Goal: Information Seeking & Learning: Compare options

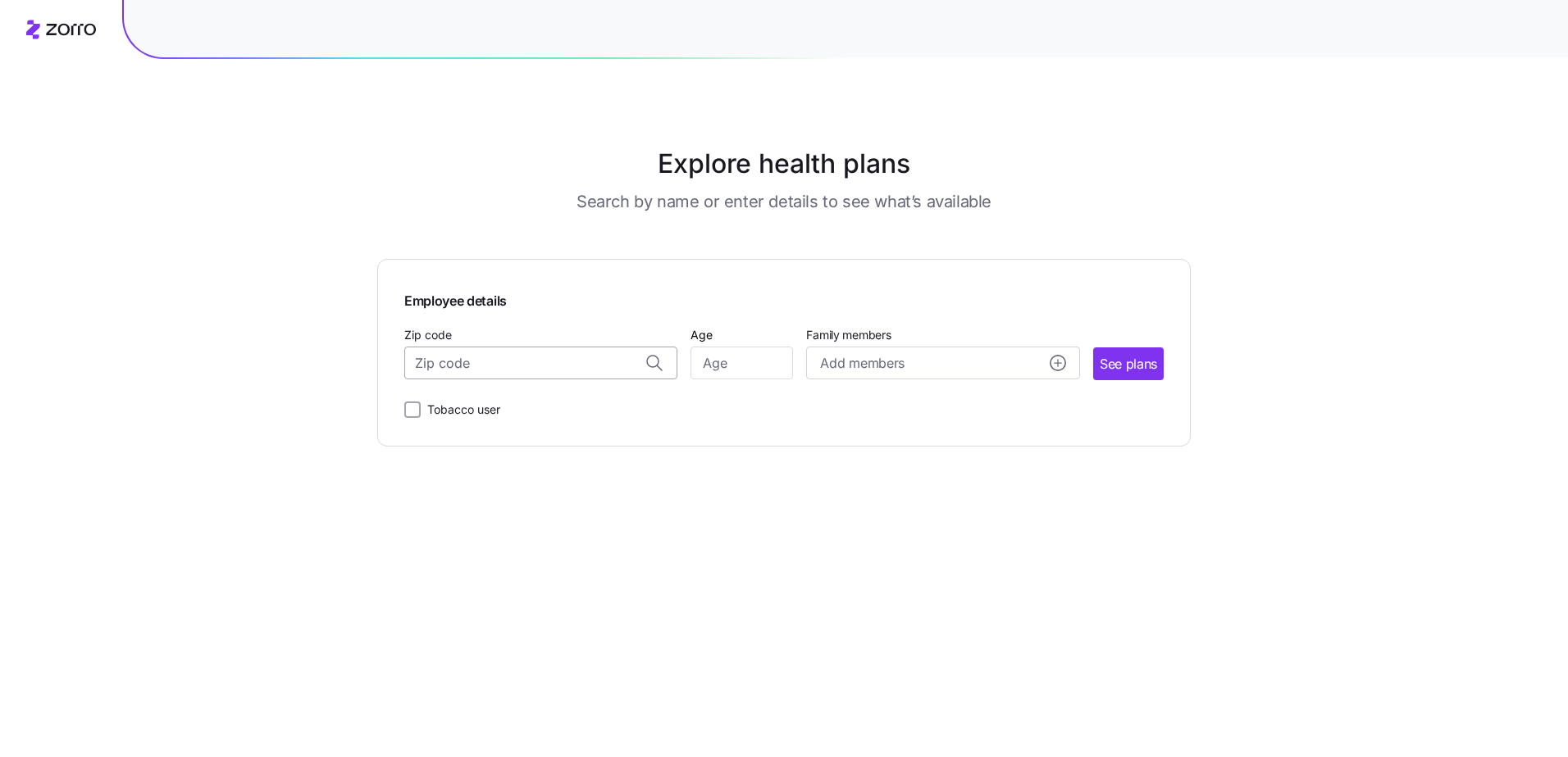
click at [475, 360] on input "Zip code" at bounding box center [541, 363] width 273 height 32
click at [534, 358] on input "Zip code" at bounding box center [541, 363] width 273 height 32
click at [536, 402] on span "21087, [GEOGRAPHIC_DATA], [GEOGRAPHIC_DATA]" at bounding box center [537, 406] width 229 height 21
type input "21087, [GEOGRAPHIC_DATA], [GEOGRAPHIC_DATA]"
click at [1017, 365] on span "See plans" at bounding box center [1128, 364] width 57 height 21
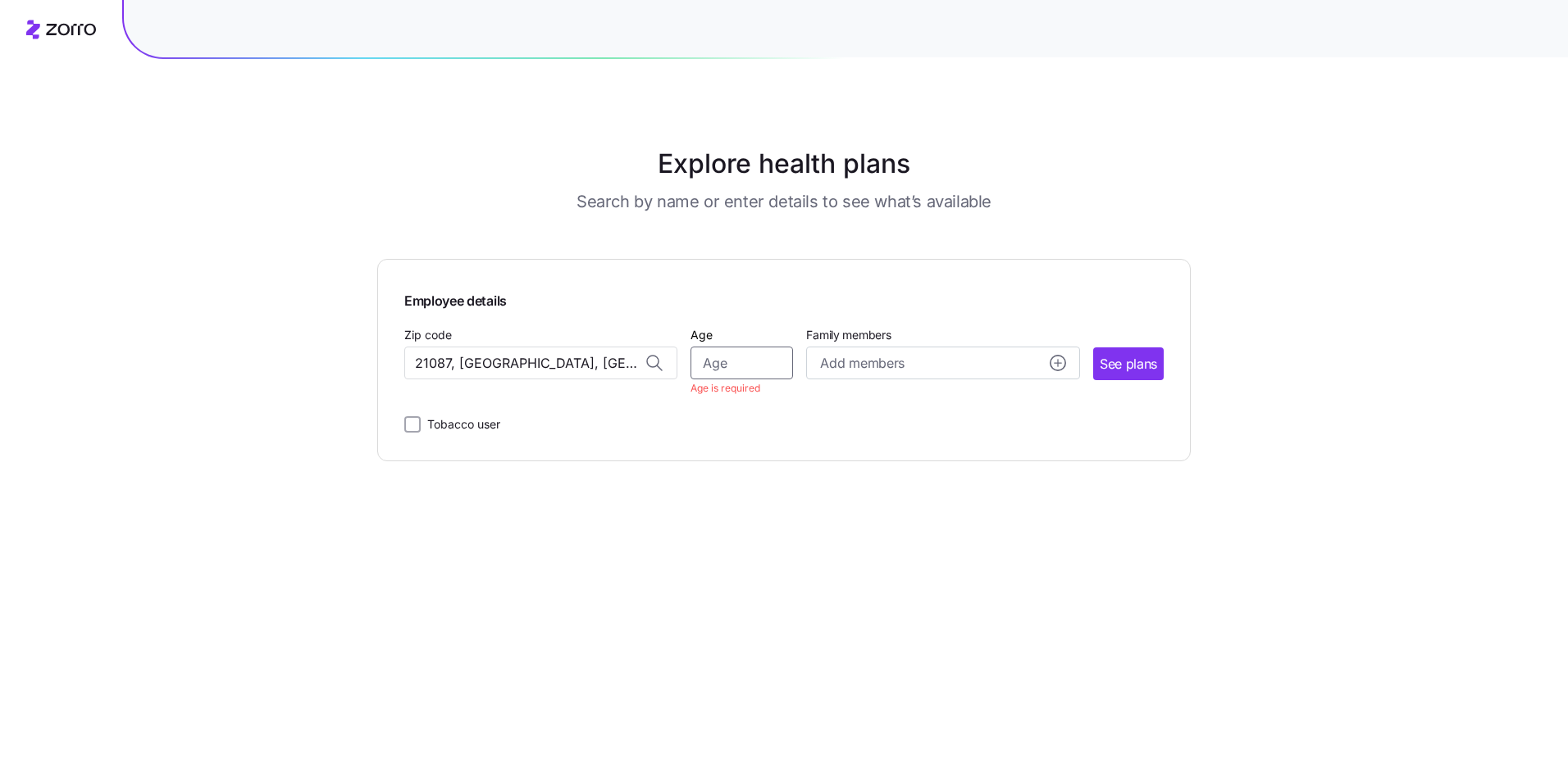
click at [777, 365] on input "Age" at bounding box center [742, 363] width 102 height 32
type input "35"
click at [1017, 367] on span "See plans" at bounding box center [1128, 364] width 57 height 21
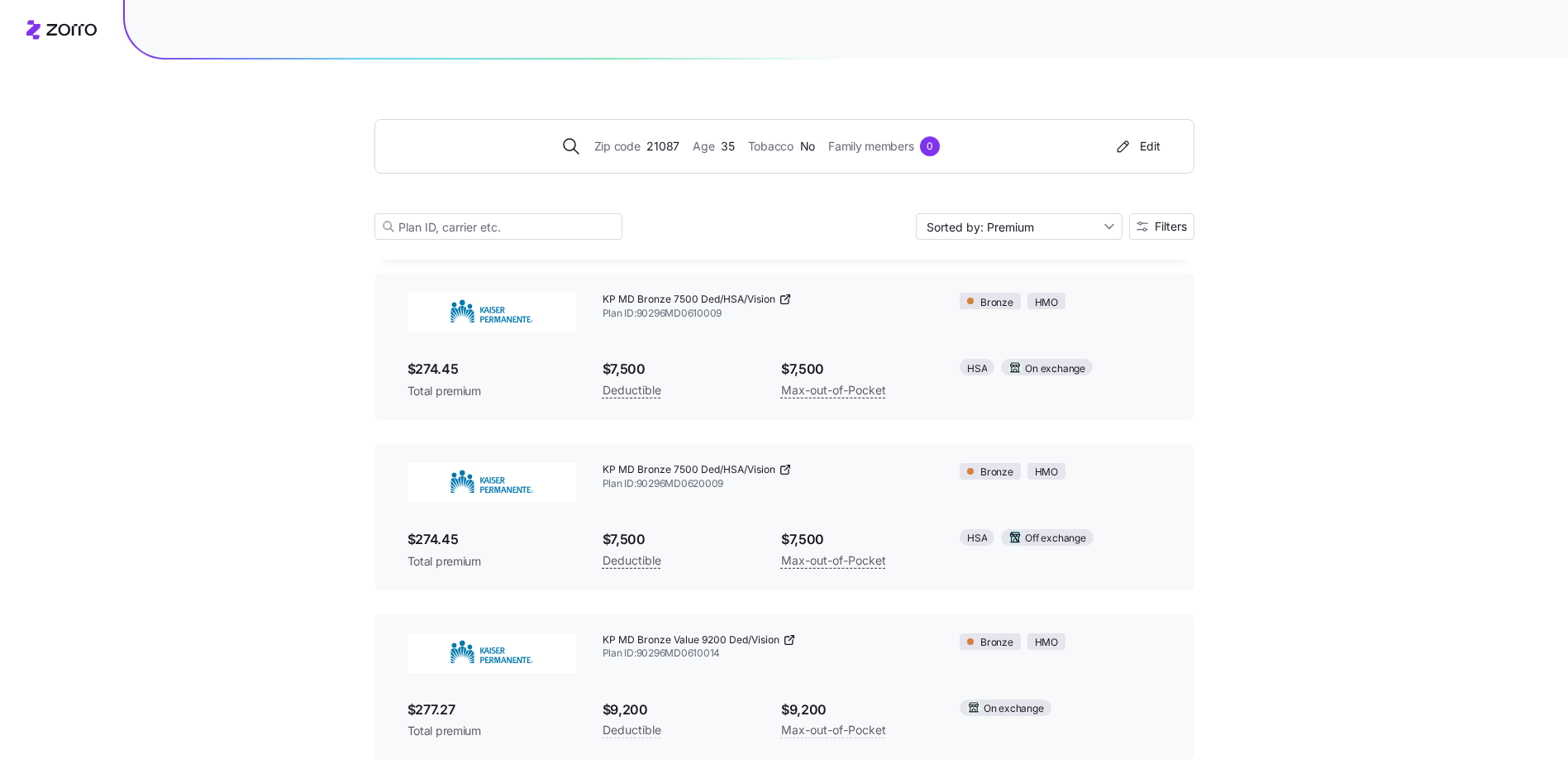
scroll to position [947, 0]
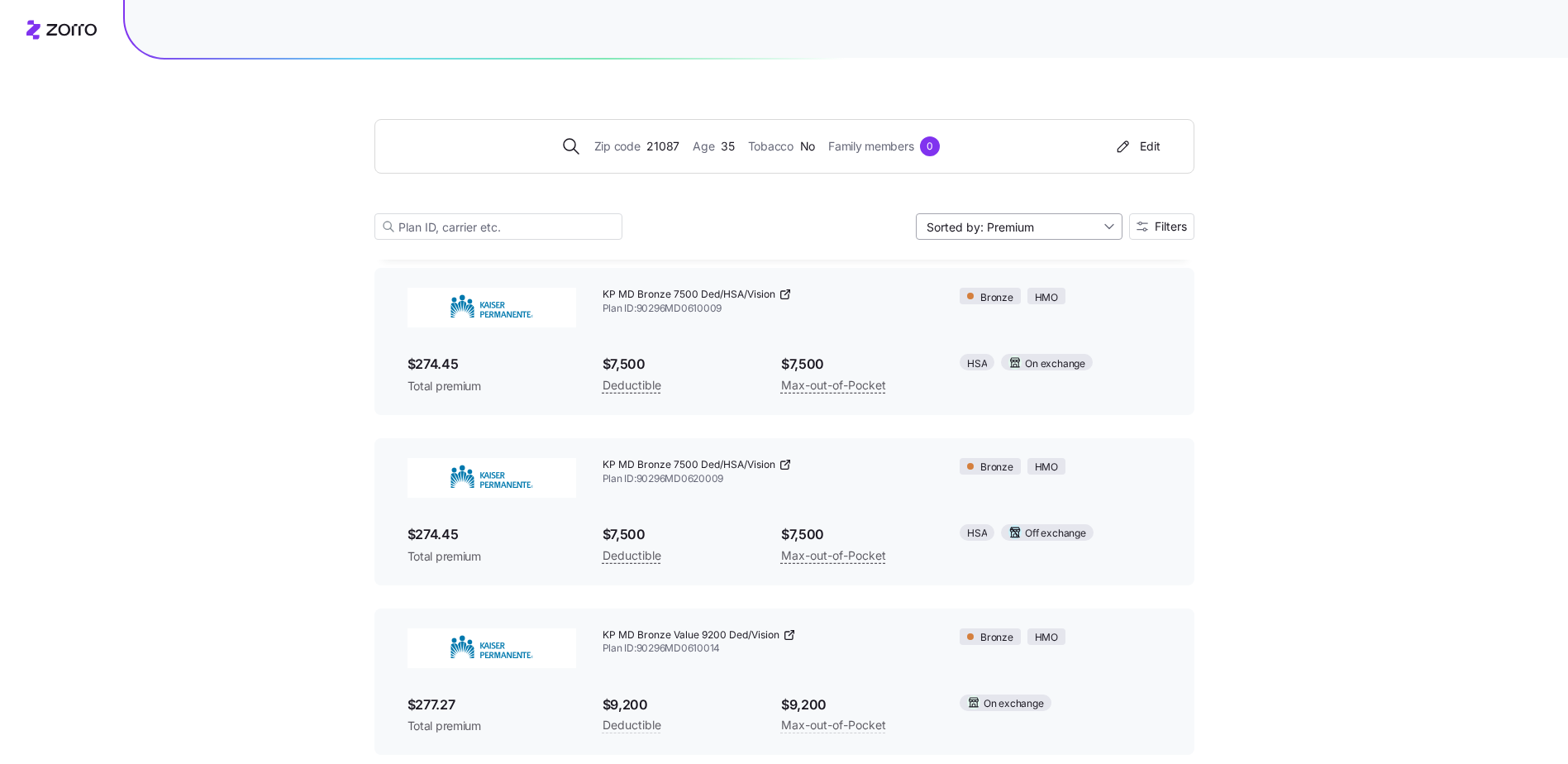
click at [1025, 227] on input "Sorted by: Premium" at bounding box center [1020, 226] width 206 height 27
click at [1025, 296] on div "Deductible" at bounding box center [1018, 290] width 193 height 25
type input "Sorted by: Deductible"
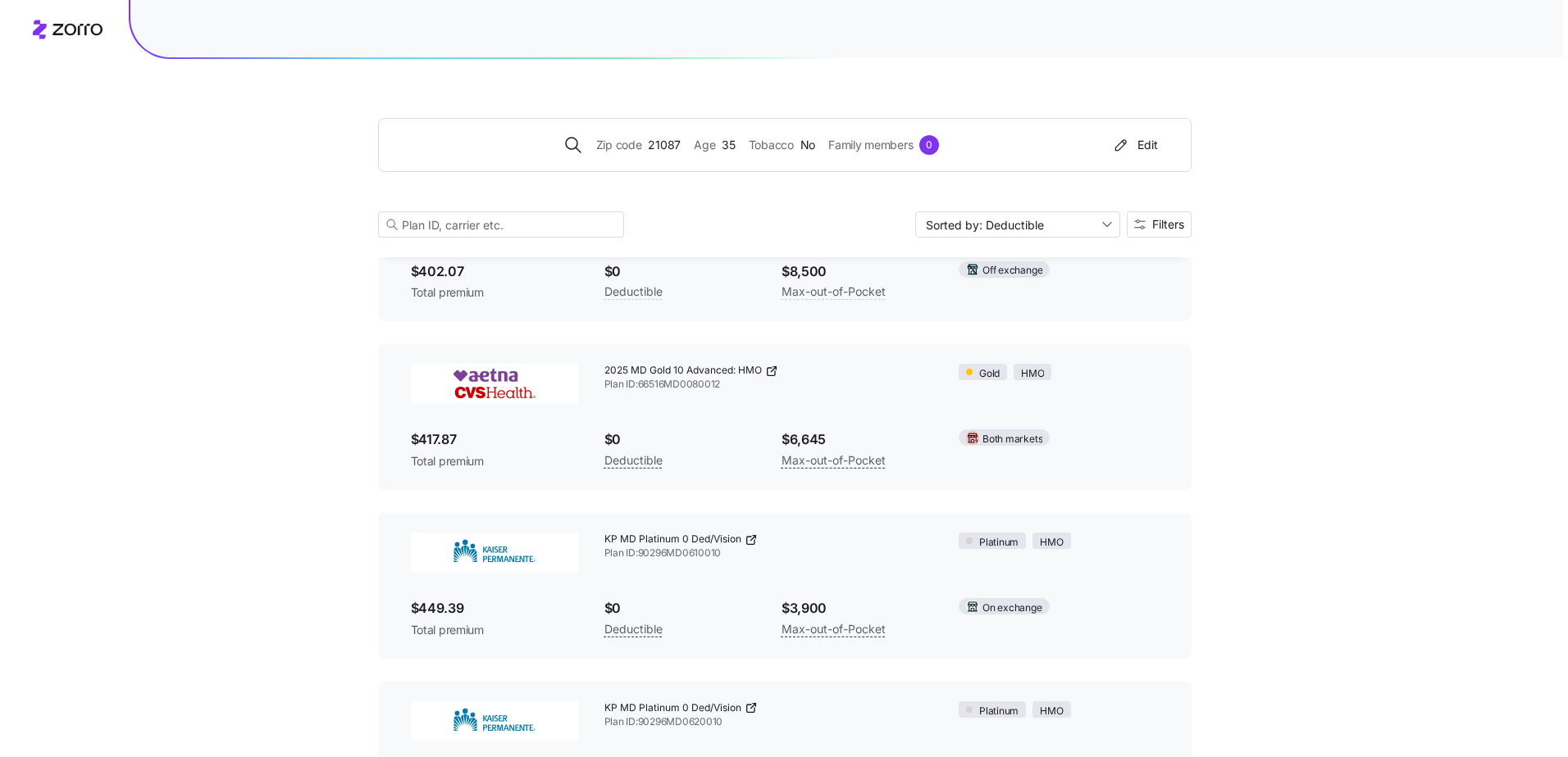
scroll to position [1393, 0]
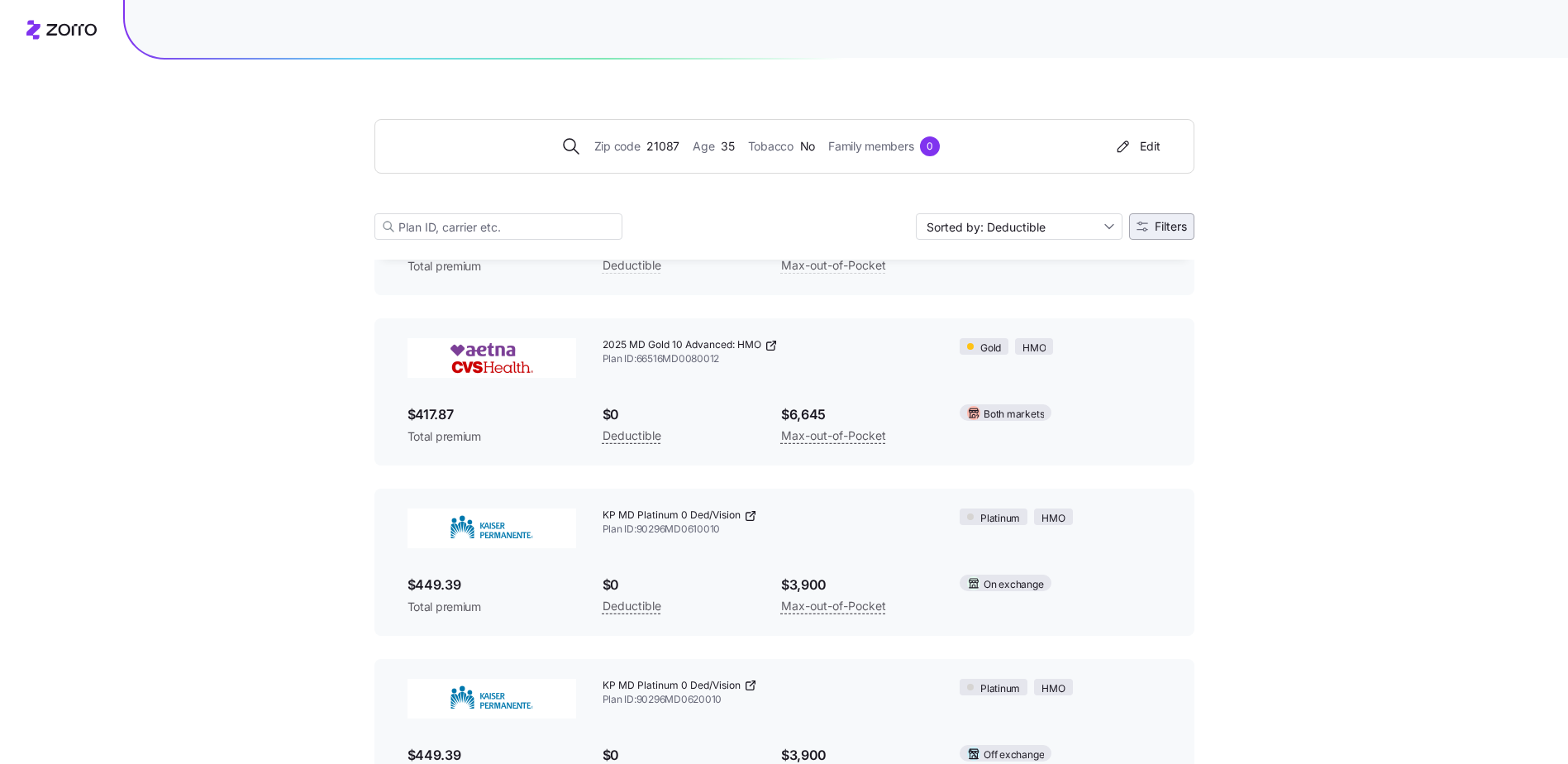
click at [1025, 222] on span "Filters" at bounding box center [1170, 227] width 33 height 12
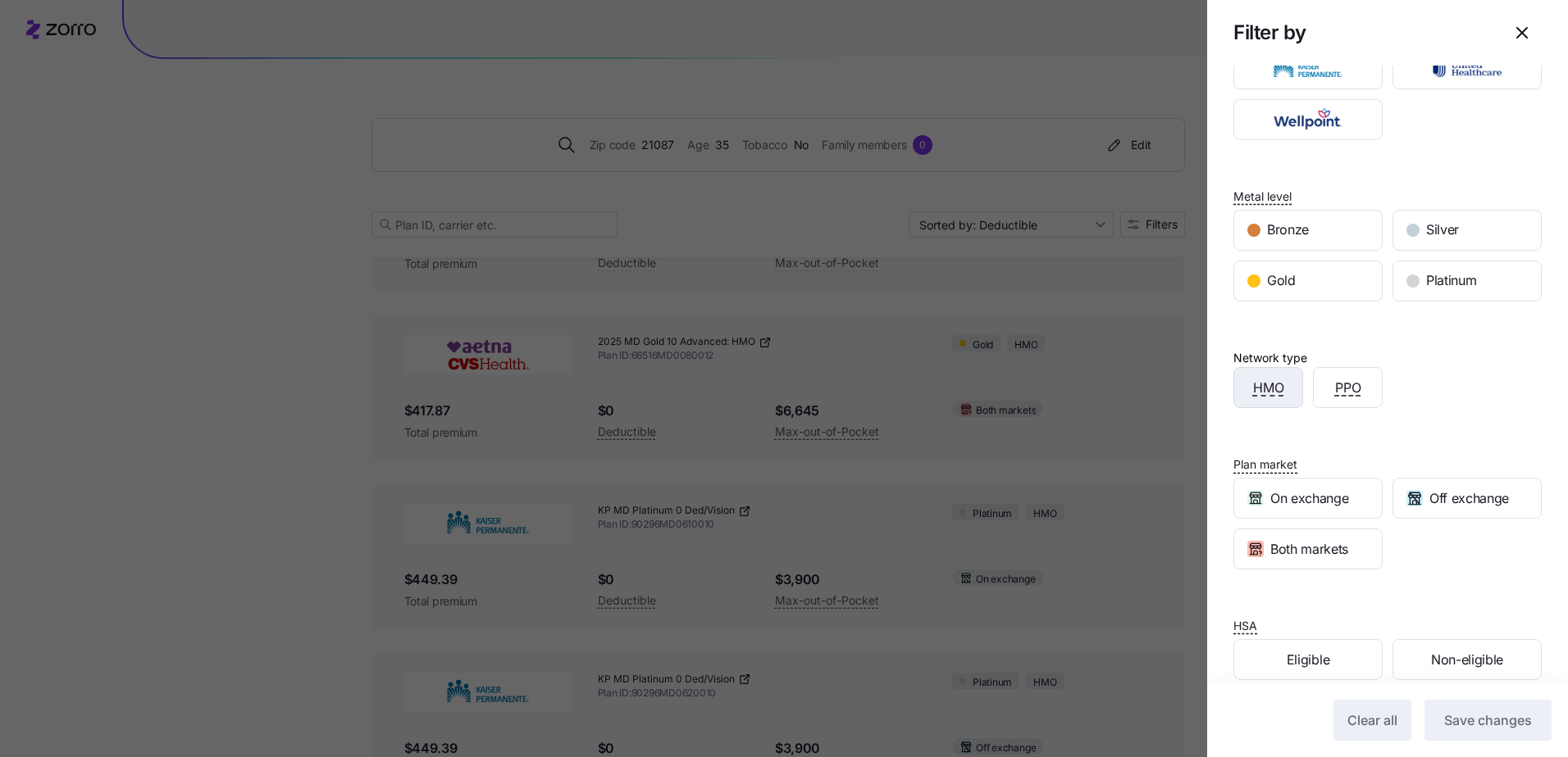
scroll to position [150, 0]
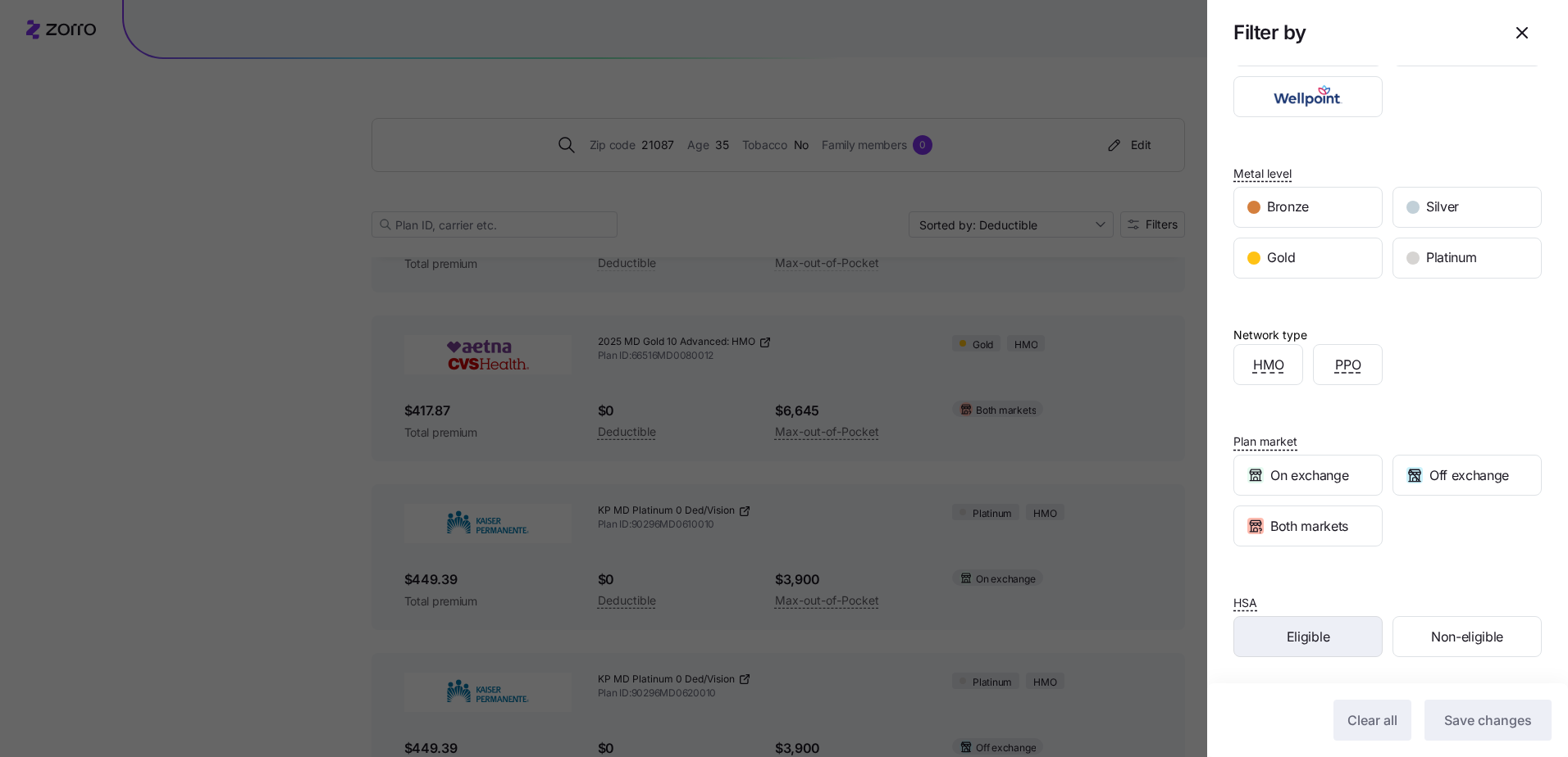
click at [1017, 416] on span "Eligible" at bounding box center [1307, 637] width 42 height 21
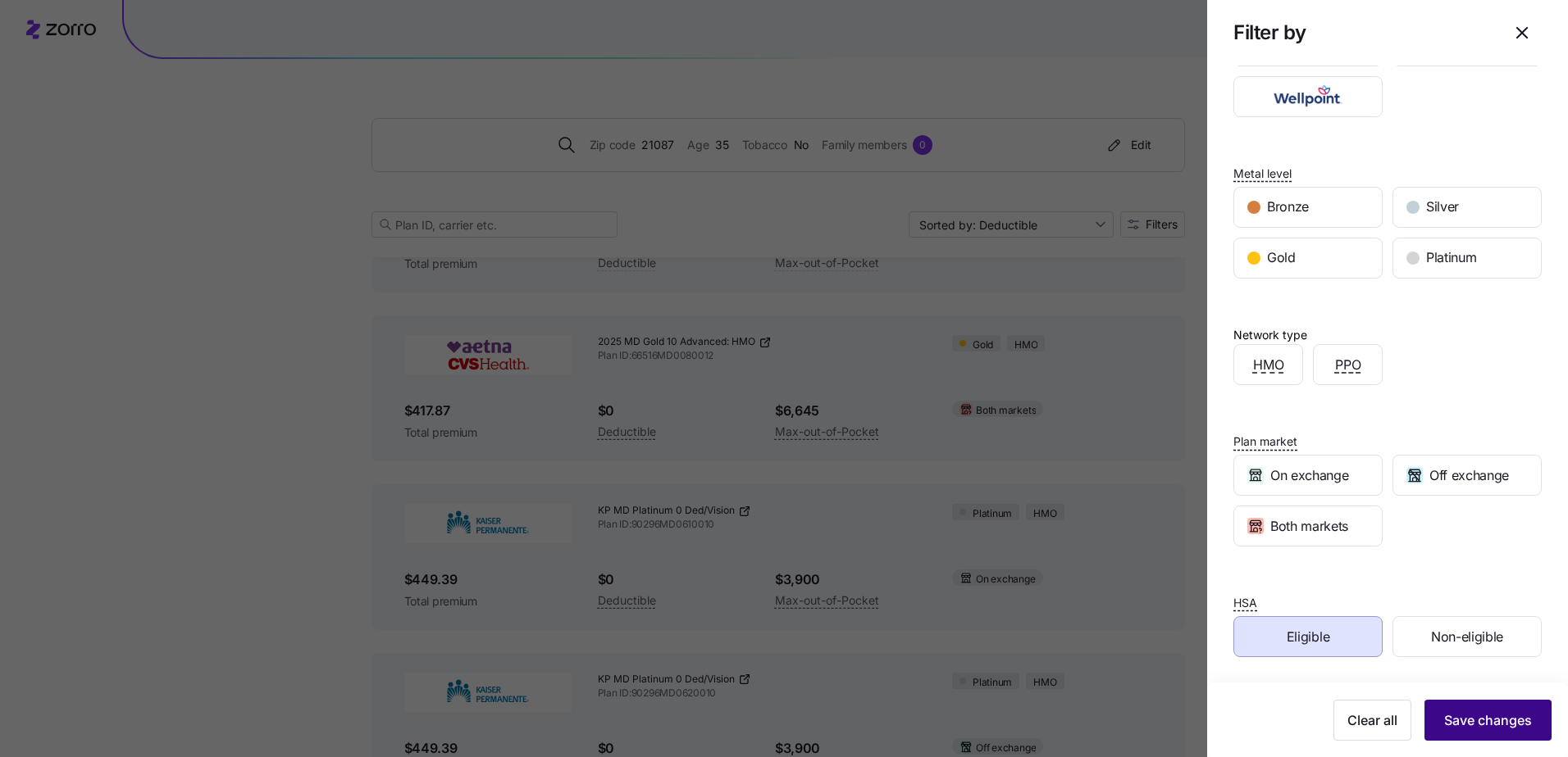
click at [1017, 416] on span "Save changes" at bounding box center [1487, 721] width 88 height 20
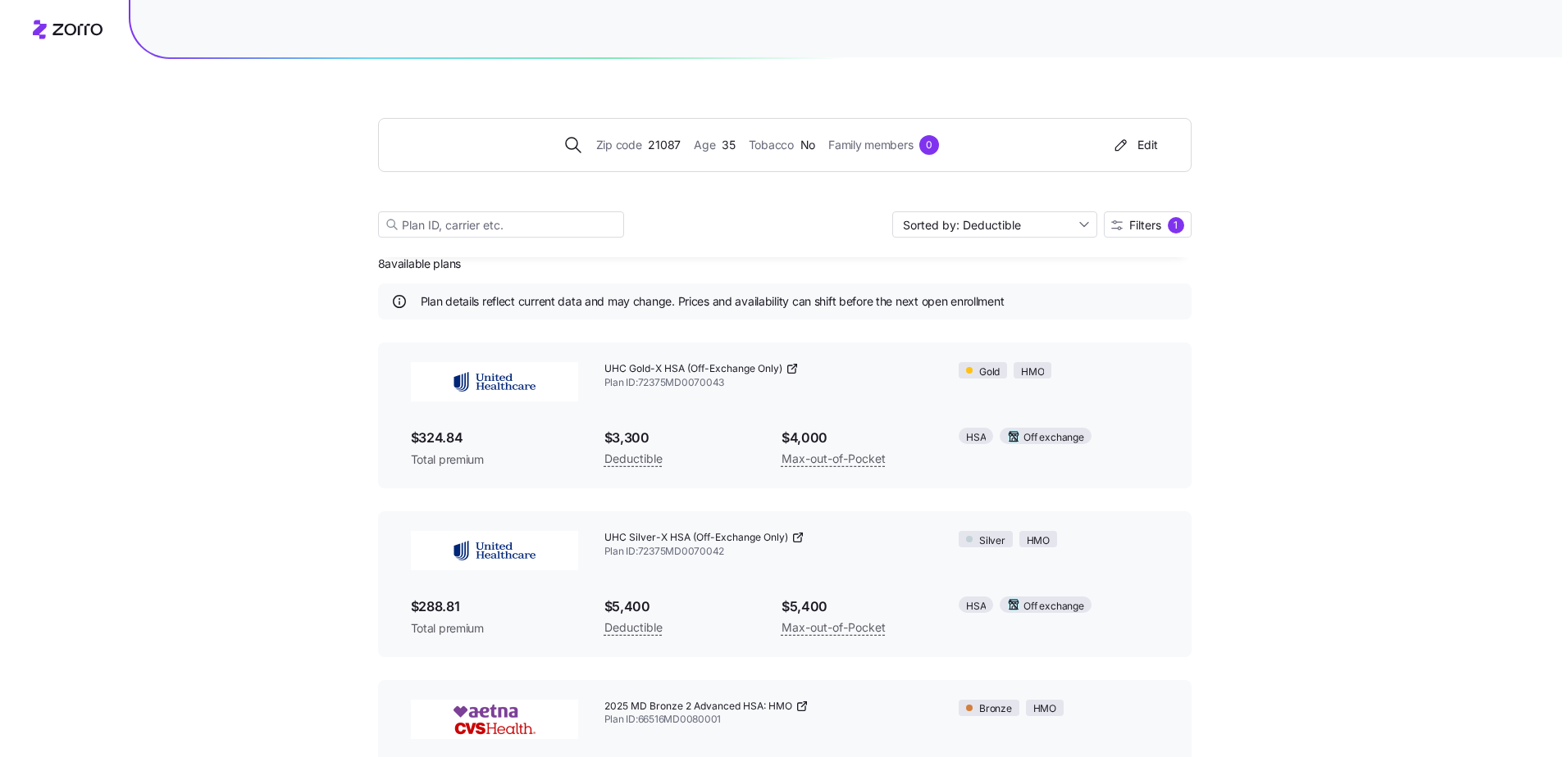
scroll to position [0, 0]
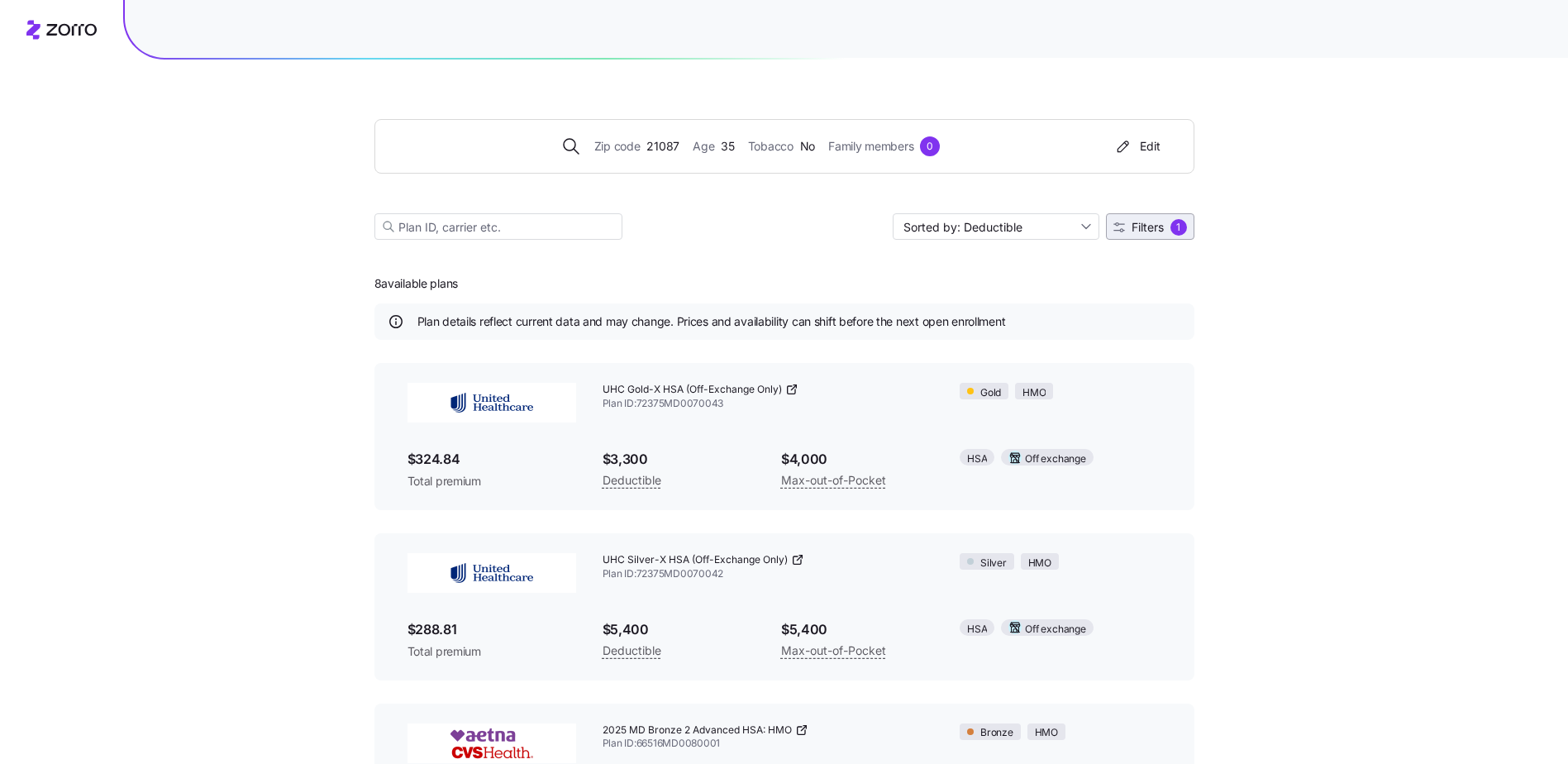
click at [1025, 228] on span "Filters" at bounding box center [1147, 227] width 33 height 12
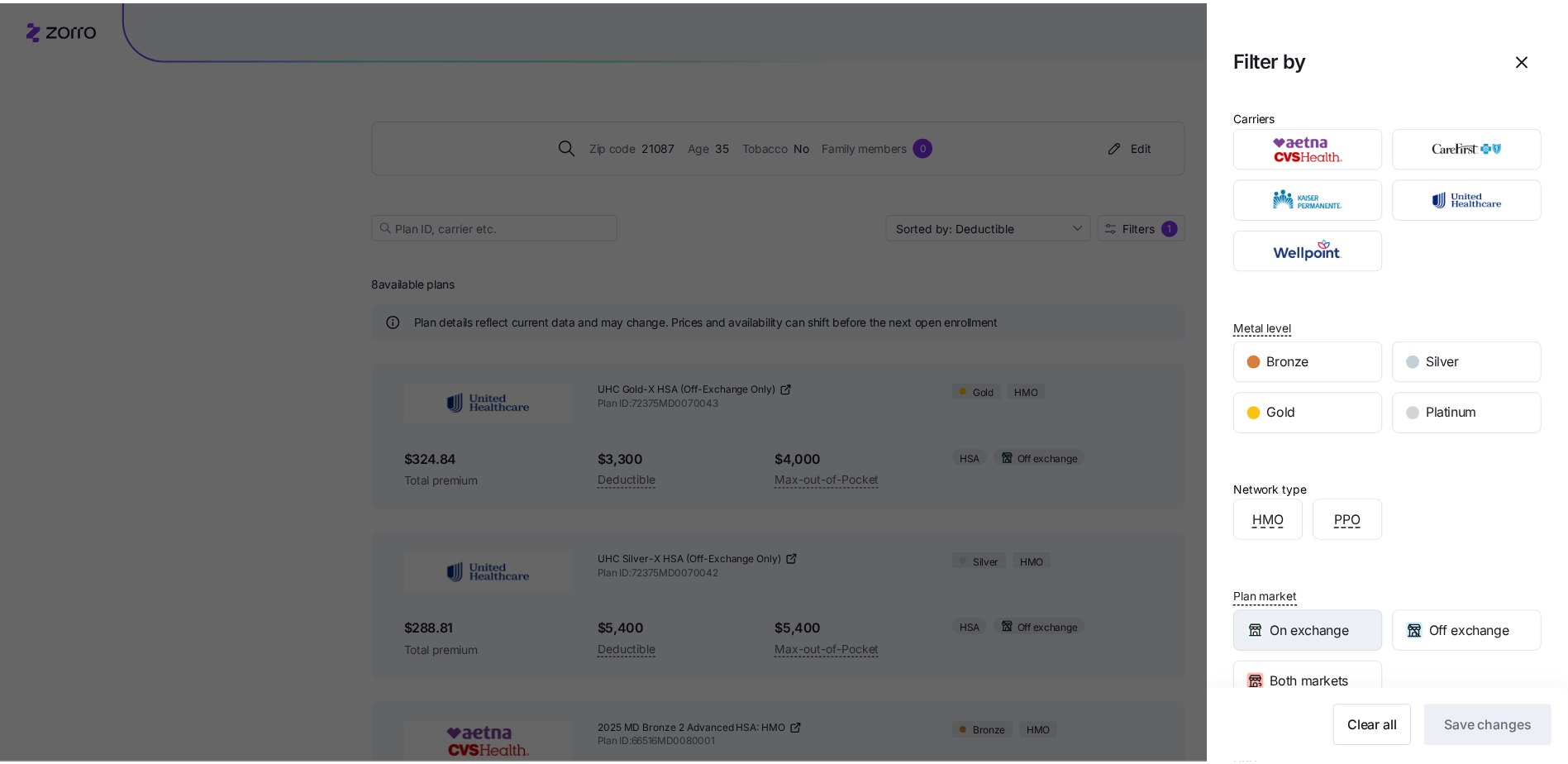
scroll to position [152, 0]
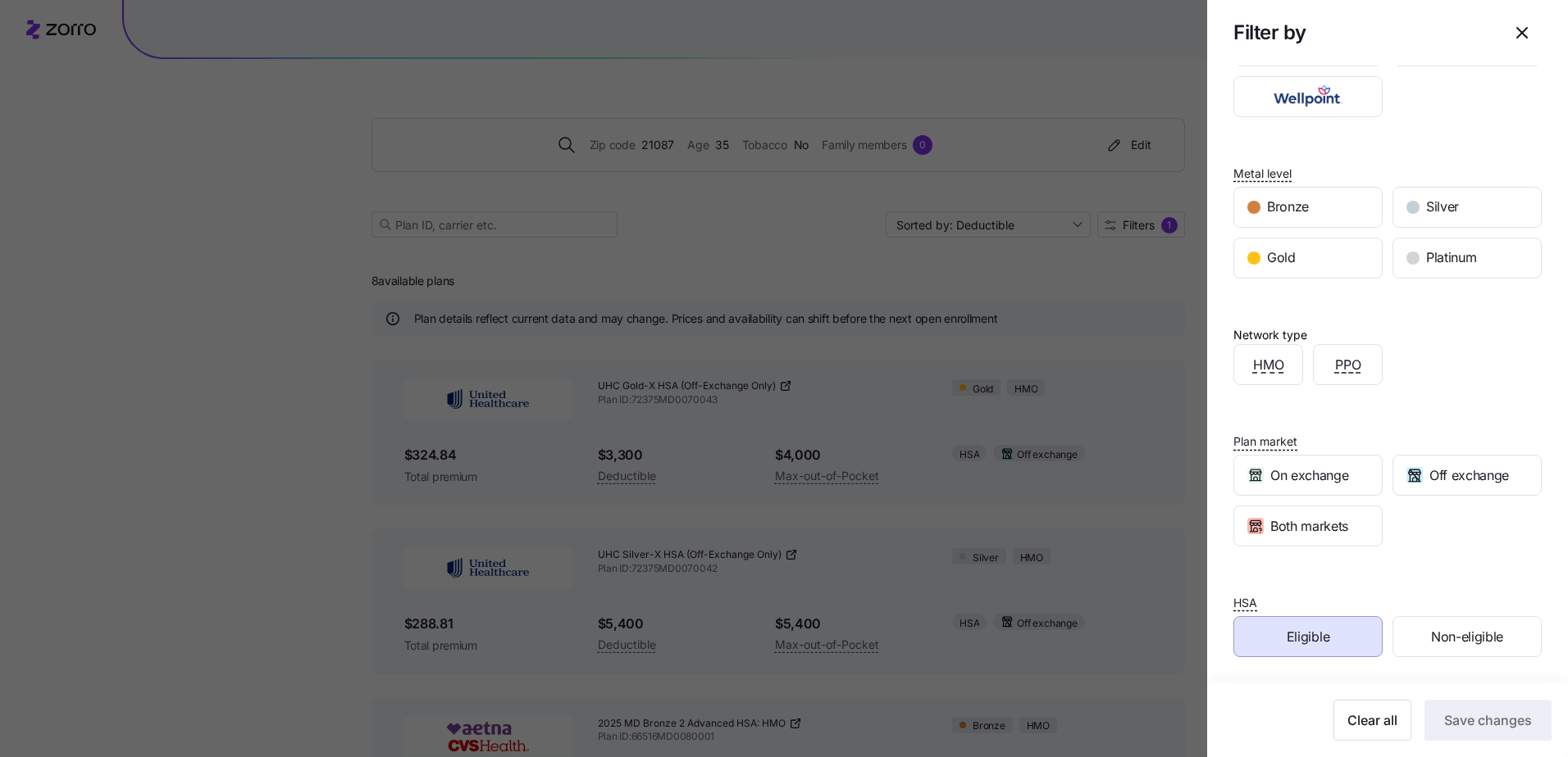
click at [1017, 416] on div "Eligible" at bounding box center [1307, 637] width 148 height 39
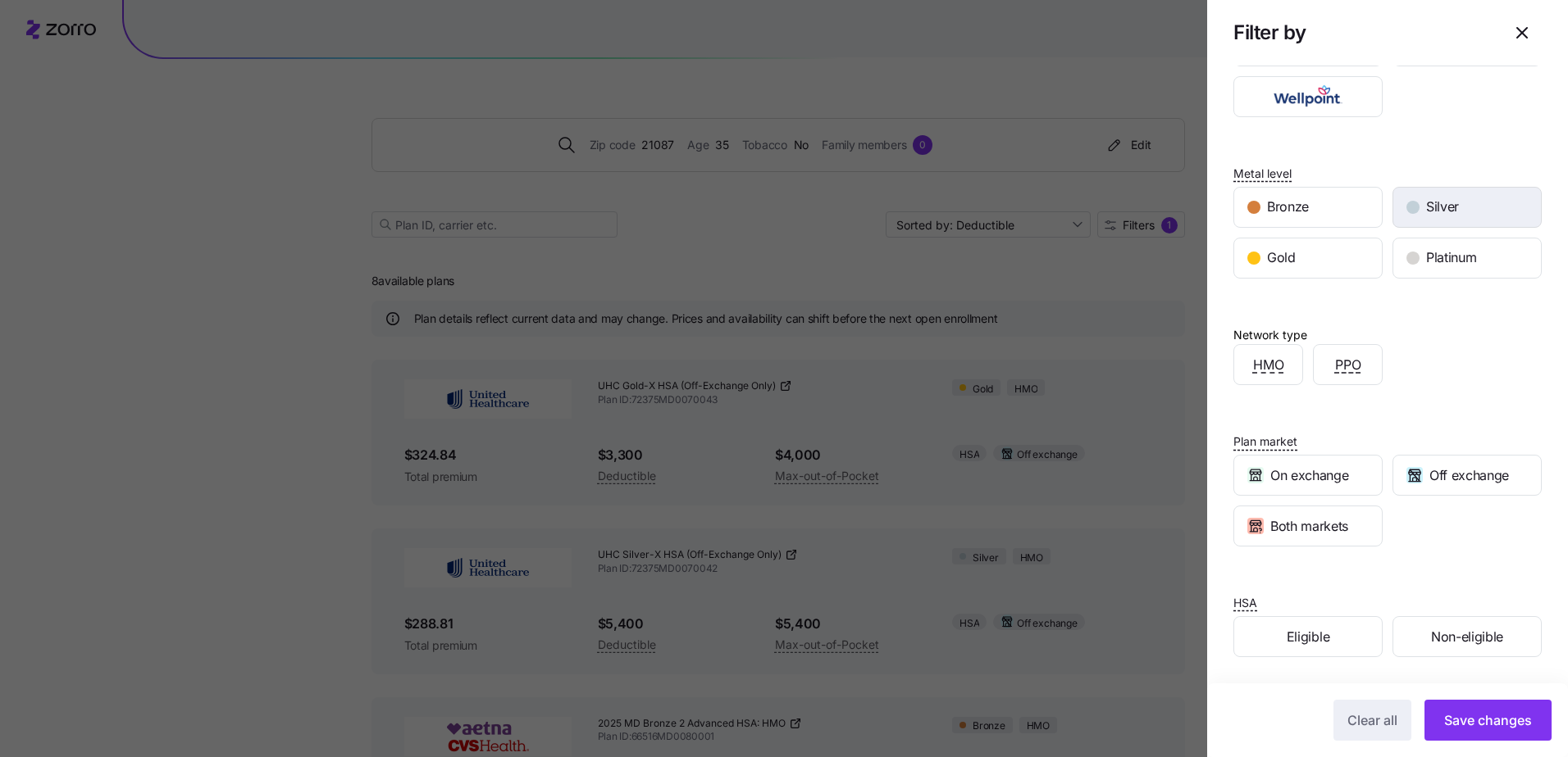
click at [1017, 209] on div "Silver" at bounding box center [1467, 207] width 148 height 39
click at [1017, 416] on span "Save changes" at bounding box center [1487, 721] width 88 height 20
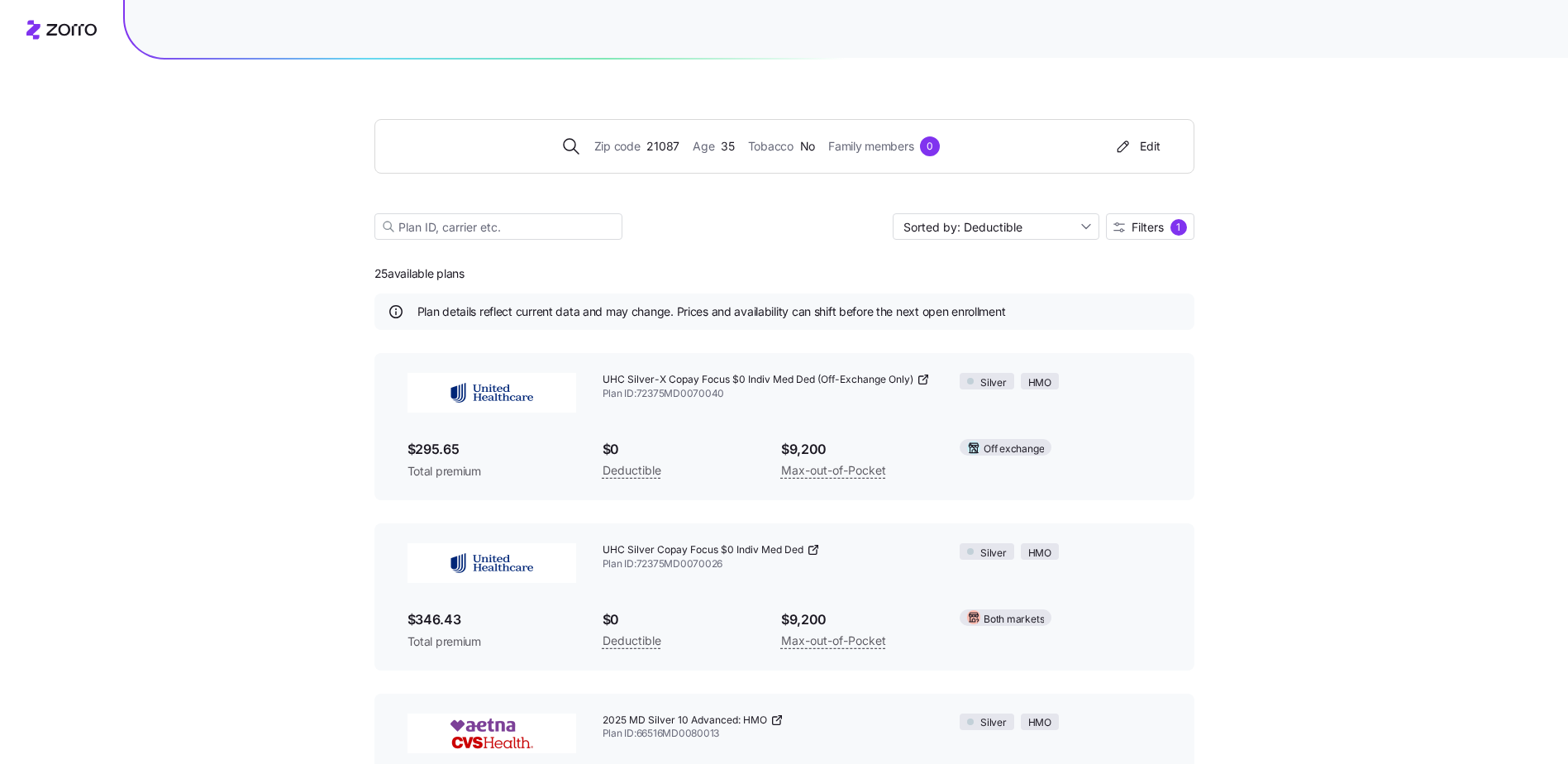
scroll to position [0, 0]
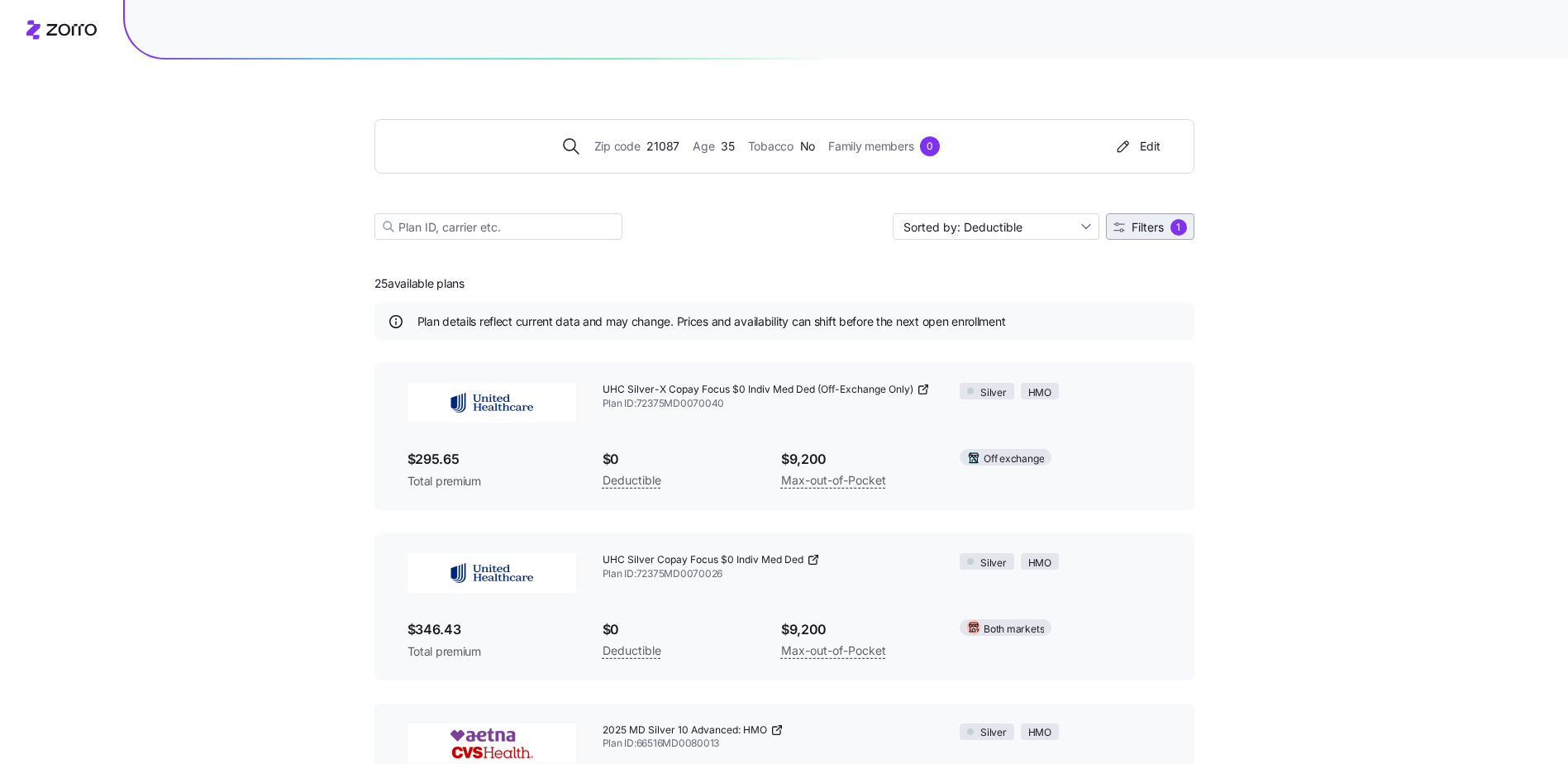
click at [1025, 229] on span "Filters 1" at bounding box center [1150, 227] width 73 height 17
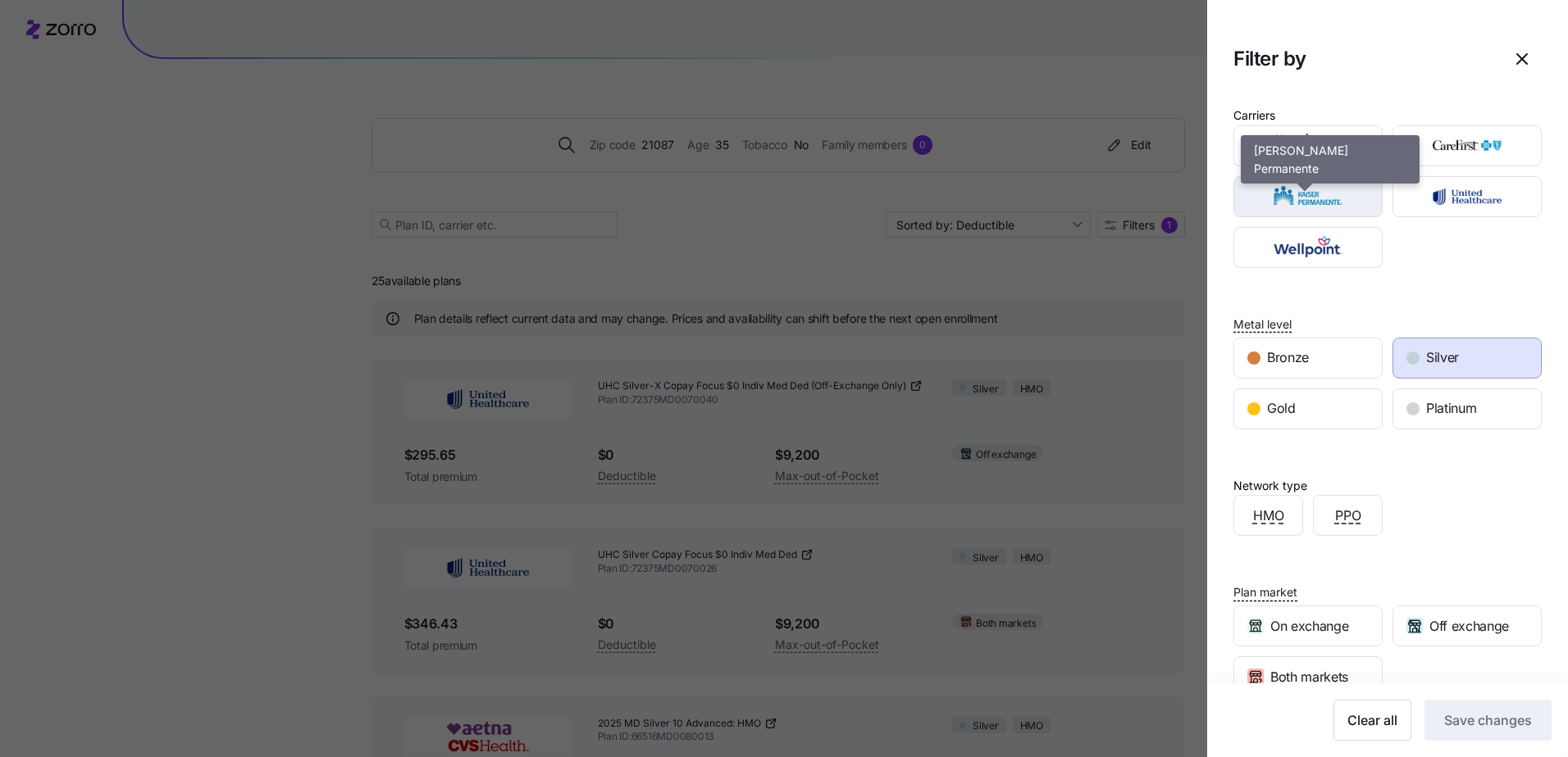
click at [1017, 200] on img "button" at bounding box center [1308, 196] width 121 height 32
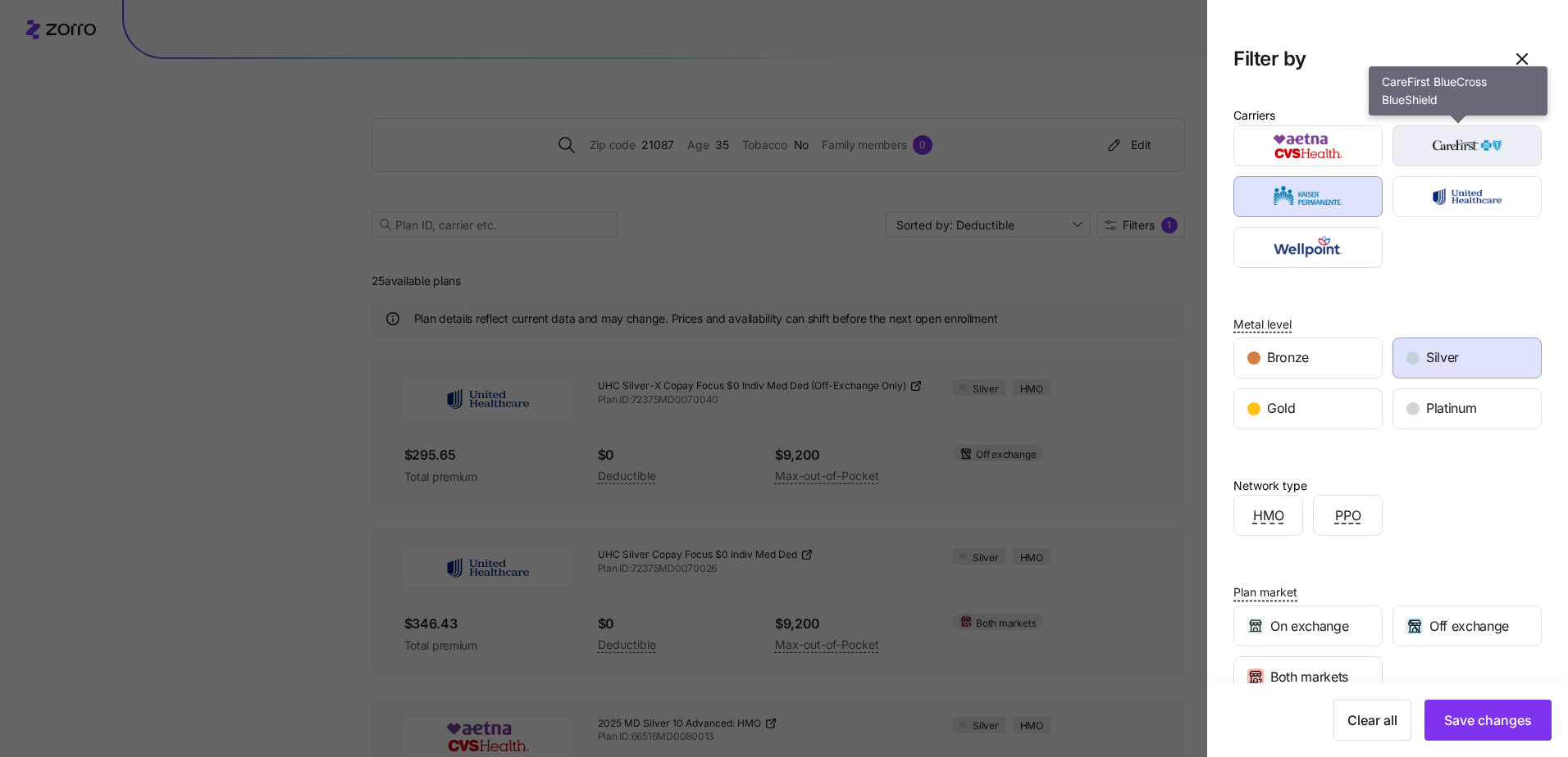
click at [1017, 146] on img "button" at bounding box center [1467, 146] width 121 height 32
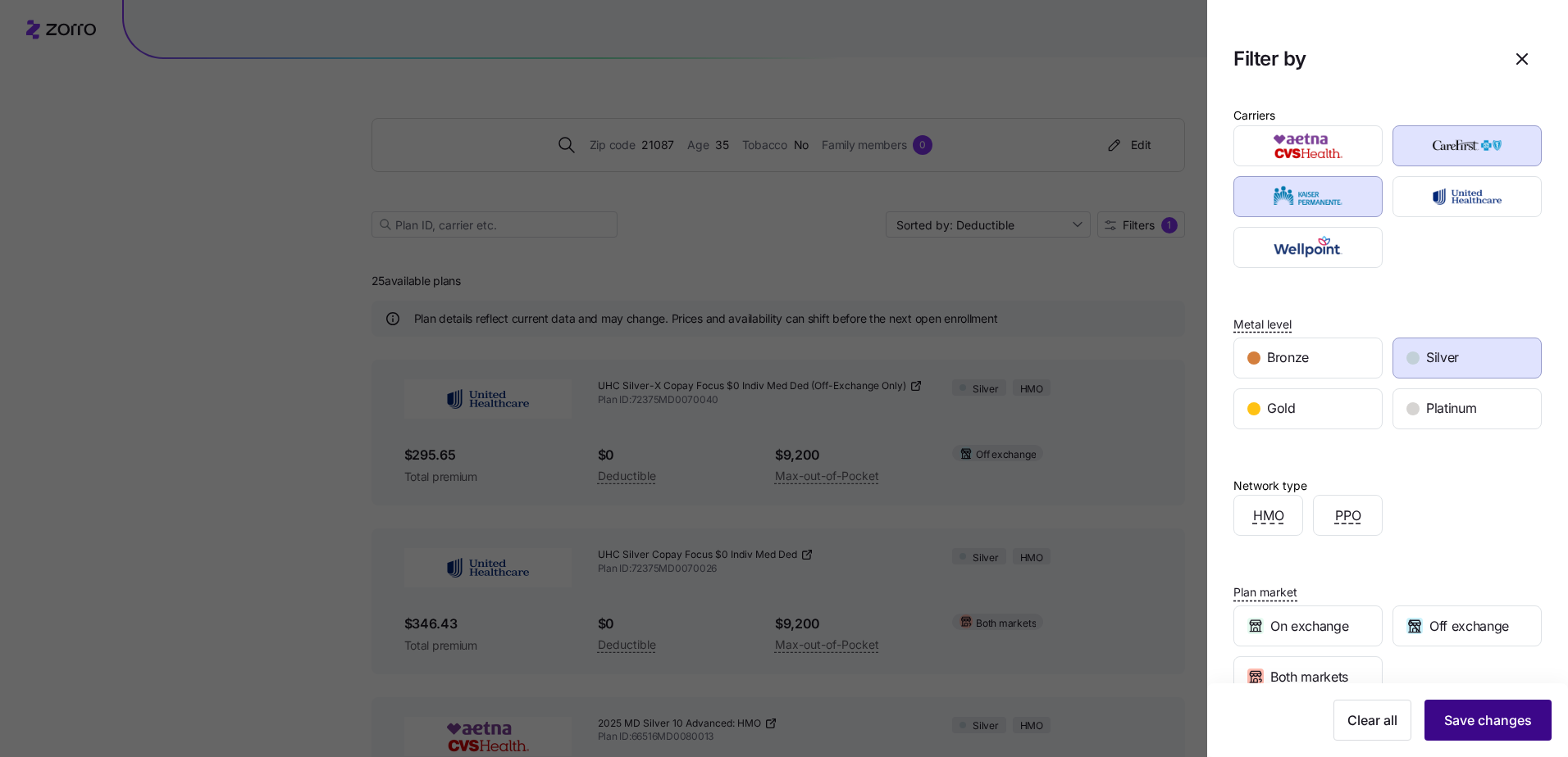
click at [1017, 416] on span "Save changes" at bounding box center [1487, 721] width 88 height 20
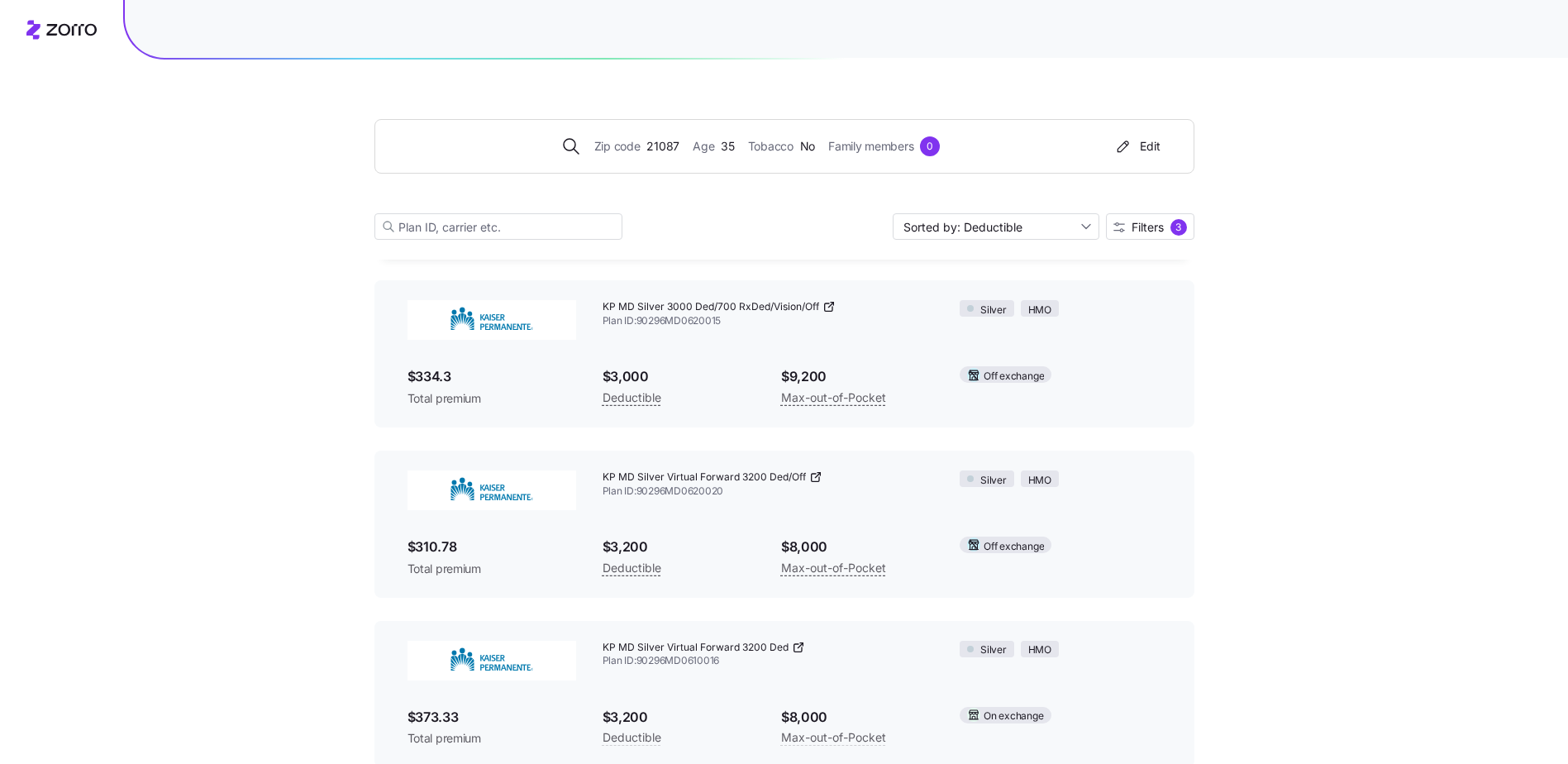
scroll to position [166, 0]
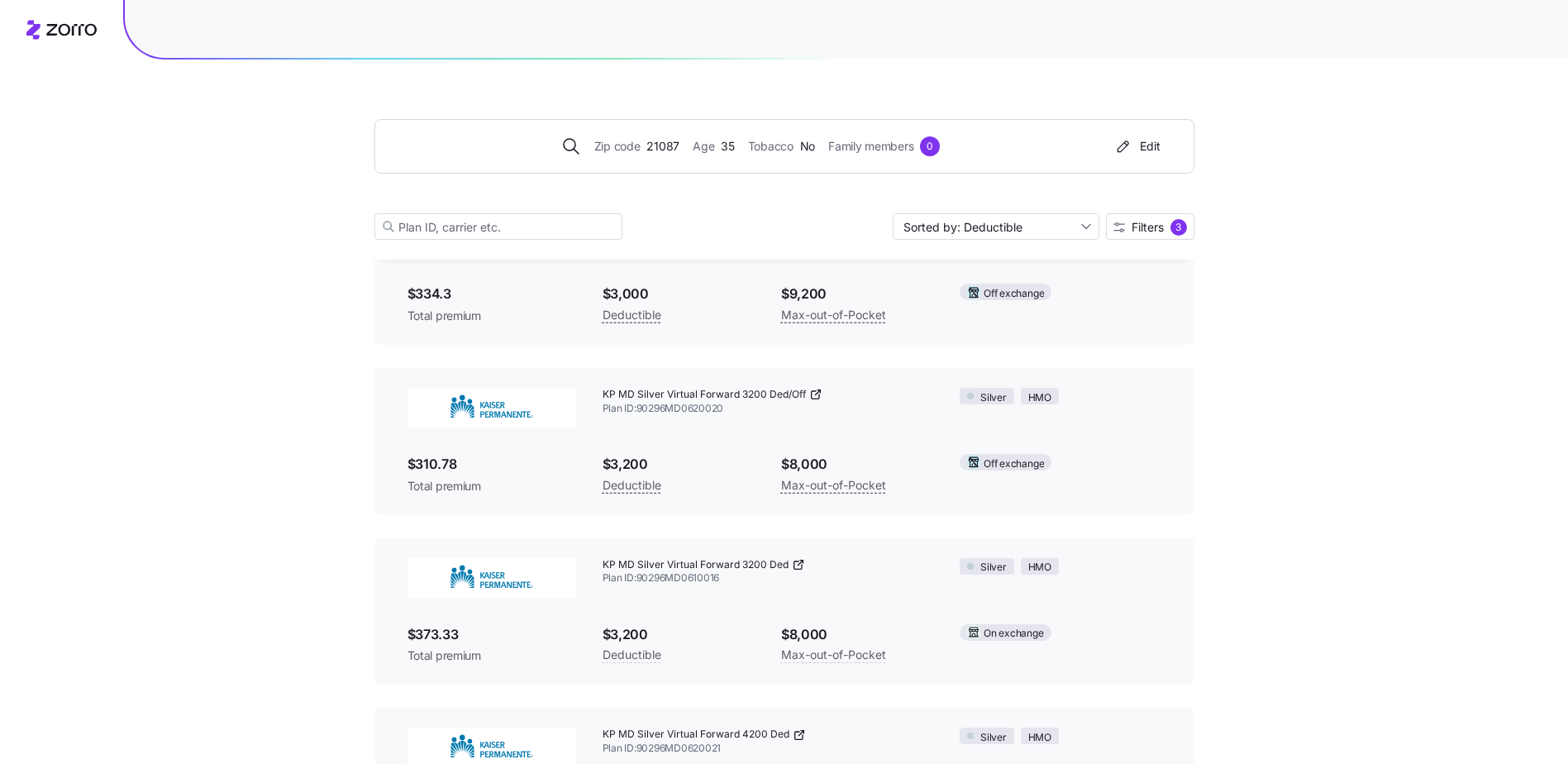
click at [479, 420] on img at bounding box center [492, 578] width 169 height 40
click at [797, 420] on icon at bounding box center [797, 565] width 13 height 13
click at [813, 392] on icon at bounding box center [815, 394] width 13 height 13
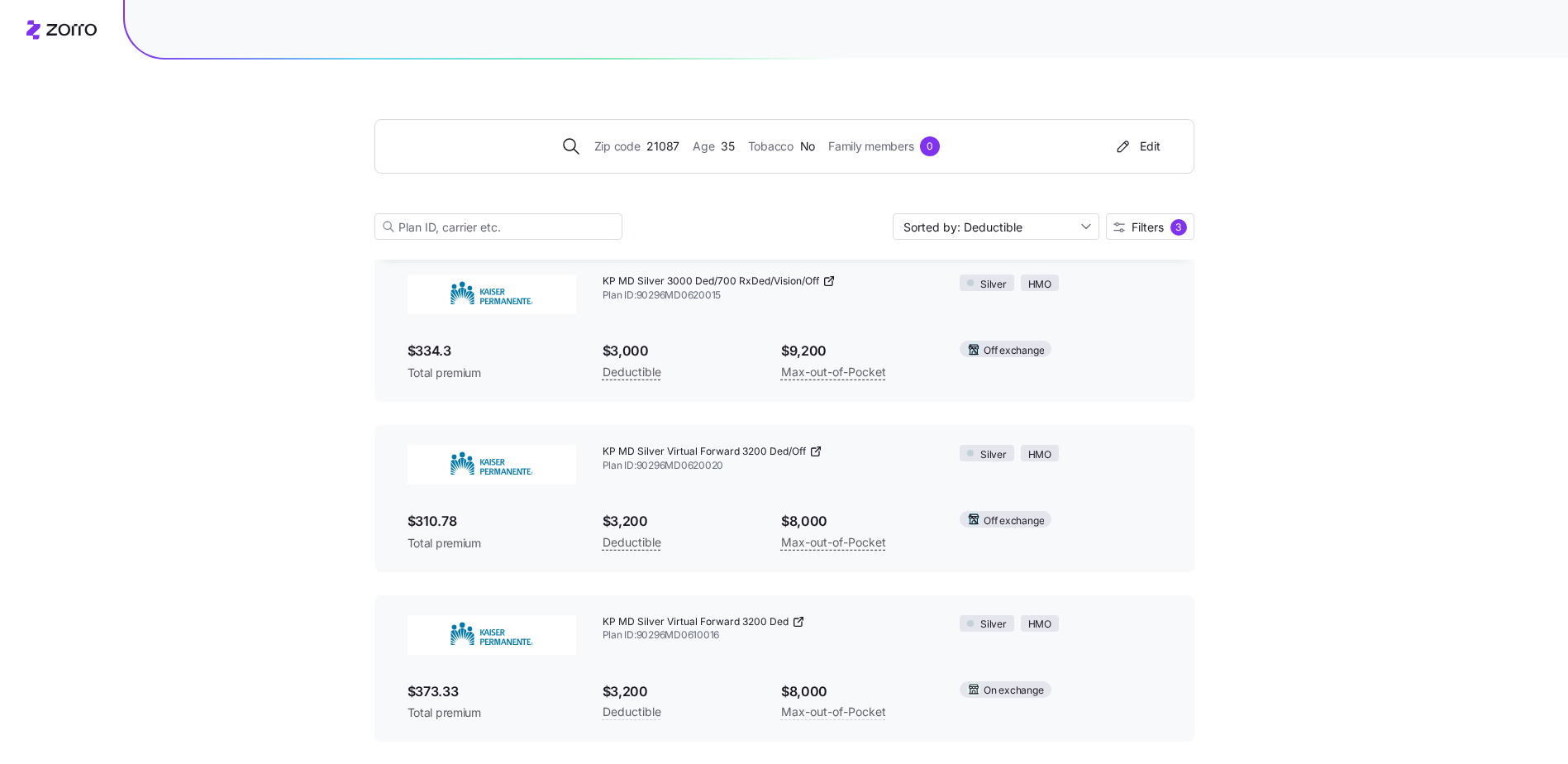
scroll to position [0, 0]
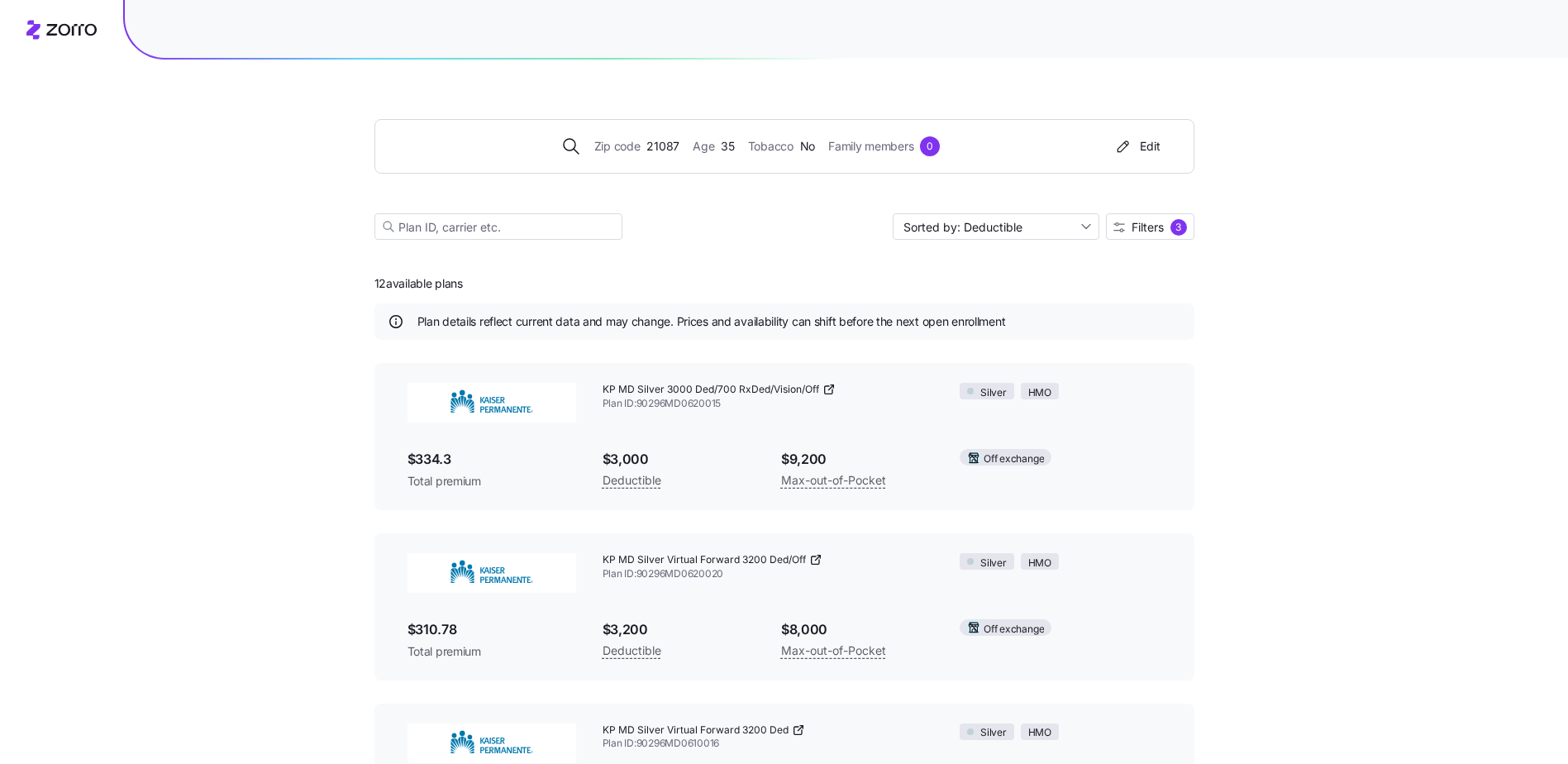
click at [824, 388] on icon at bounding box center [828, 390] width 8 height 8
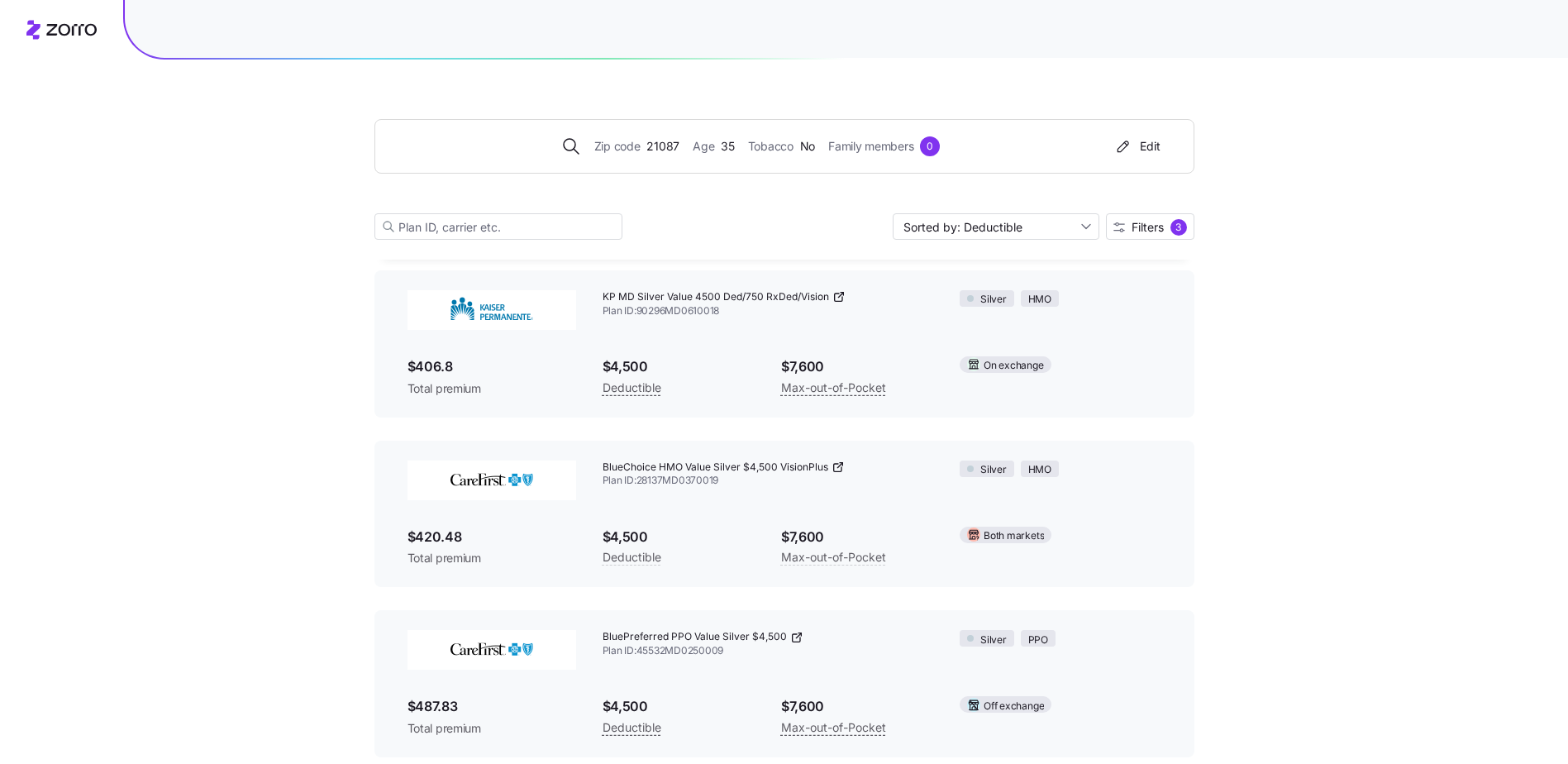
scroll to position [1145, 0]
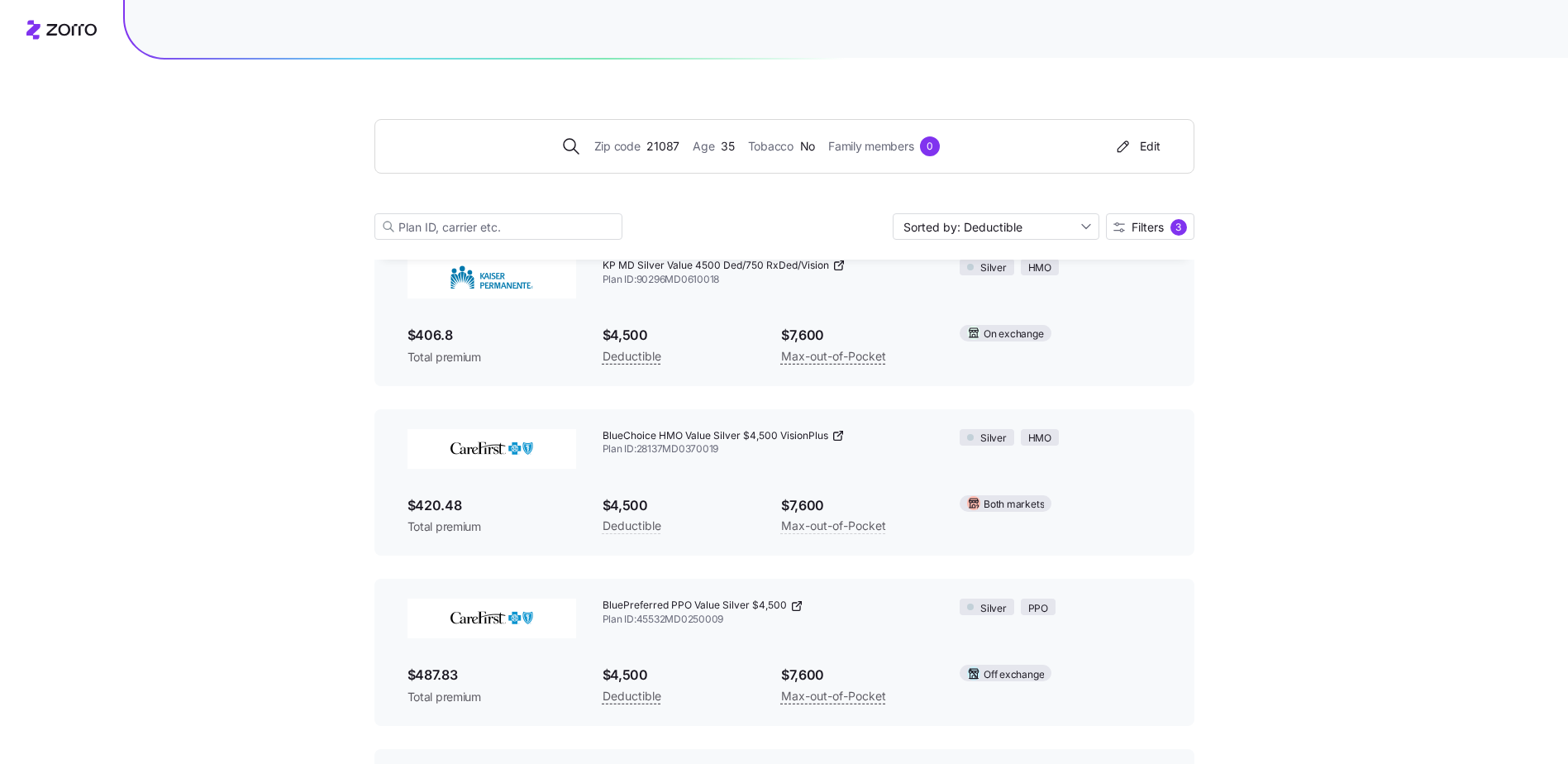
click at [833, 420] on icon at bounding box center [837, 437] width 8 height 8
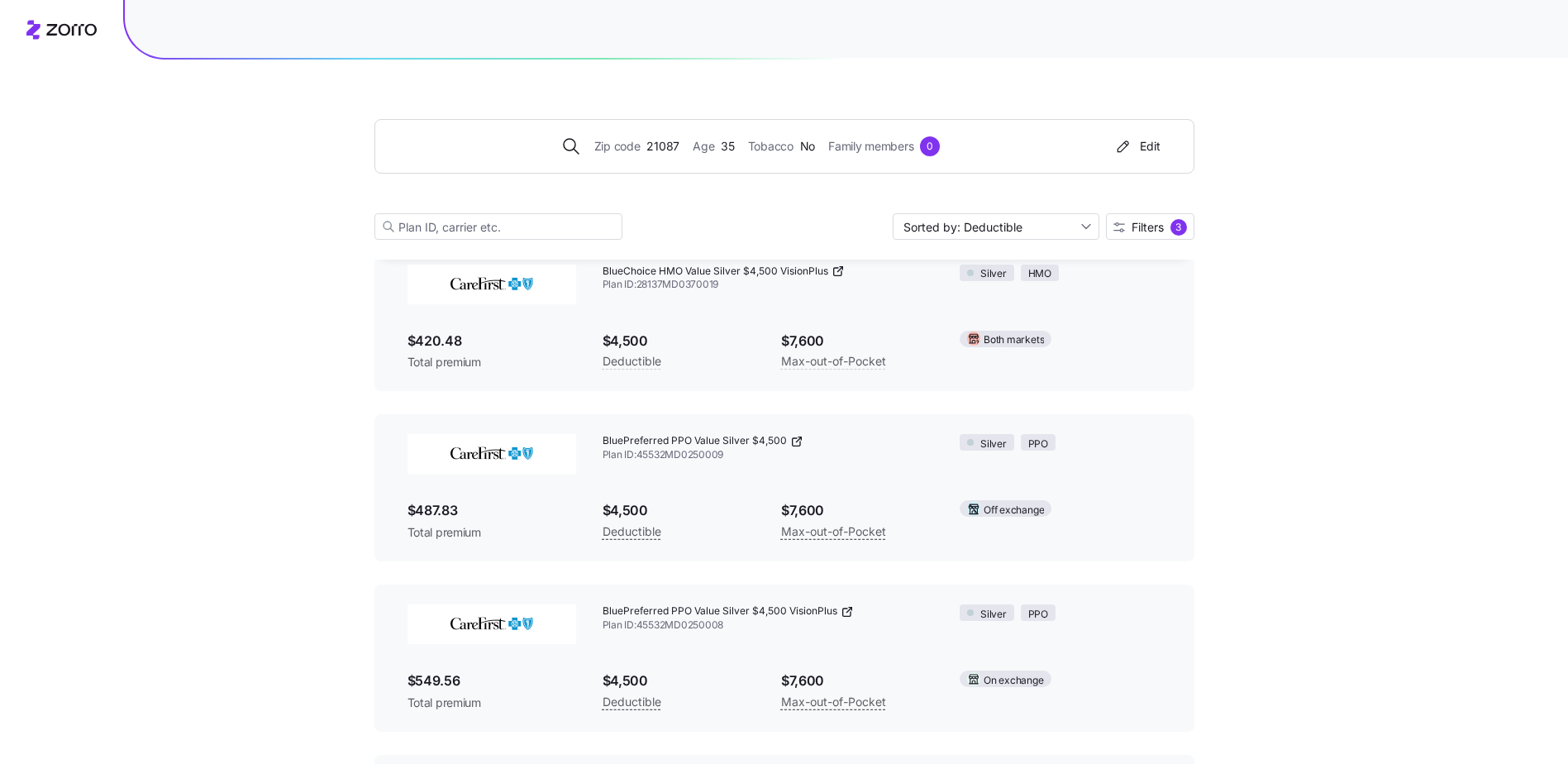
scroll to position [1311, 0]
click at [791, 420] on icon at bounding box center [796, 441] width 13 height 13
click at [1025, 230] on div "3" at bounding box center [1178, 227] width 17 height 17
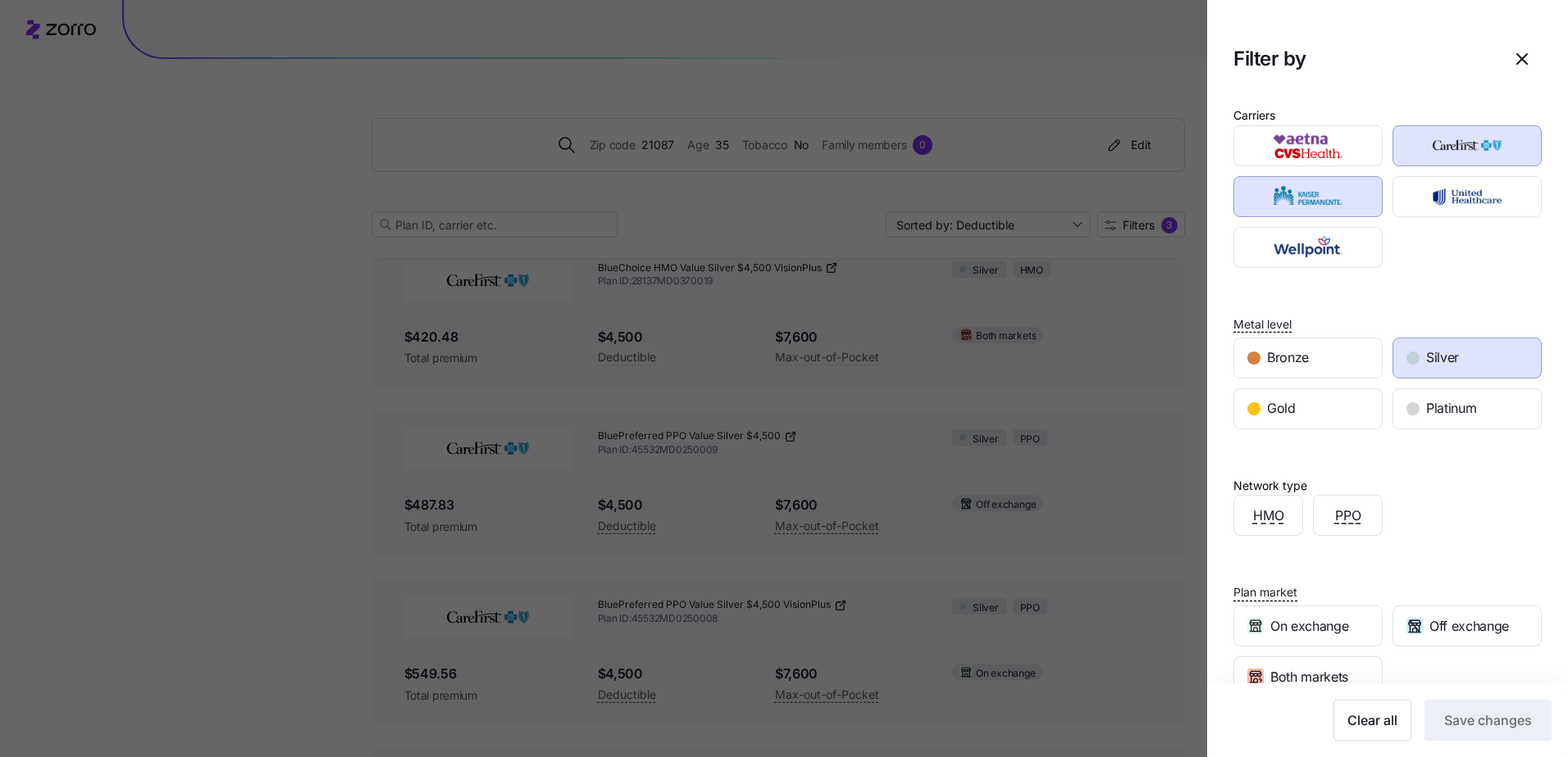
click at [1017, 359] on span "Silver" at bounding box center [1441, 357] width 32 height 21
click at [1017, 416] on span "Save changes" at bounding box center [1487, 721] width 88 height 20
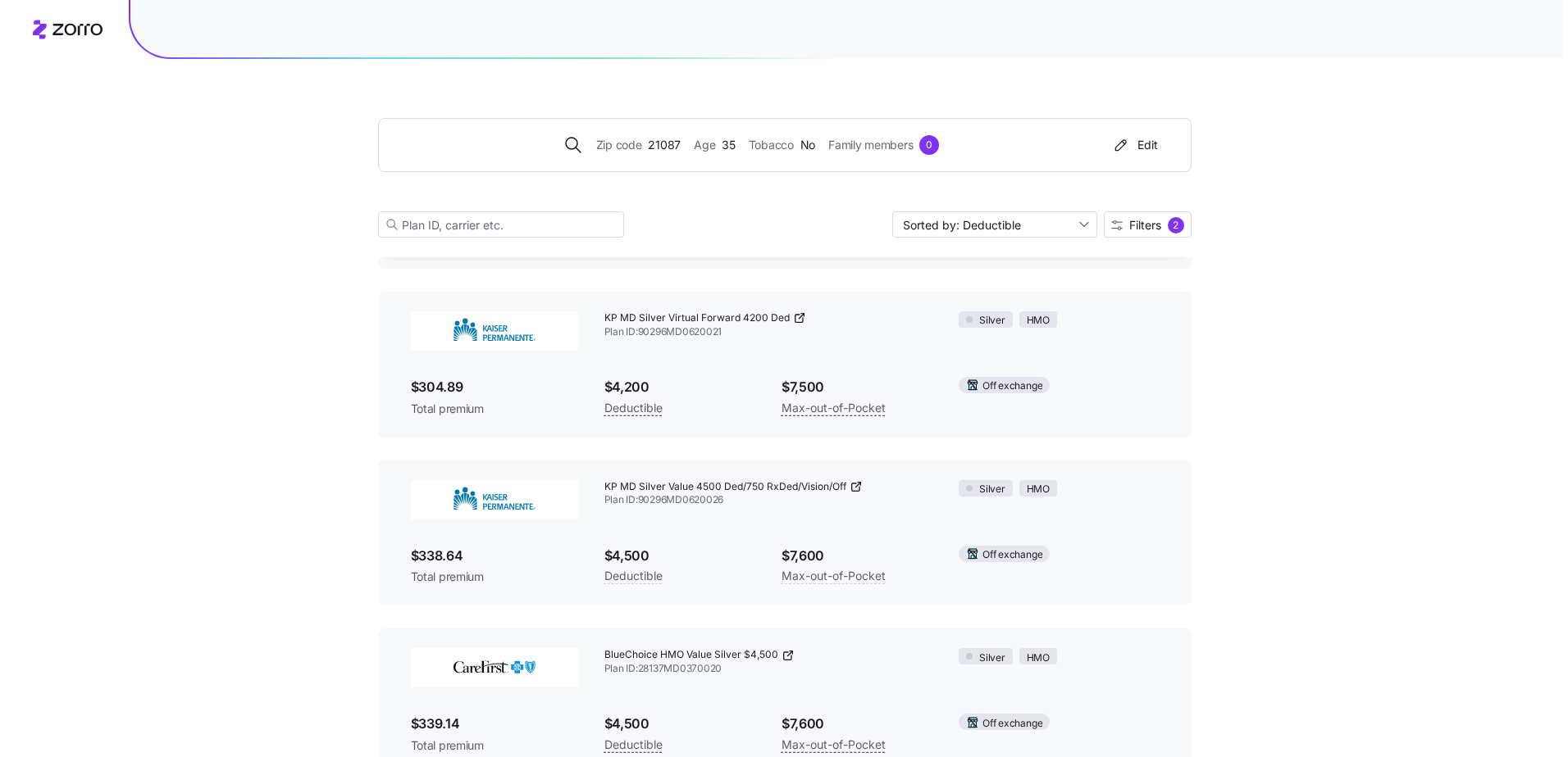
scroll to position [2773, 0]
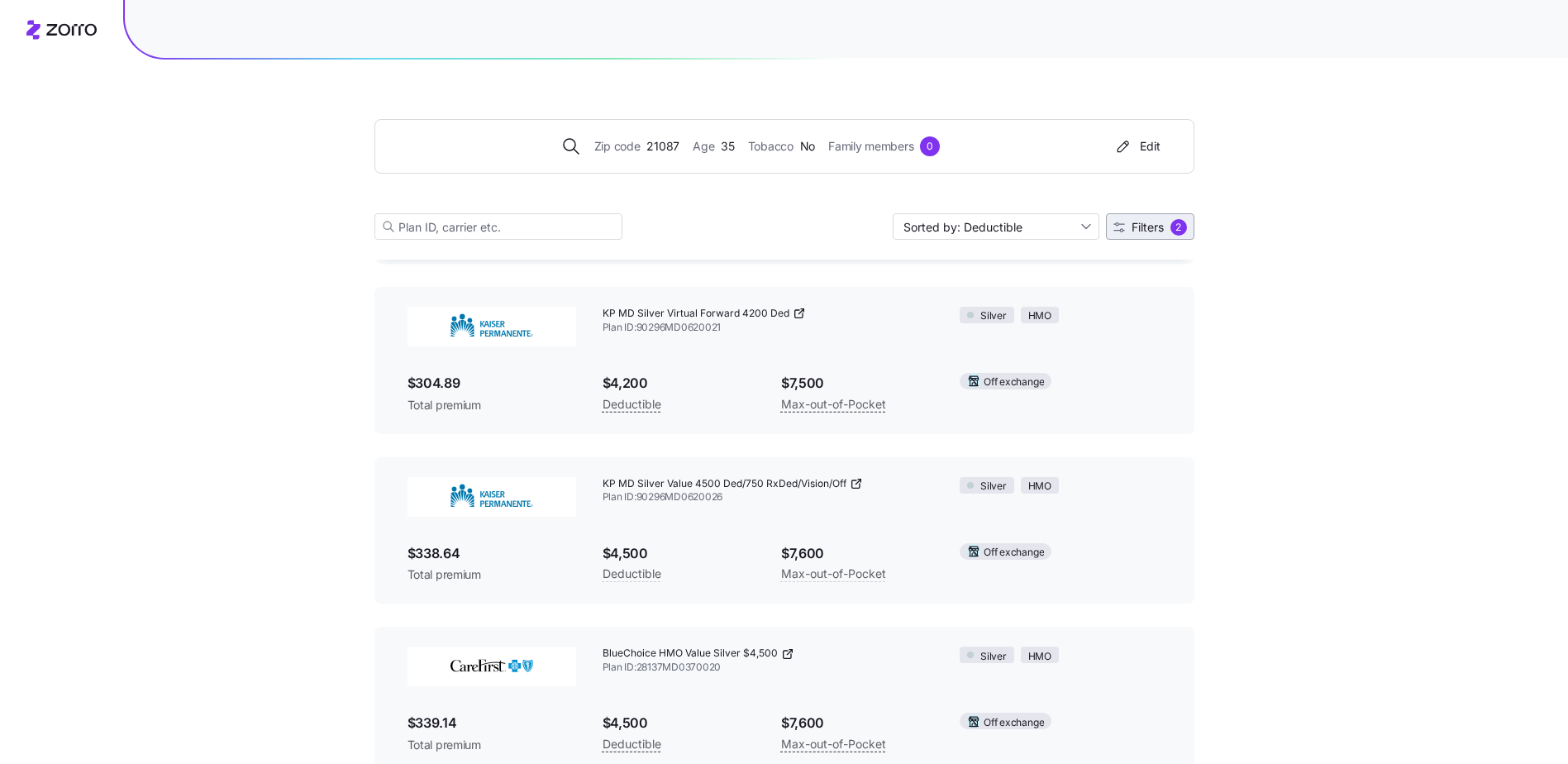
click at [1025, 224] on span "Filters" at bounding box center [1147, 227] width 33 height 12
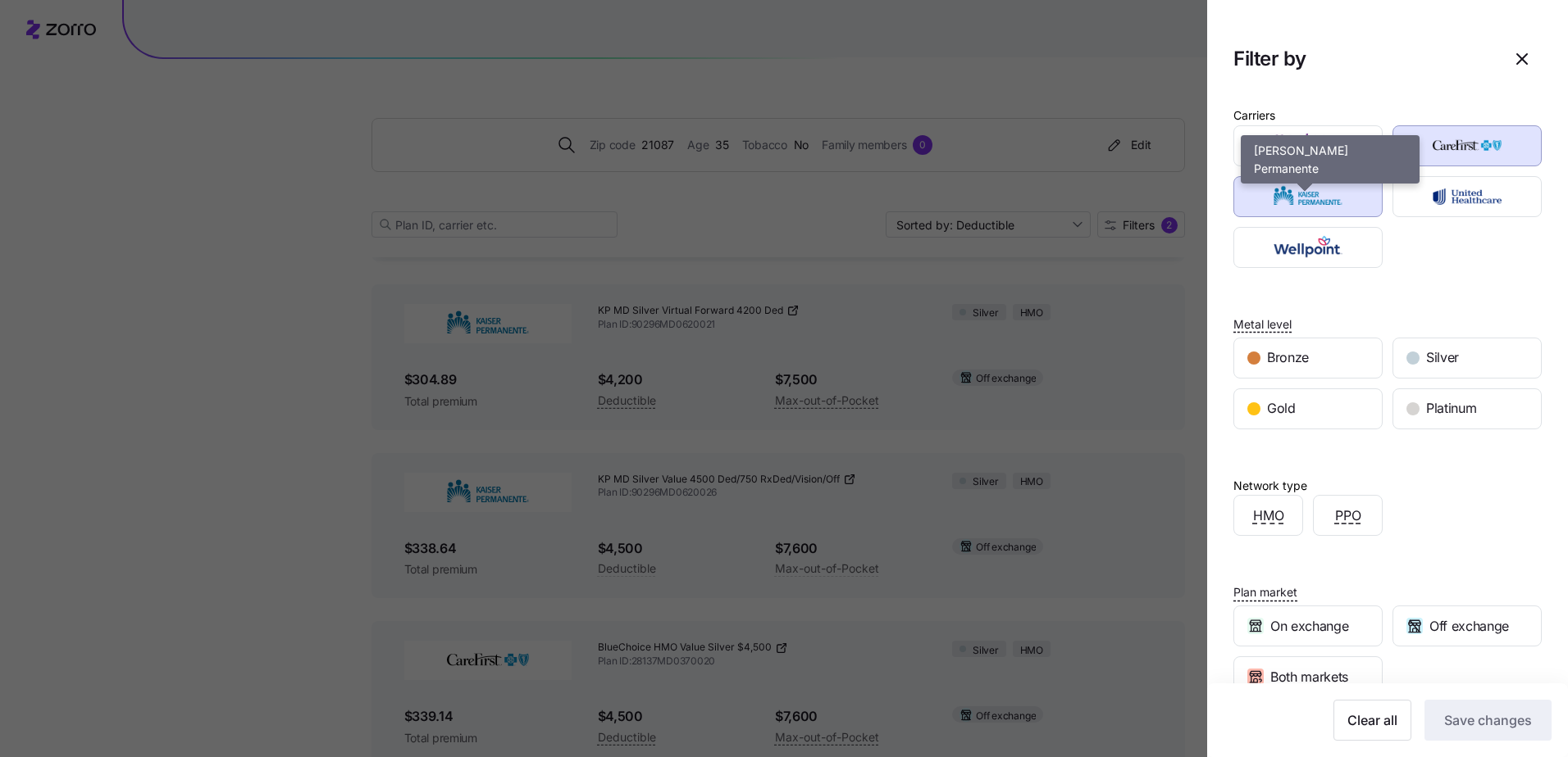
click at [1017, 195] on img "button" at bounding box center [1308, 196] width 121 height 32
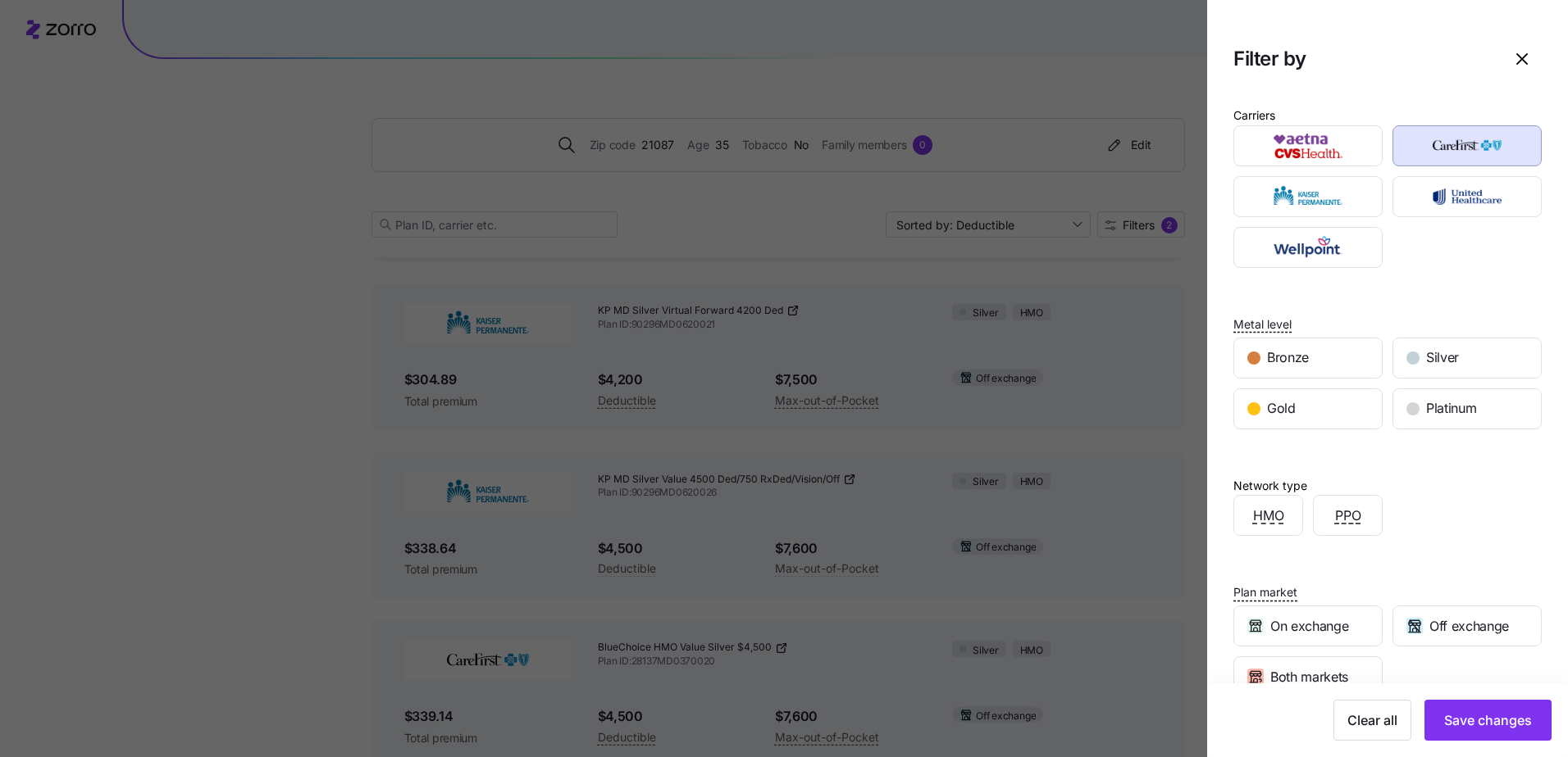
drag, startPoint x: 1470, startPoint y: 713, endPoint x: 1453, endPoint y: 710, distance: 17.3
click at [1017, 416] on span "Save changes" at bounding box center [1487, 721] width 88 height 20
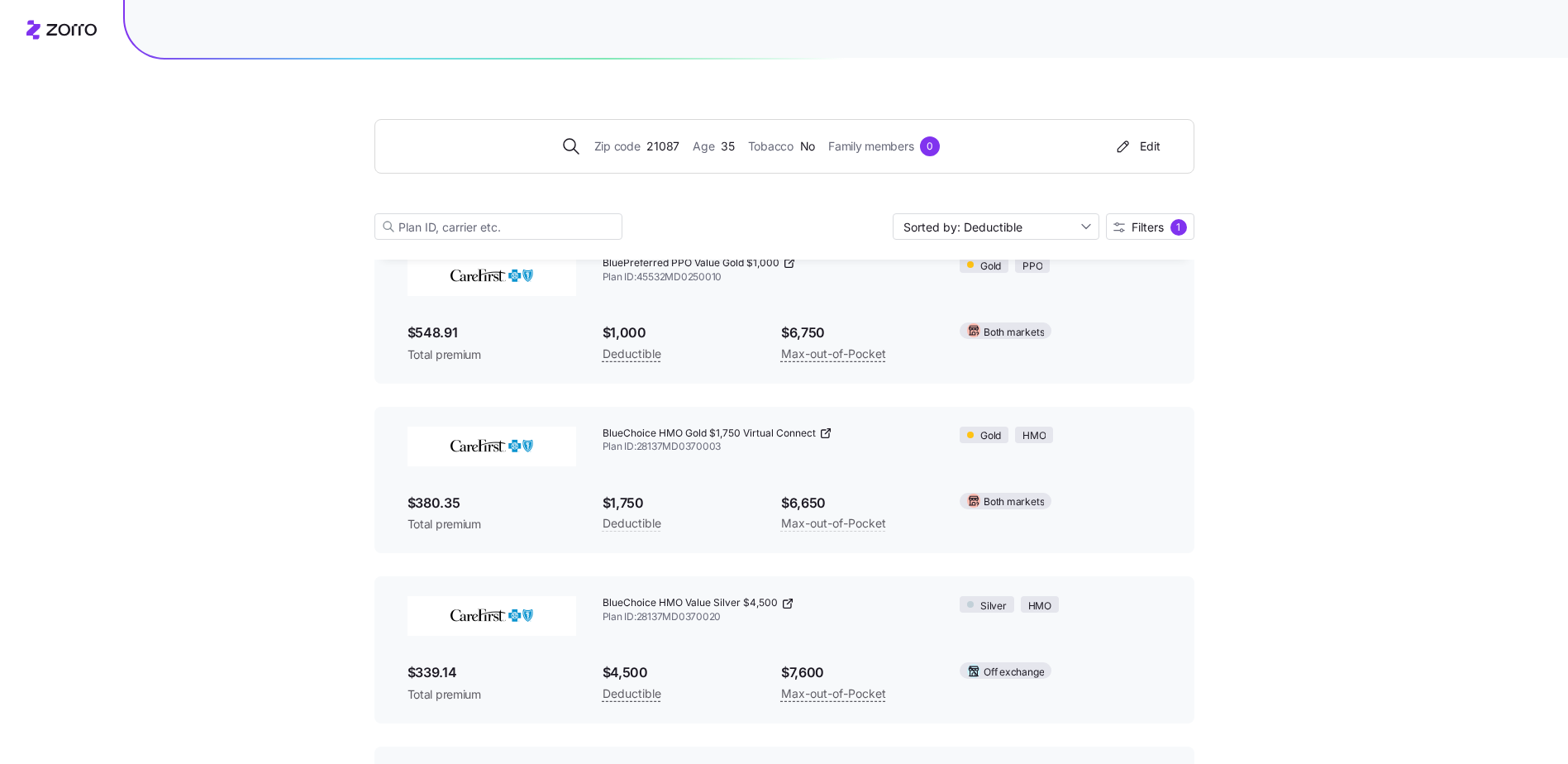
scroll to position [414, 0]
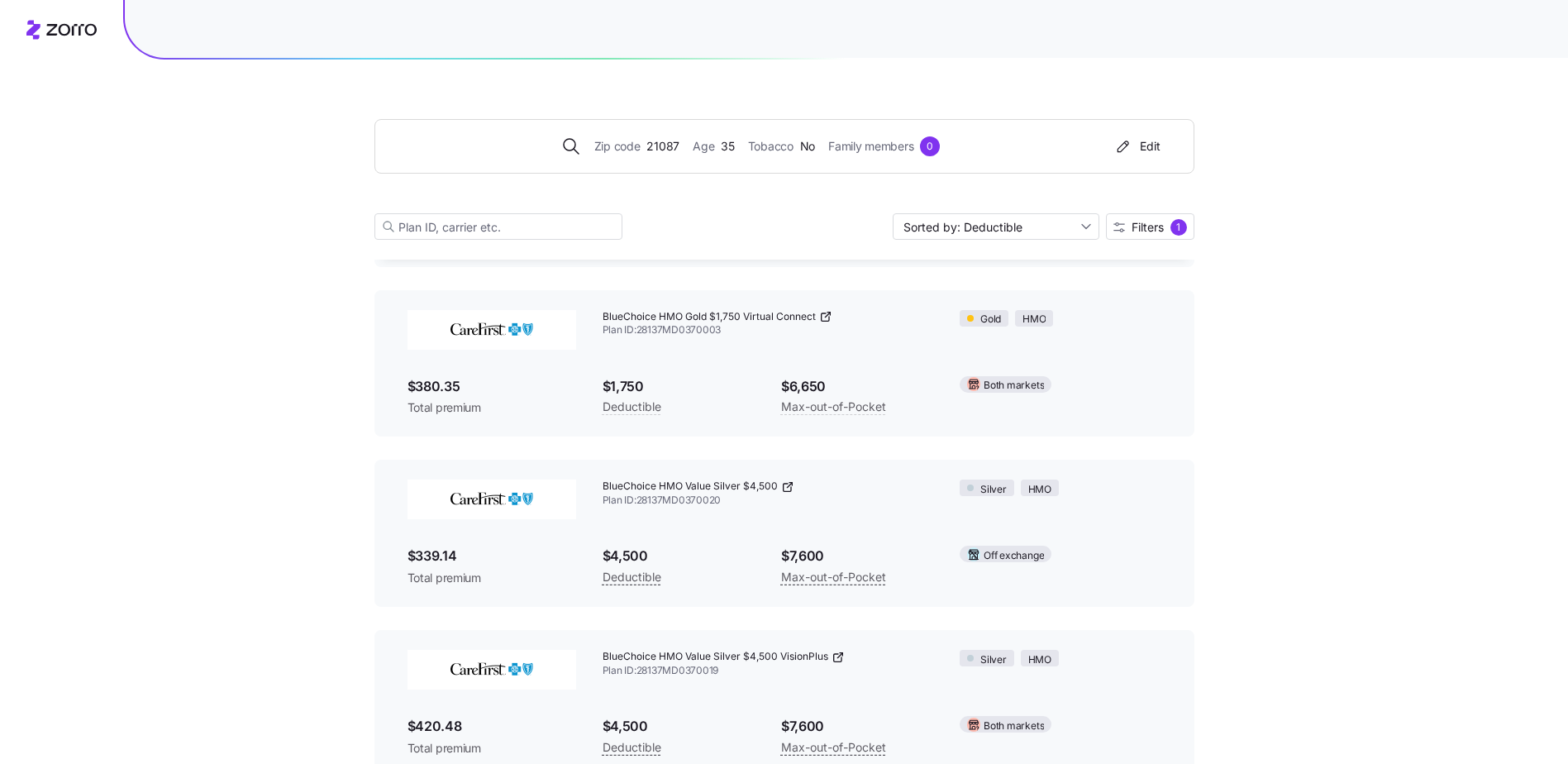
click at [826, 315] on icon at bounding box center [825, 317] width 13 height 13
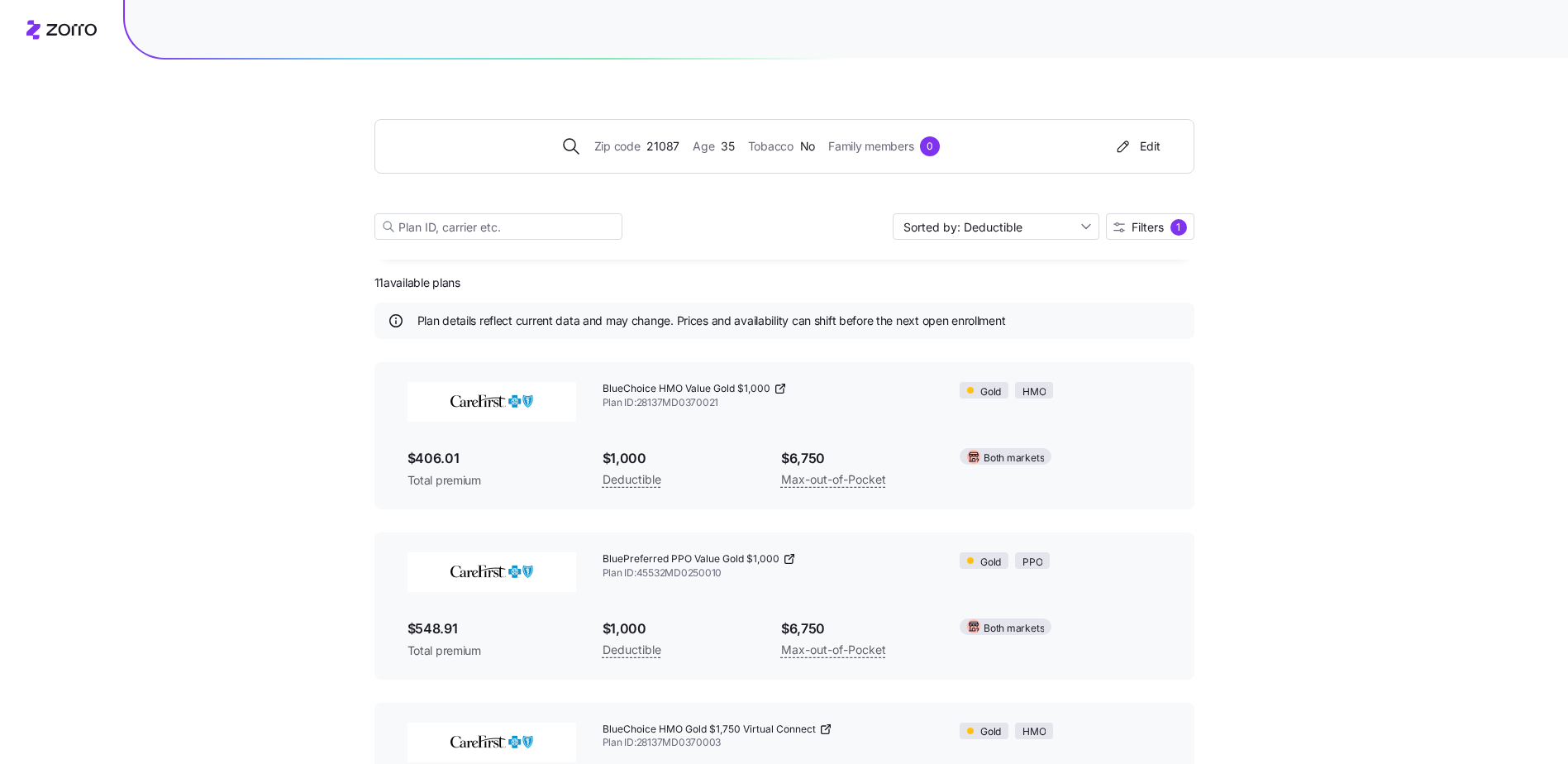
scroll to position [0, 0]
click at [1025, 142] on div "Edit" at bounding box center [1138, 146] width 48 height 17
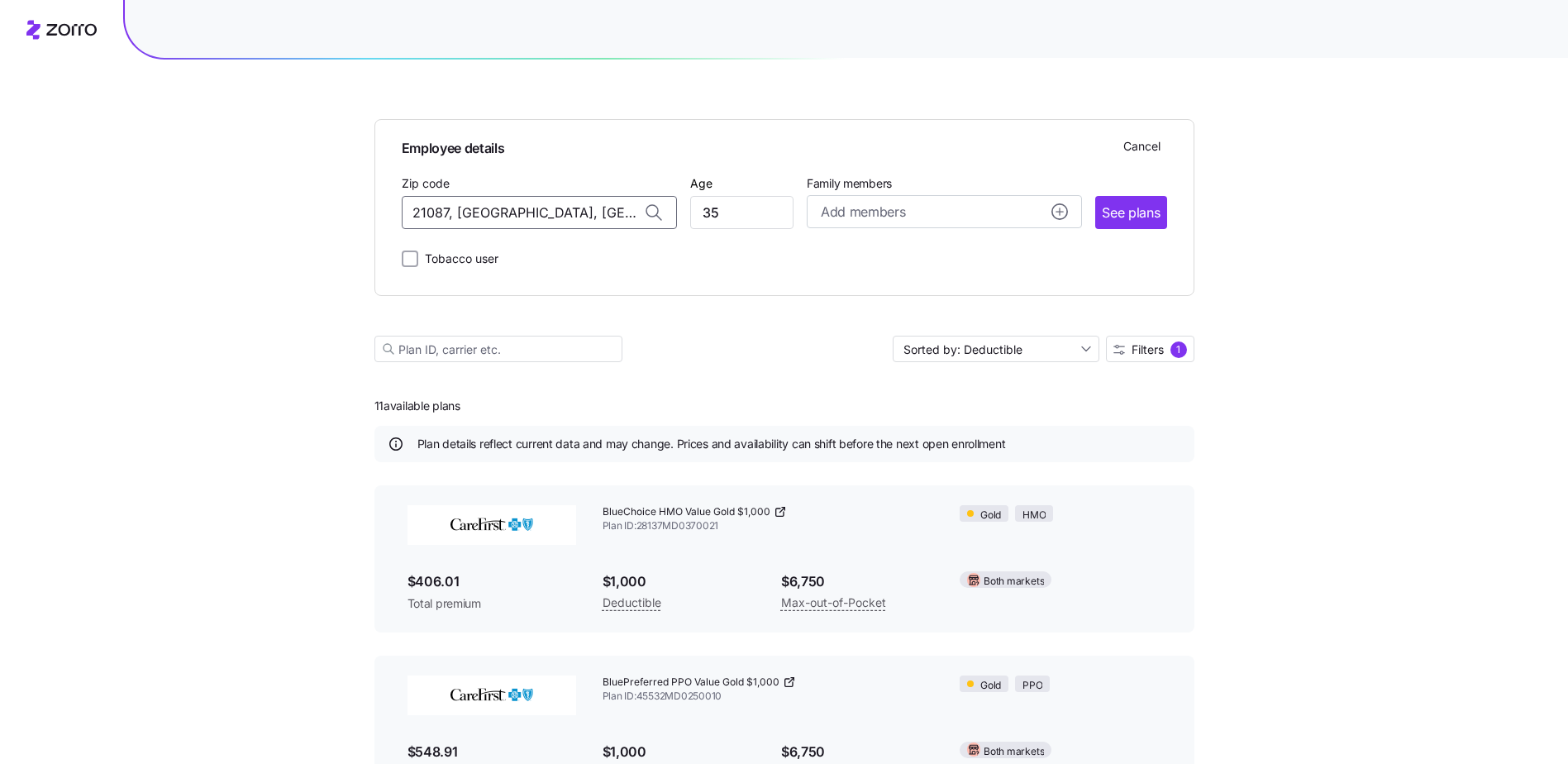
drag, startPoint x: 563, startPoint y: 206, endPoint x: 323, endPoint y: 206, distance: 240.0
click at [503, 270] on div "21015, [GEOGRAPHIC_DATA], [GEOGRAPHIC_DATA]" at bounding box center [539, 256] width 258 height 34
type input "21015, [GEOGRAPHIC_DATA], [GEOGRAPHIC_DATA]"
click at [1025, 223] on button "See plans" at bounding box center [1131, 212] width 71 height 33
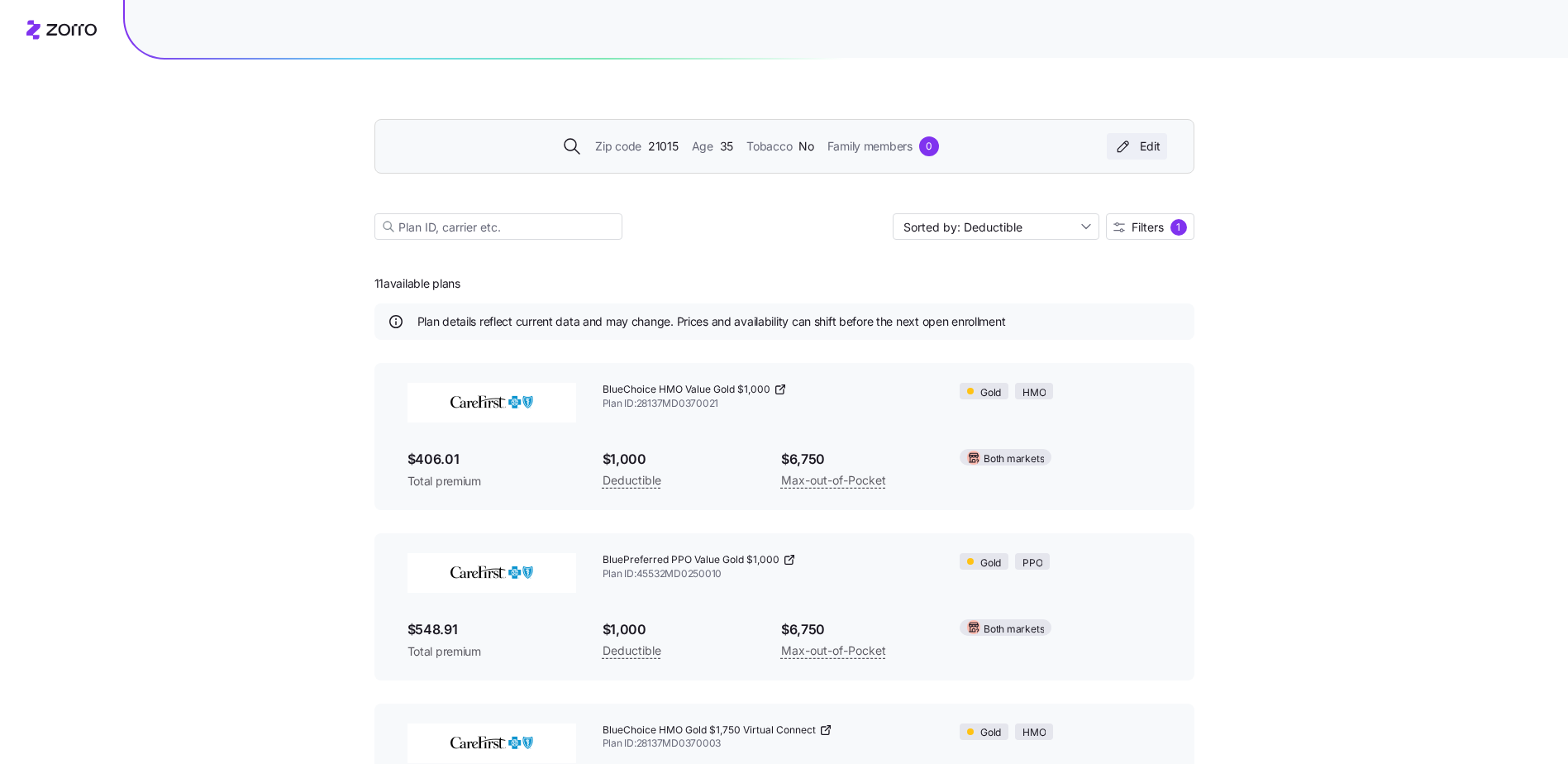
click at [1025, 150] on div "Edit" at bounding box center [1138, 146] width 48 height 17
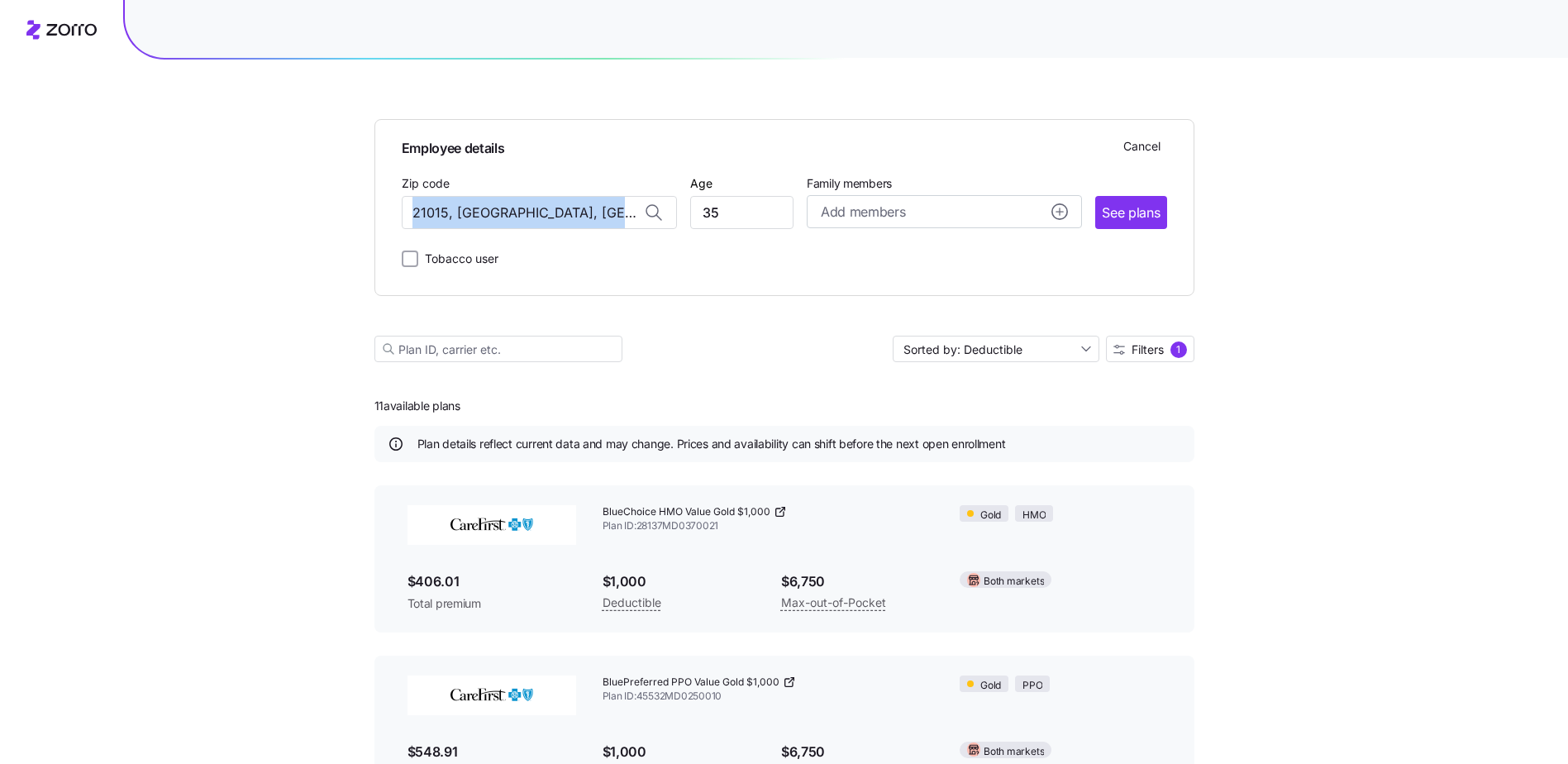
drag, startPoint x: 633, startPoint y: 203, endPoint x: 263, endPoint y: 211, distance: 370.1
click at [620, 209] on input "21015, [GEOGRAPHIC_DATA], [GEOGRAPHIC_DATA]" at bounding box center [540, 212] width 276 height 33
click at [601, 215] on input "21015, [GEOGRAPHIC_DATA], [GEOGRAPHIC_DATA]" at bounding box center [540, 212] width 276 height 33
click at [626, 272] on div "Employee details Cancel Zip code [GEOGRAPHIC_DATA], [GEOGRAPHIC_DATA] Age [DEMO…" at bounding box center [784, 207] width 820 height 177
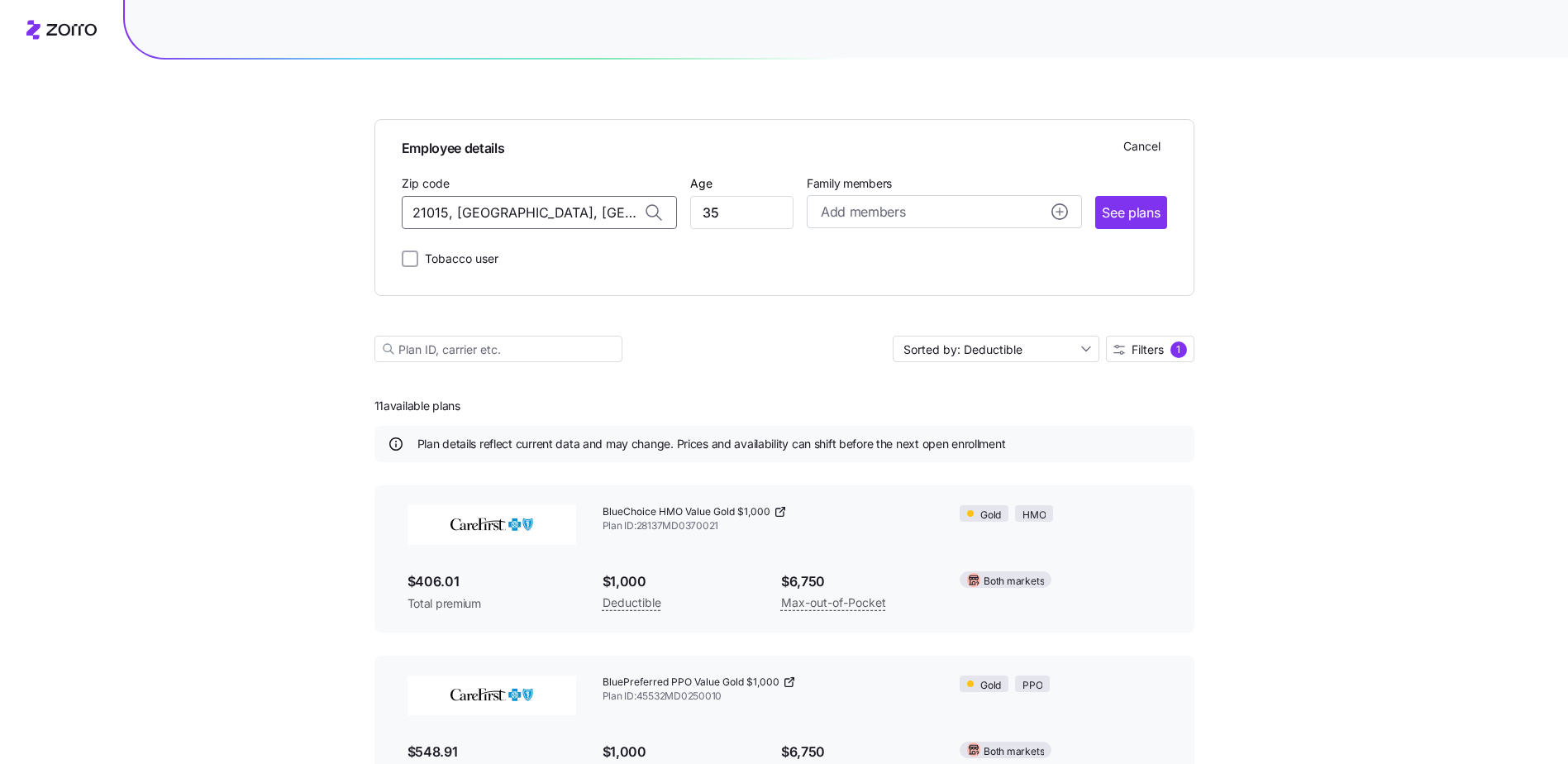
drag, startPoint x: 603, startPoint y: 211, endPoint x: 311, endPoint y: 187, distance: 293.0
click at [556, 256] on span "21128, [GEOGRAPHIC_DATA], [GEOGRAPHIC_DATA]" at bounding box center [535, 256] width 231 height 21
type input "21128, [GEOGRAPHIC_DATA], [GEOGRAPHIC_DATA]"
click at [1025, 213] on span "See plans" at bounding box center [1131, 212] width 58 height 21
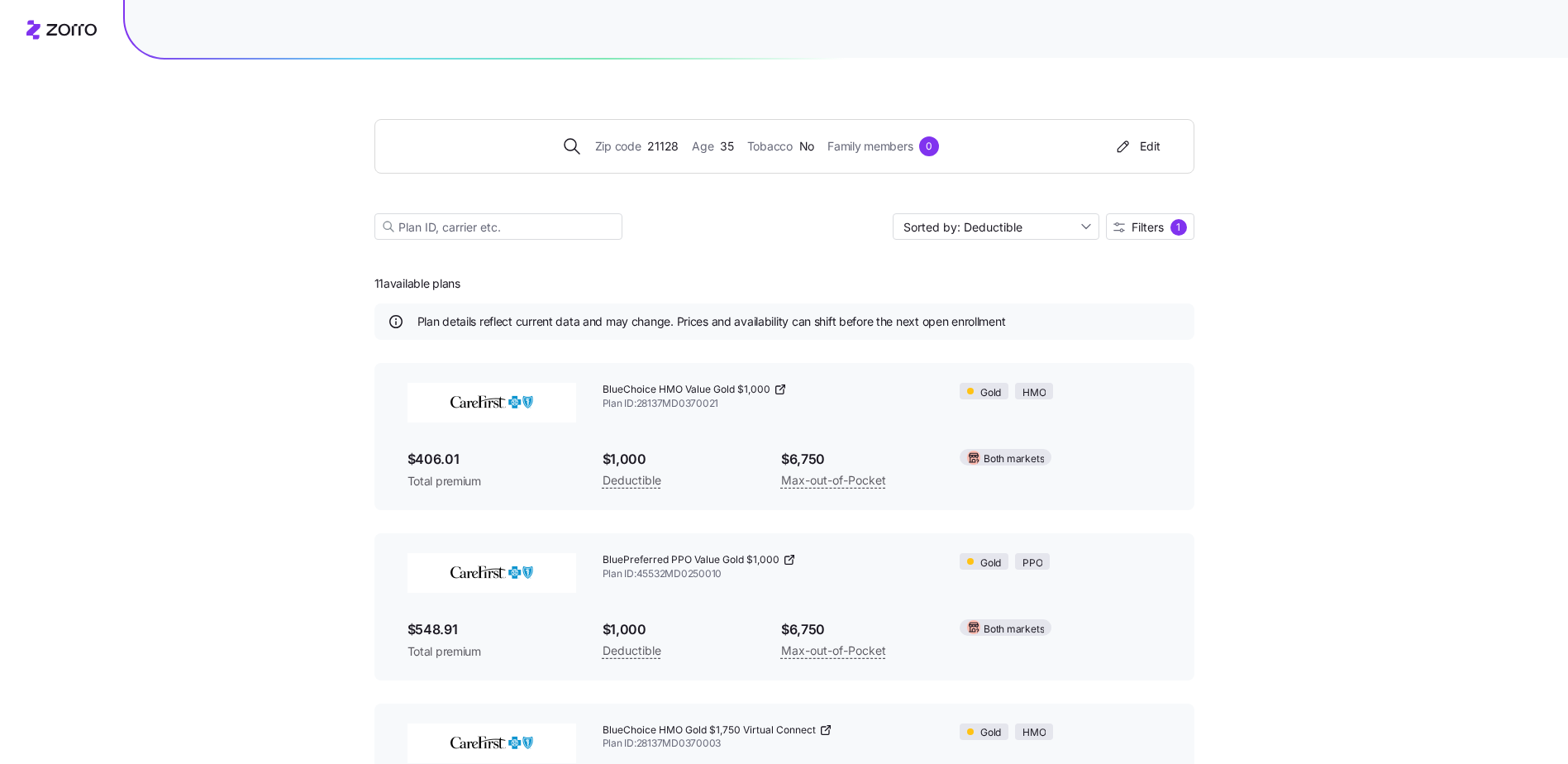
click at [738, 143] on div "Zip code 21128 Age [DEMOGRAPHIC_DATA] Tobacco No Family members 0" at bounding box center [751, 147] width 712 height 20
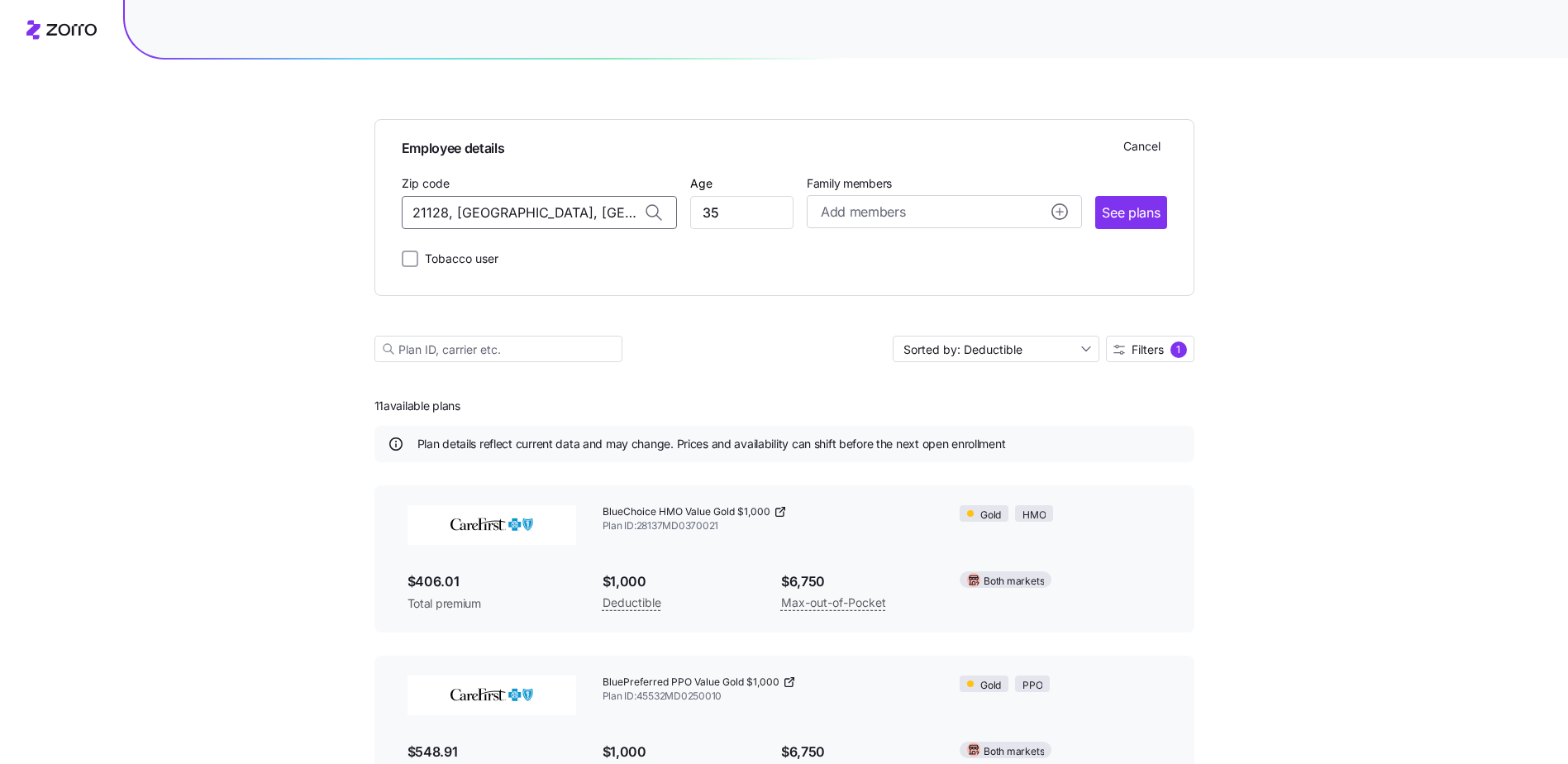
drag, startPoint x: 603, startPoint y: 210, endPoint x: 142, endPoint y: 188, distance: 461.5
type input "21128, [GEOGRAPHIC_DATA], [GEOGRAPHIC_DATA]"
click at [1025, 204] on span "See plans" at bounding box center [1131, 212] width 58 height 21
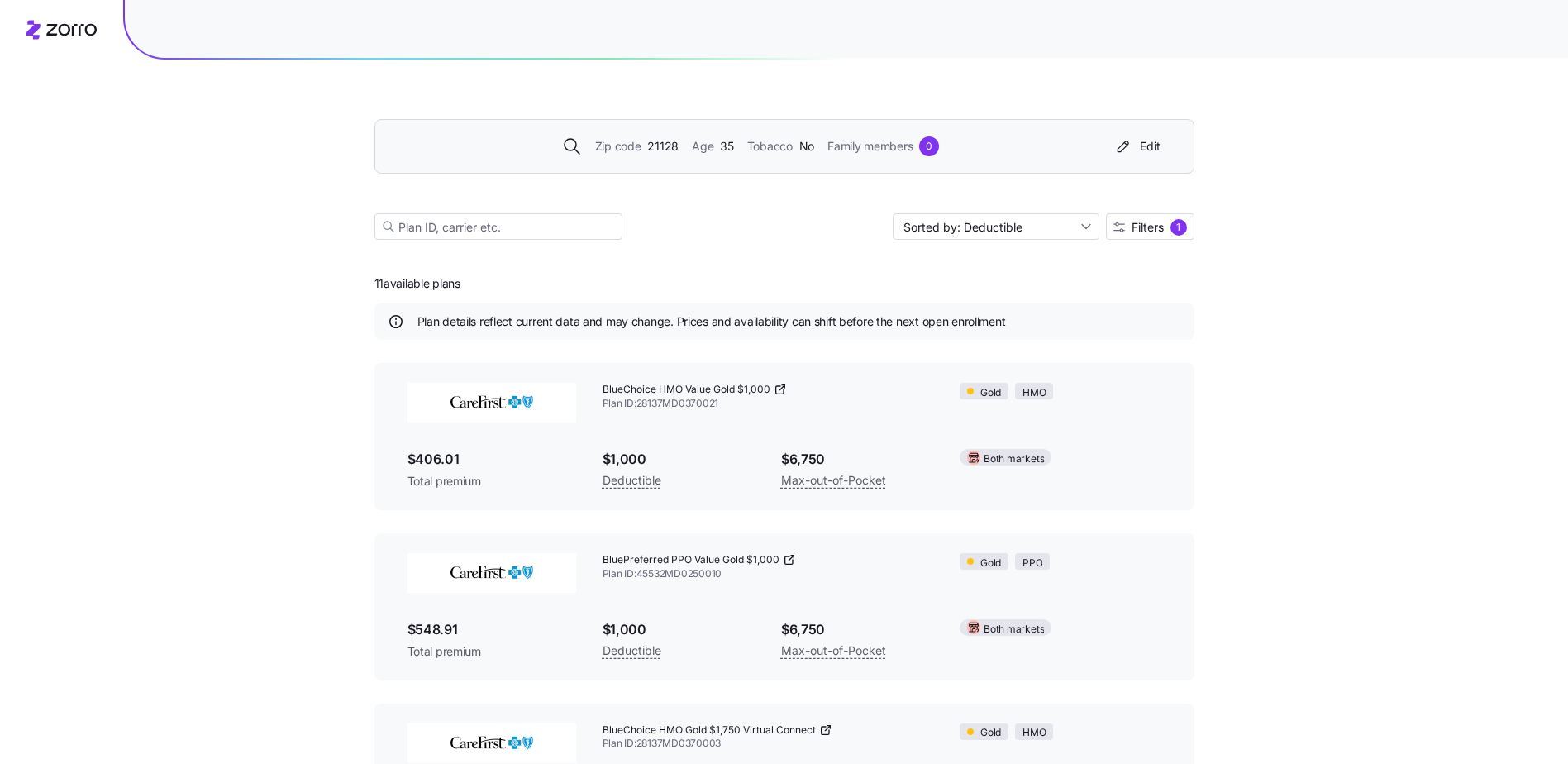
click at [693, 152] on span "Age" at bounding box center [703, 146] width 22 height 18
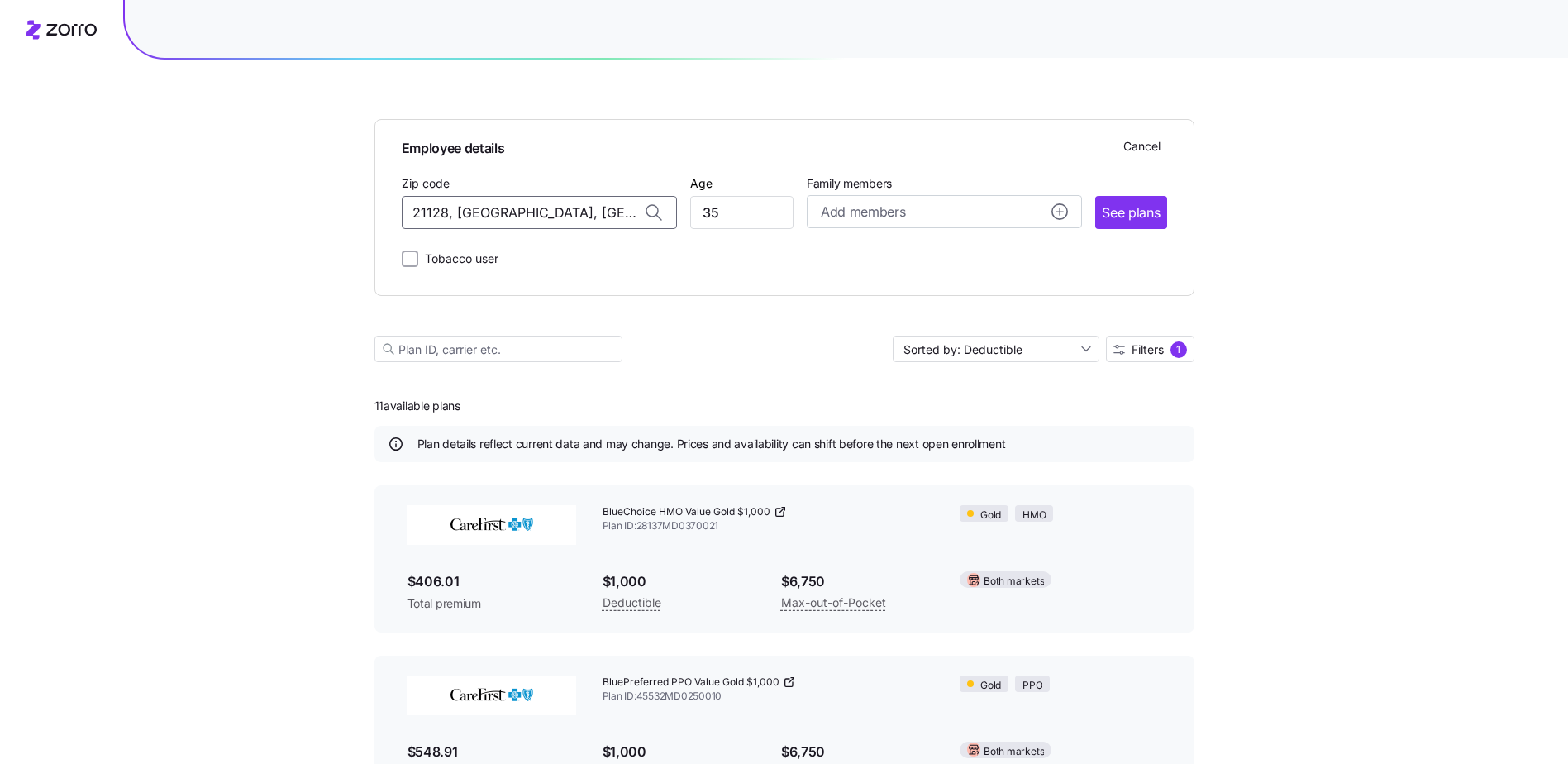
drag, startPoint x: 623, startPoint y: 211, endPoint x: 322, endPoint y: 210, distance: 301.0
click at [518, 248] on span "28217, [GEOGRAPHIC_DATA], [GEOGRAPHIC_DATA]" at bounding box center [535, 256] width 231 height 21
type input "28217, [GEOGRAPHIC_DATA], [GEOGRAPHIC_DATA]"
click at [1025, 220] on span "See plans" at bounding box center [1131, 212] width 58 height 21
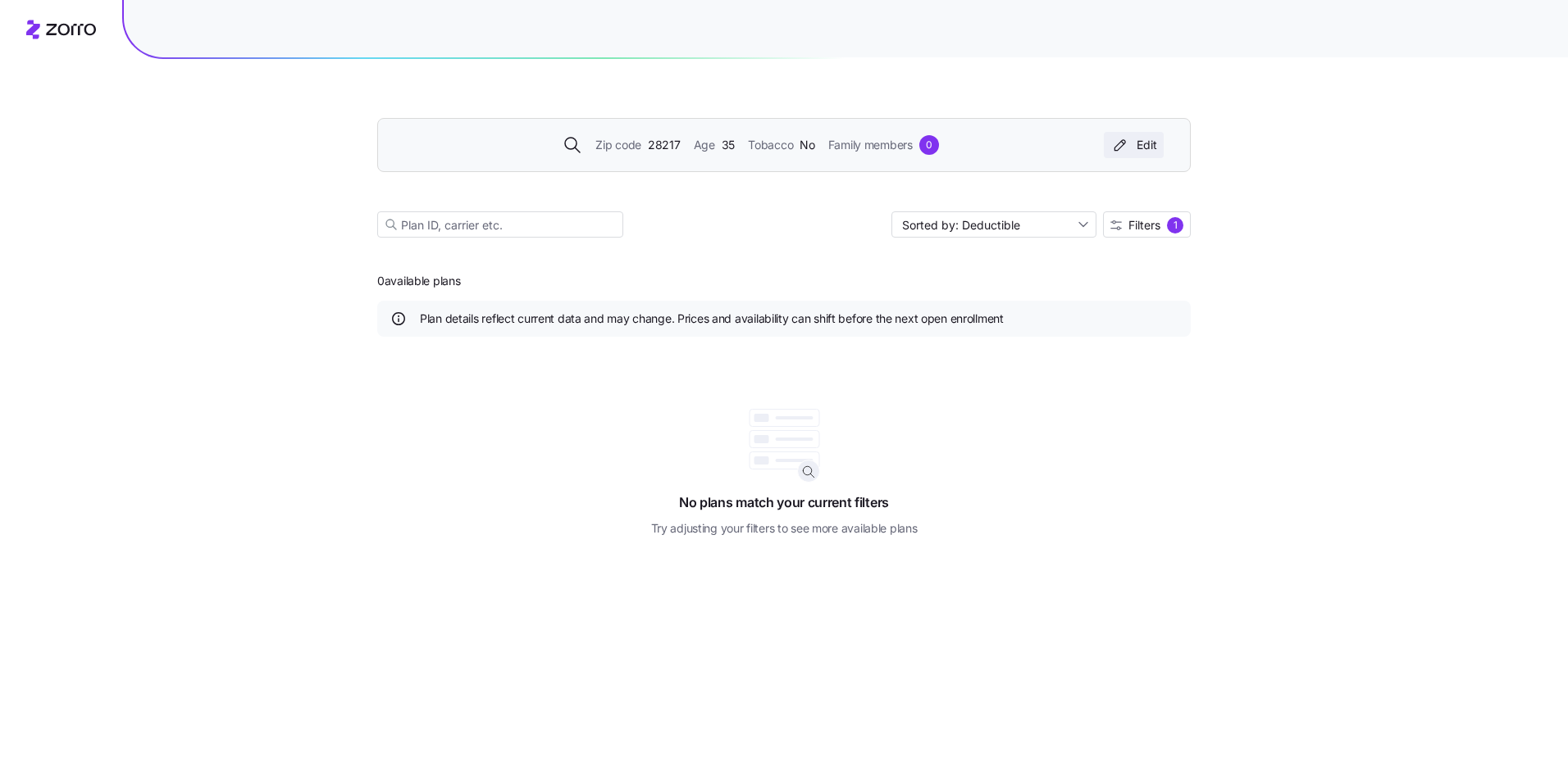
click at [1017, 138] on div "Edit" at bounding box center [1134, 145] width 47 height 17
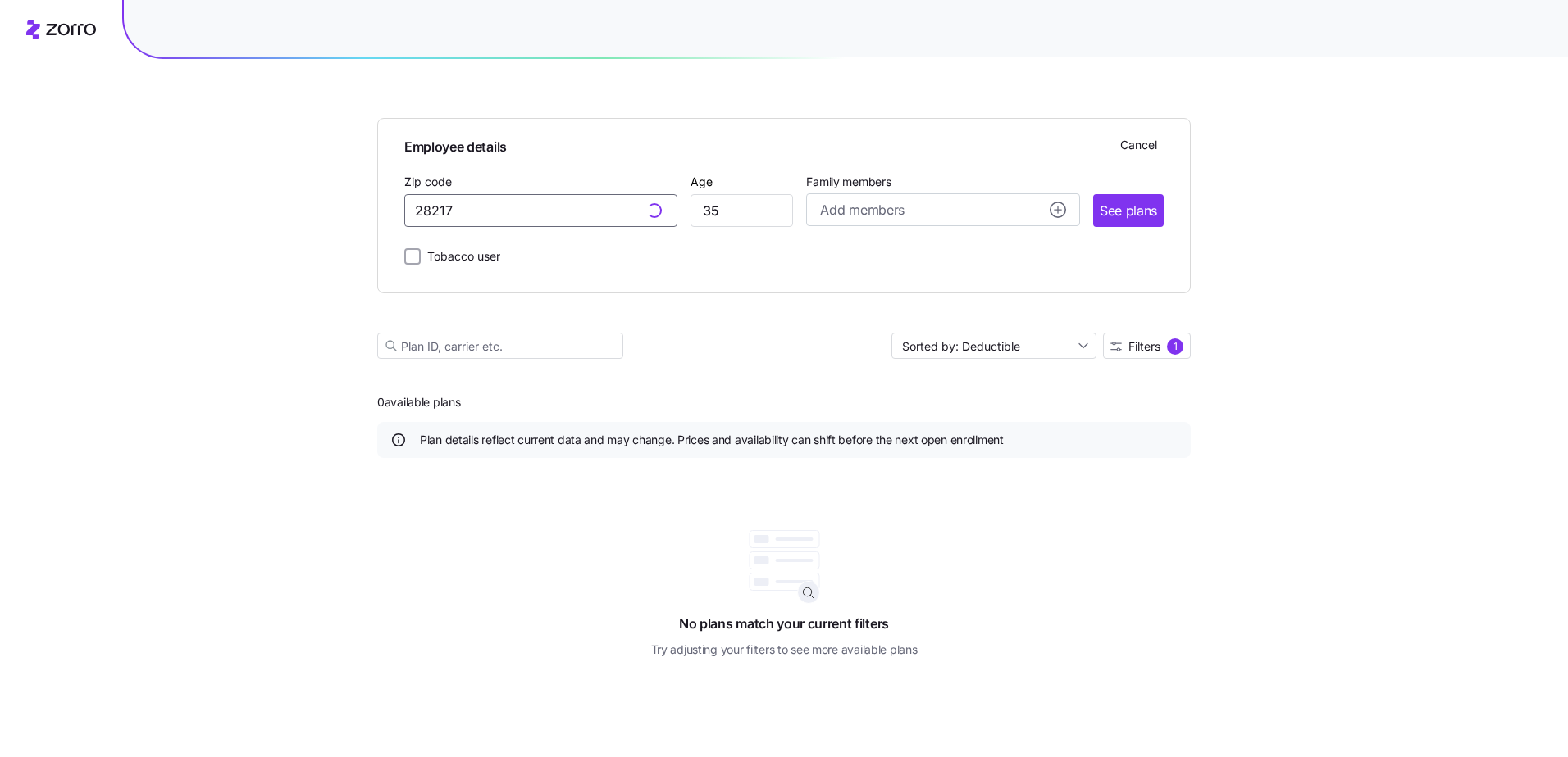
drag, startPoint x: 349, startPoint y: 205, endPoint x: 328, endPoint y: 205, distance: 21.0
click at [328, 205] on div "Employee details Cancel Zip code 28217 Age [DEMOGRAPHIC_DATA] Family members Ad…" at bounding box center [784, 378] width 1568 height 757
click at [414, 205] on input "7675" at bounding box center [541, 210] width 273 height 32
type input "28217, [GEOGRAPHIC_DATA], [GEOGRAPHIC_DATA]"
click at [544, 231] on div "Employee details Cancel Zip code 28217, [GEOGRAPHIC_DATA], [GEOGRAPHIC_DATA] Ag…" at bounding box center [784, 199] width 759 height 135
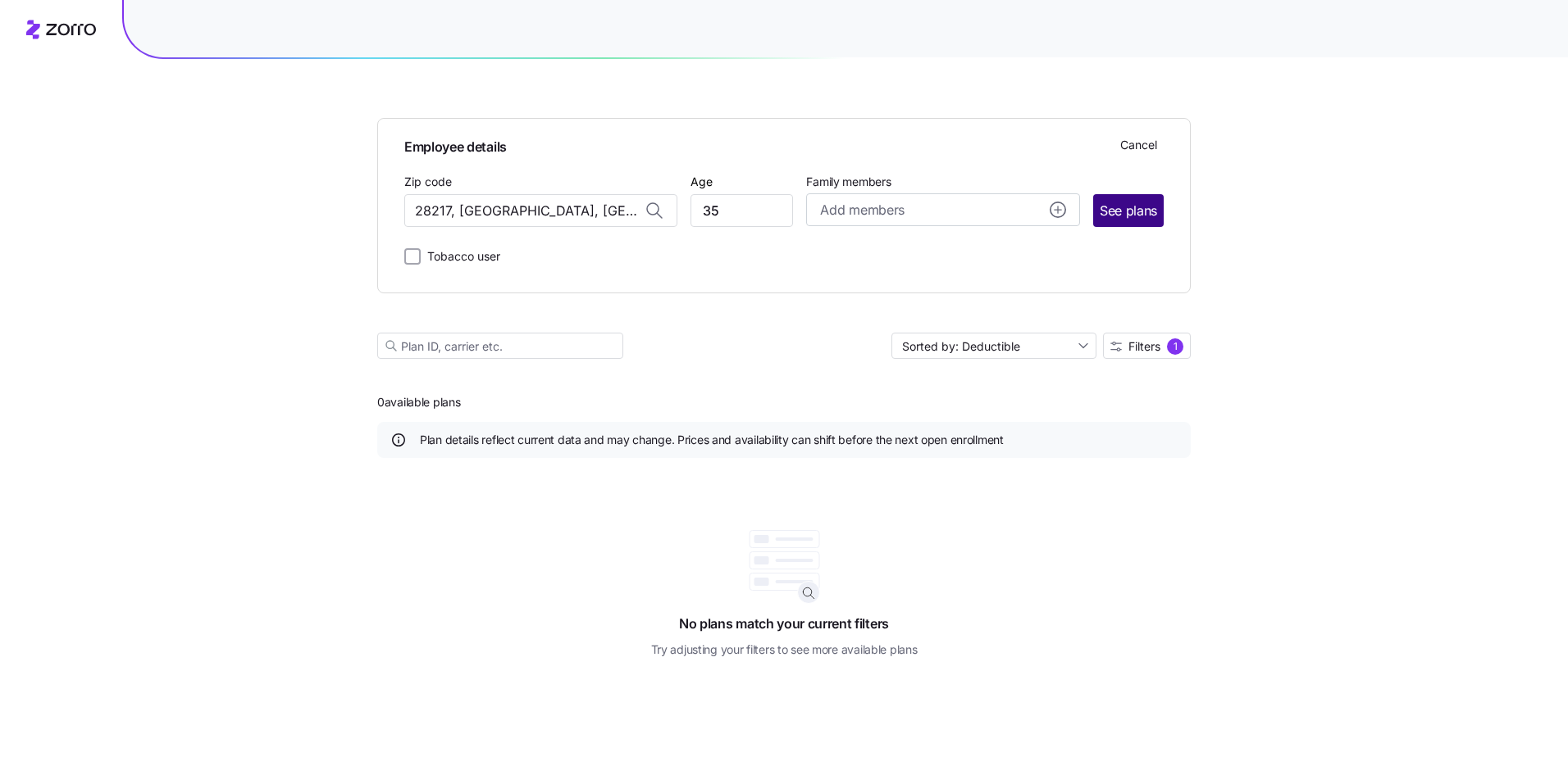
click at [1017, 217] on span "See plans" at bounding box center [1128, 210] width 57 height 21
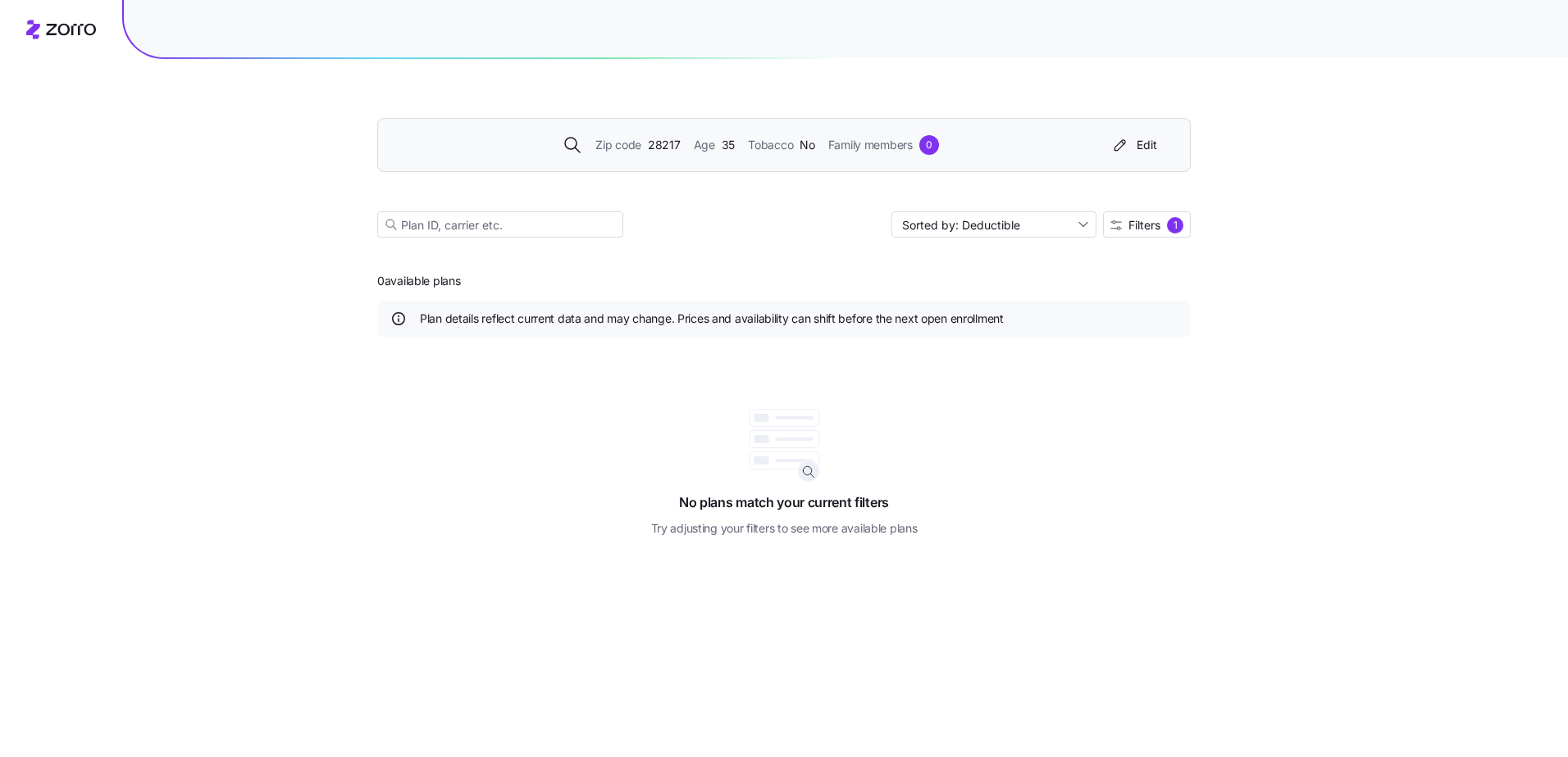
click at [1017, 130] on div "Zip code 28217 Age [DEMOGRAPHIC_DATA] Tobacco No Family members 0 Edit" at bounding box center [783, 145] width 814 height 54
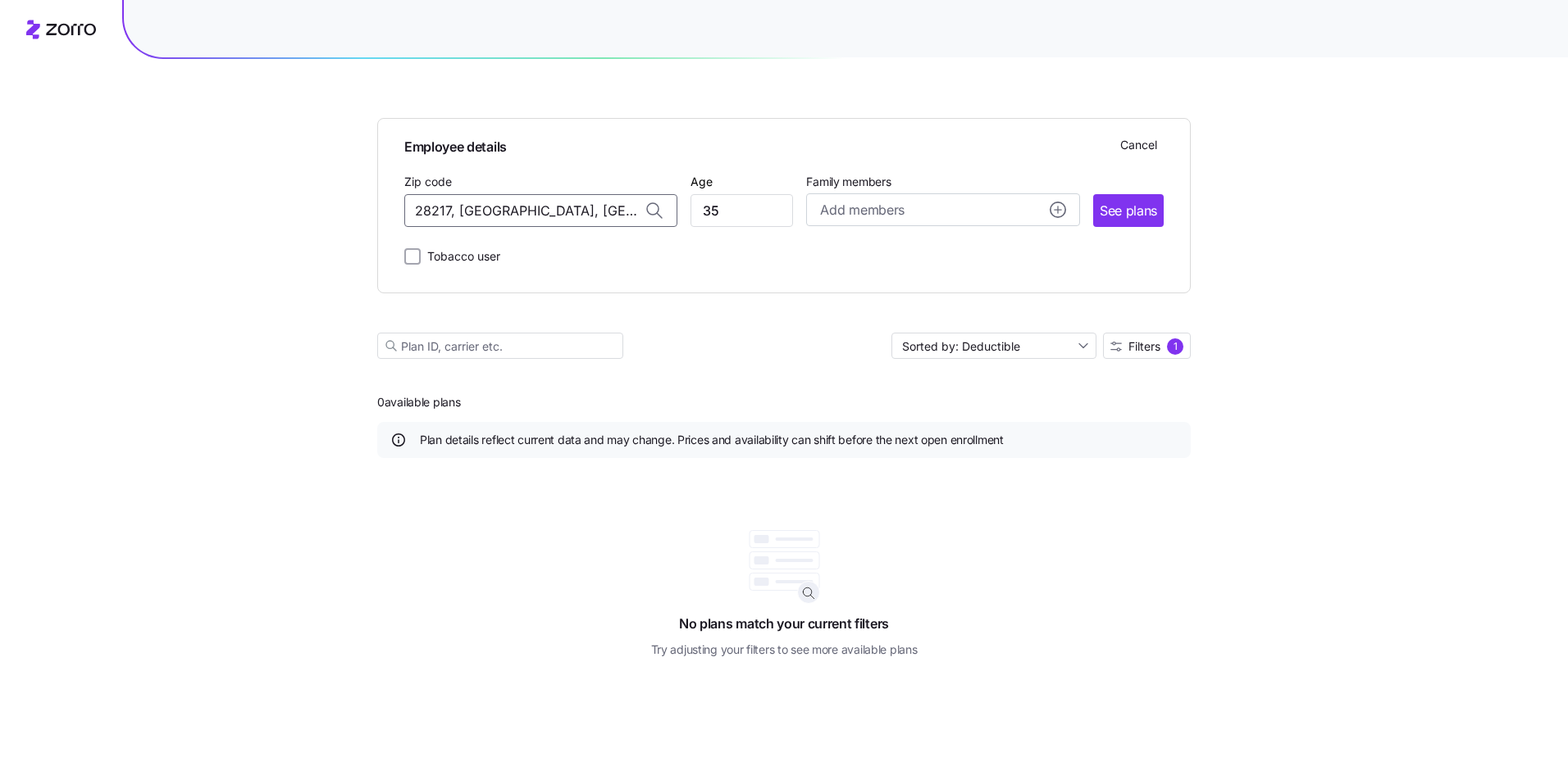
drag, startPoint x: 622, startPoint y: 204, endPoint x: 362, endPoint y: 189, distance: 260.4
click at [362, 189] on div "Employee details Cancel Zip code 28217, [GEOGRAPHIC_DATA], [GEOGRAPHIC_DATA] Ag…" at bounding box center [784, 378] width 1568 height 757
click at [500, 255] on span "07675, [GEOGRAPHIC_DATA], [GEOGRAPHIC_DATA]" at bounding box center [537, 254] width 229 height 21
type input "07675, [GEOGRAPHIC_DATA], [GEOGRAPHIC_DATA]"
click at [1017, 220] on span "See plans" at bounding box center [1128, 210] width 57 height 21
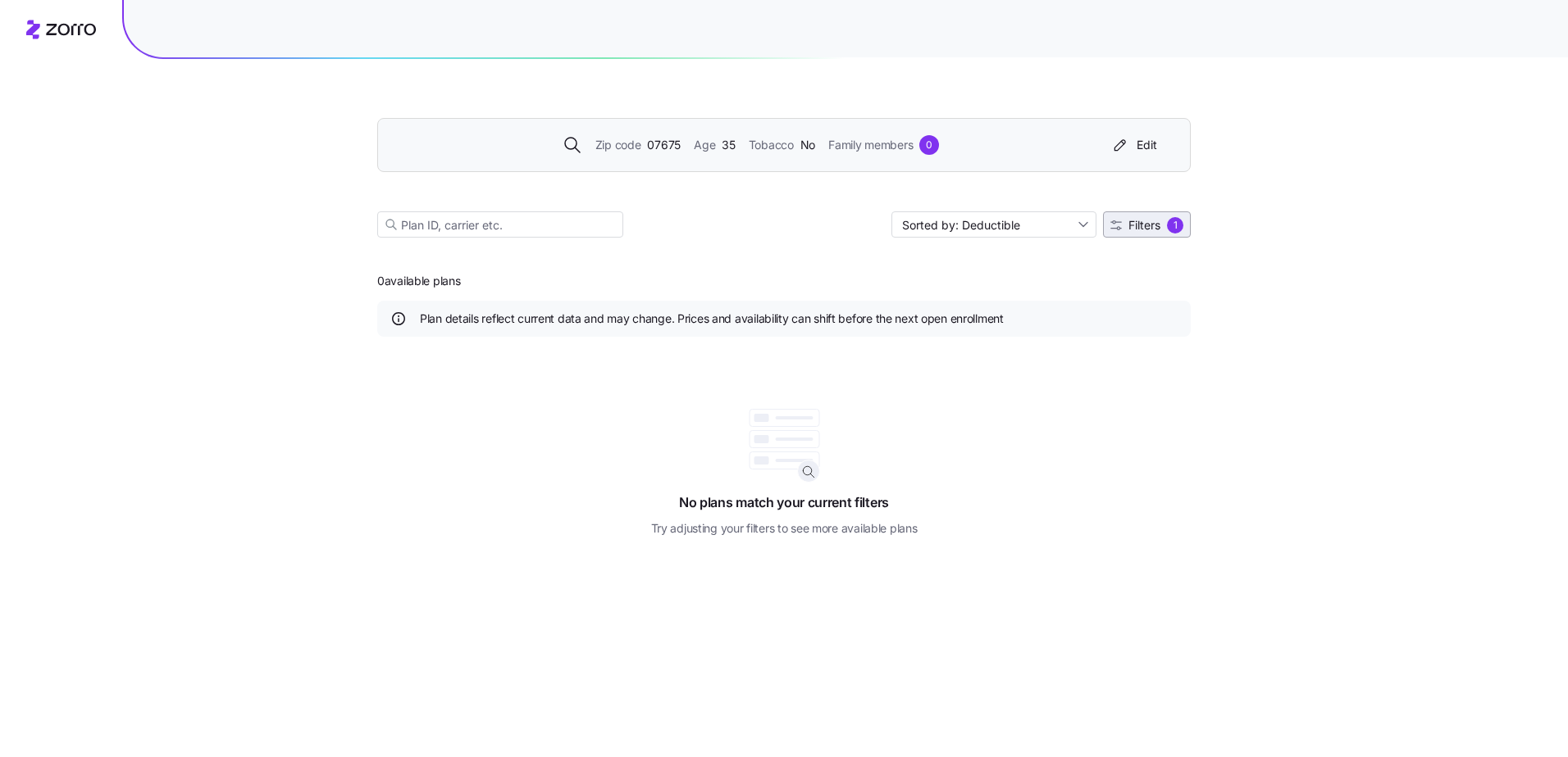
click at [1017, 224] on div "1" at bounding box center [1175, 225] width 17 height 17
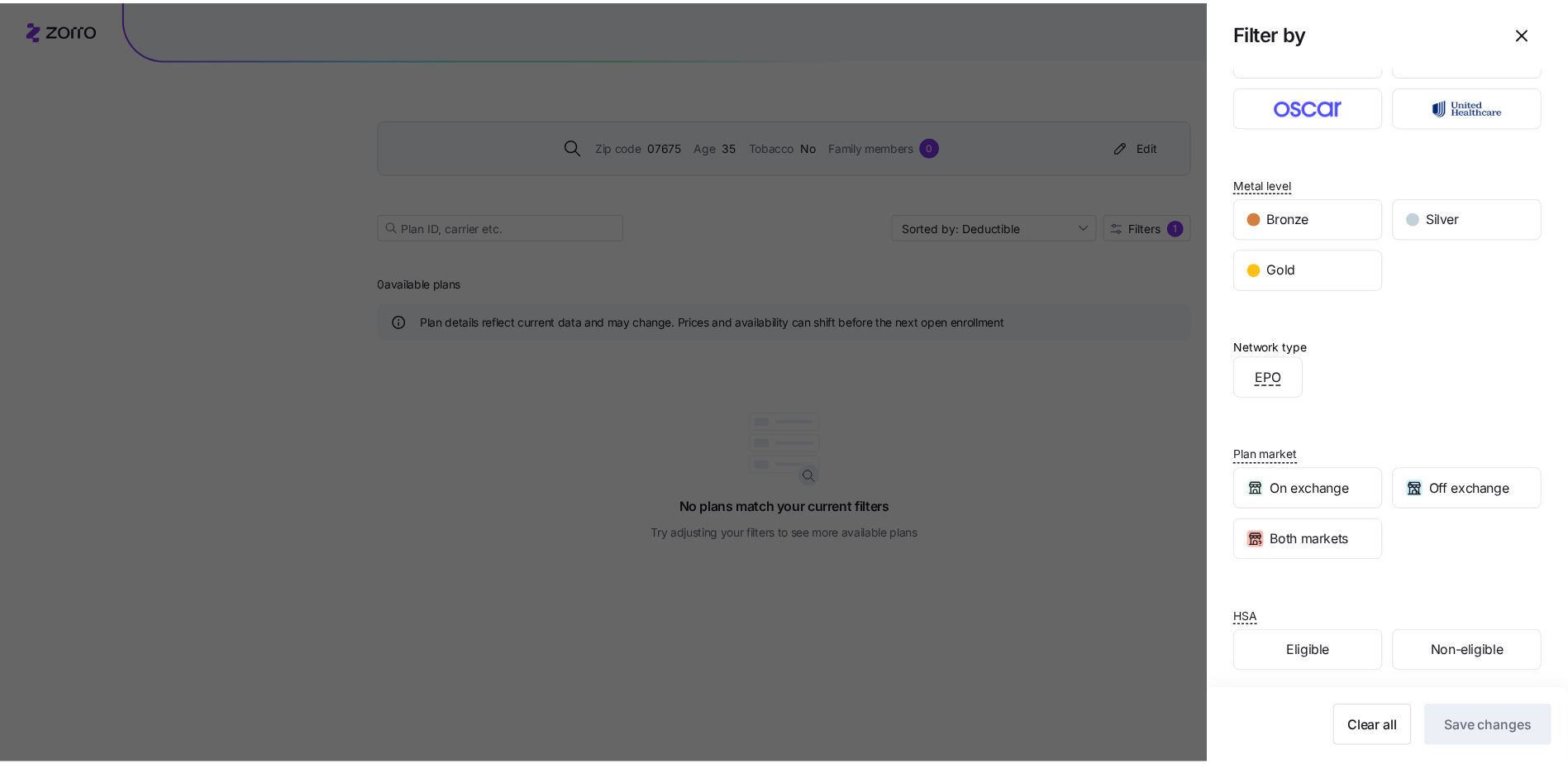
scroll to position [152, 0]
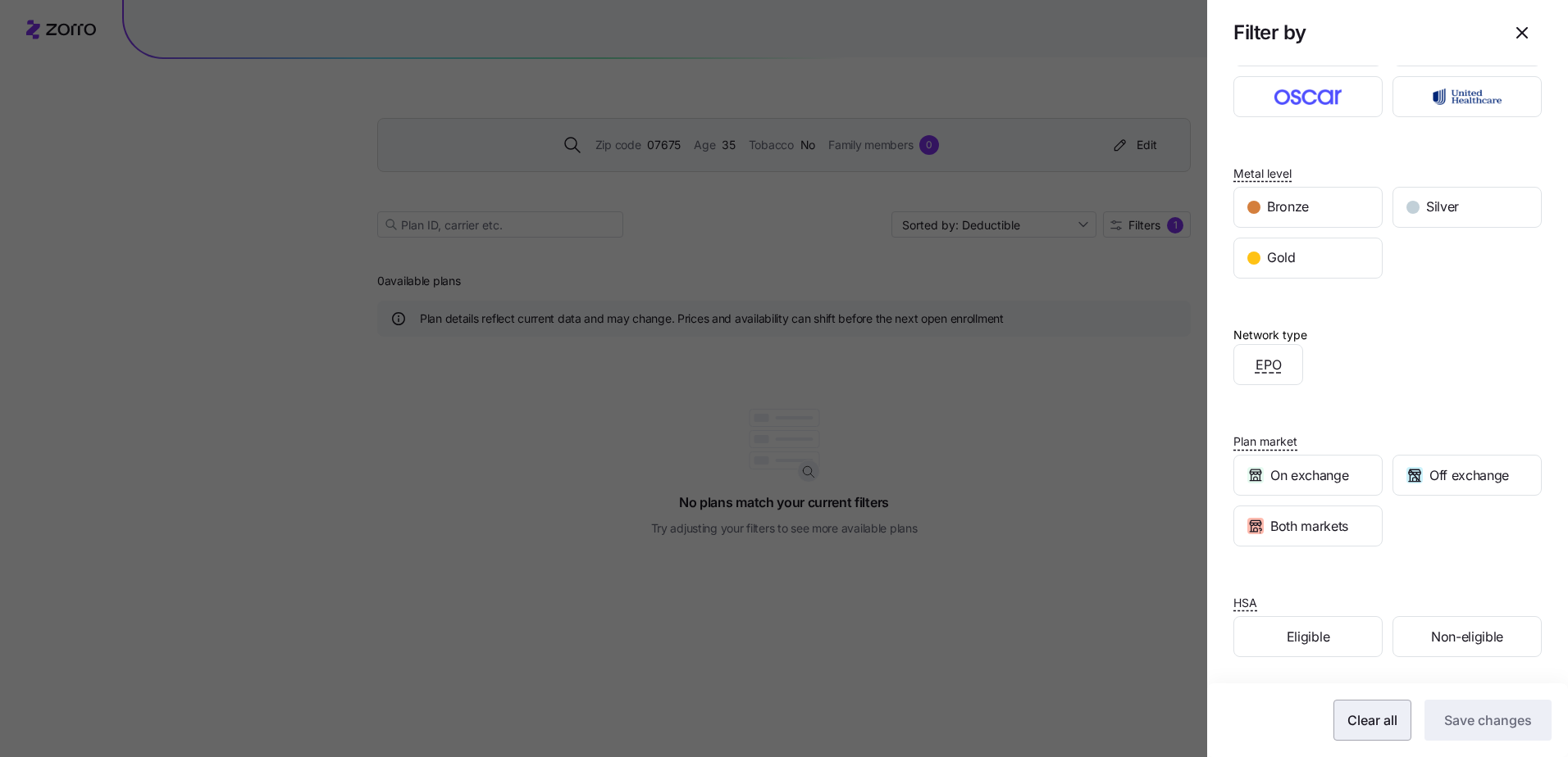
click at [1017, 416] on span "Clear all" at bounding box center [1371, 721] width 50 height 20
click at [1017, 416] on span "Save changes" at bounding box center [1487, 721] width 88 height 20
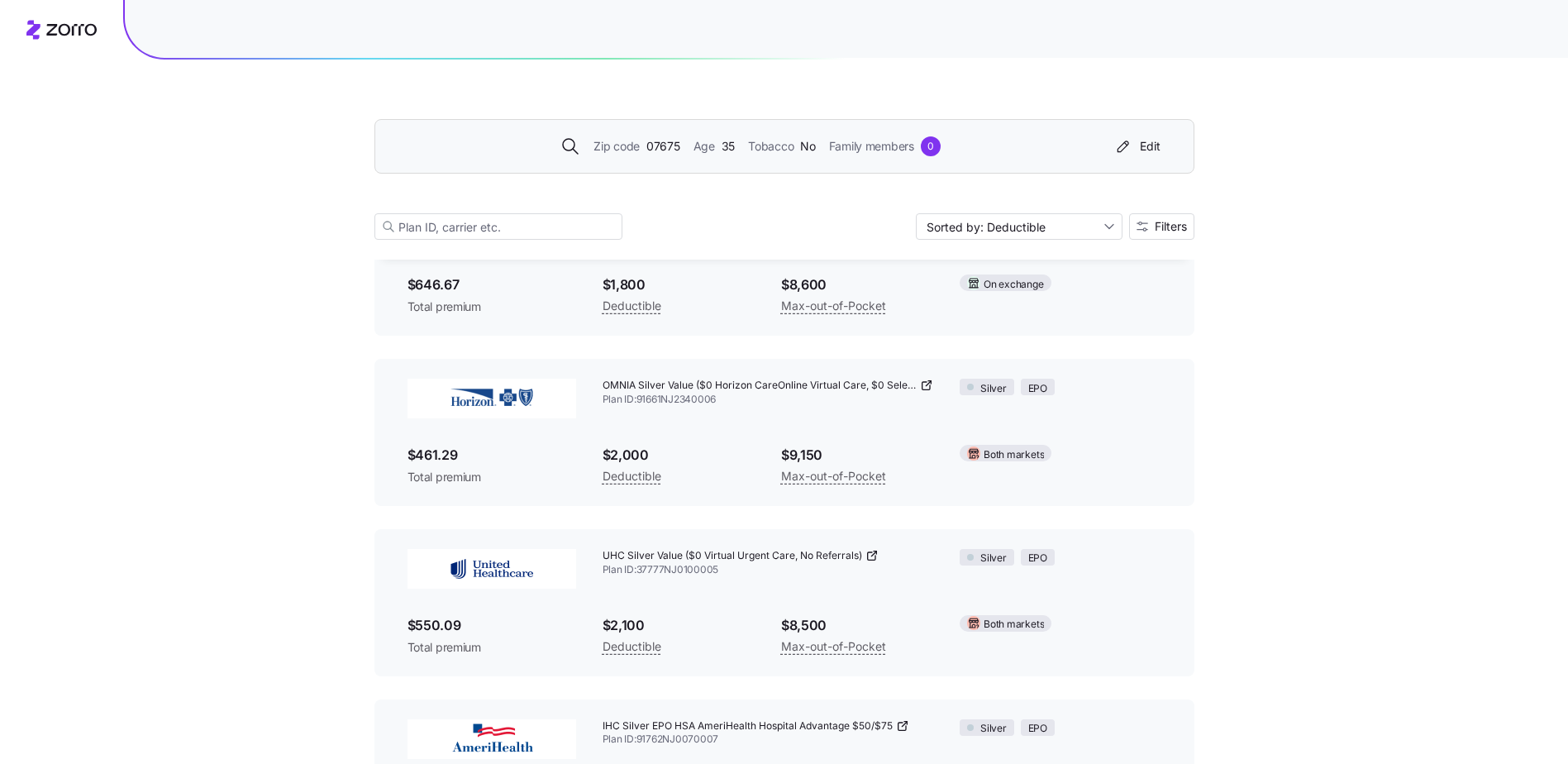
scroll to position [1736, 0]
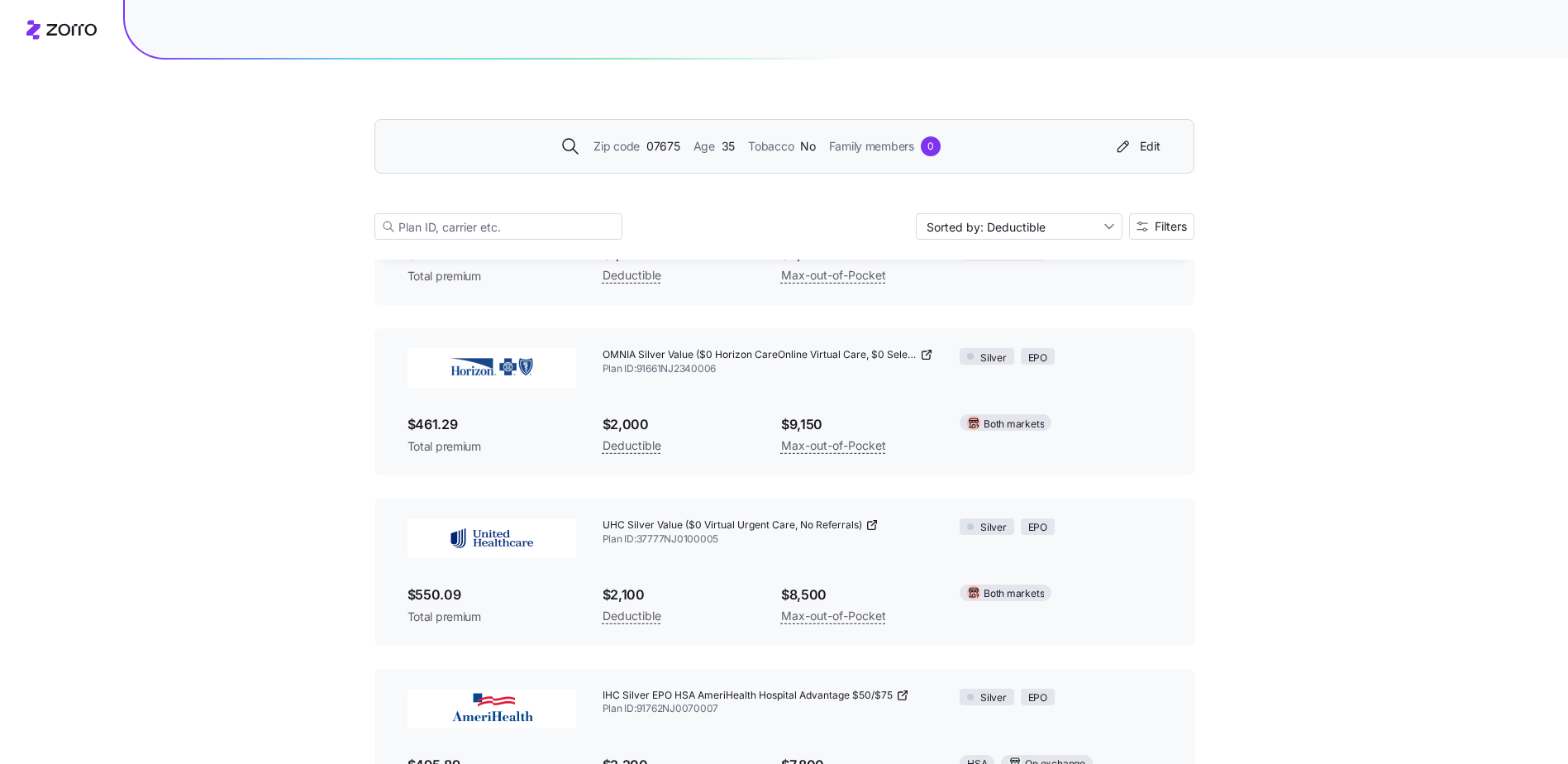
click at [928, 354] on icon at bounding box center [928, 352] width 5 height 5
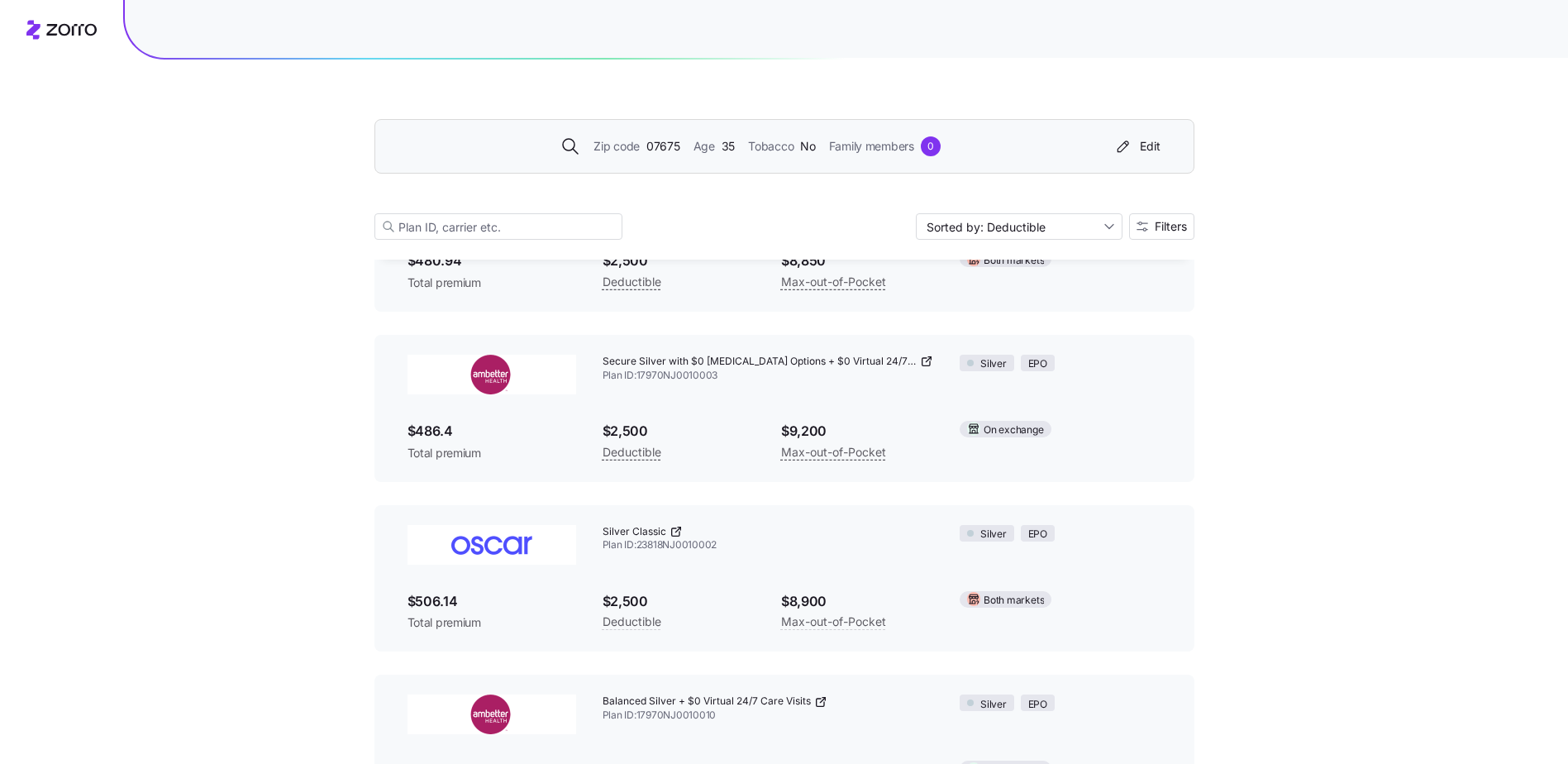
scroll to position [3638, 0]
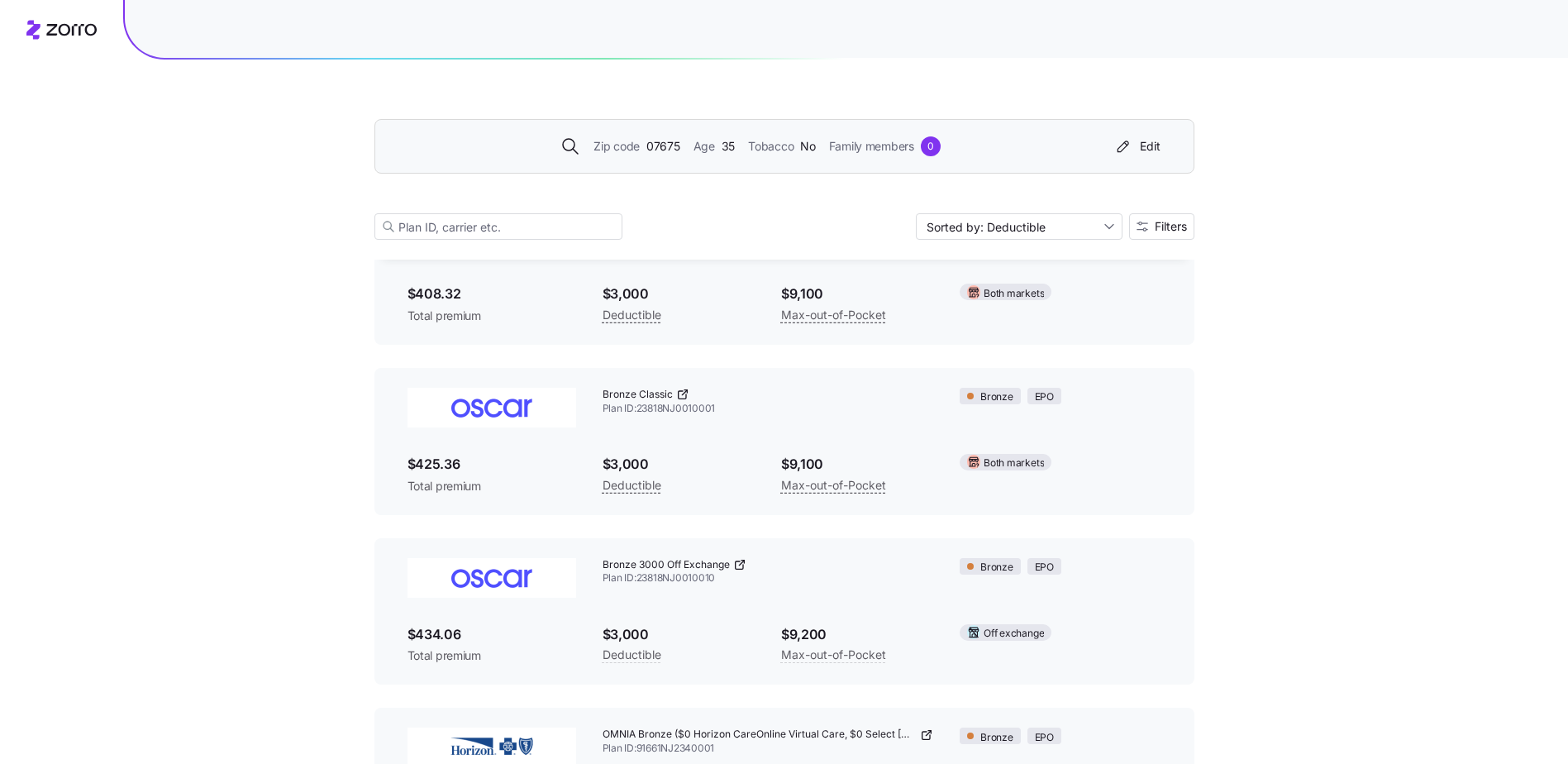
scroll to position [5292, 0]
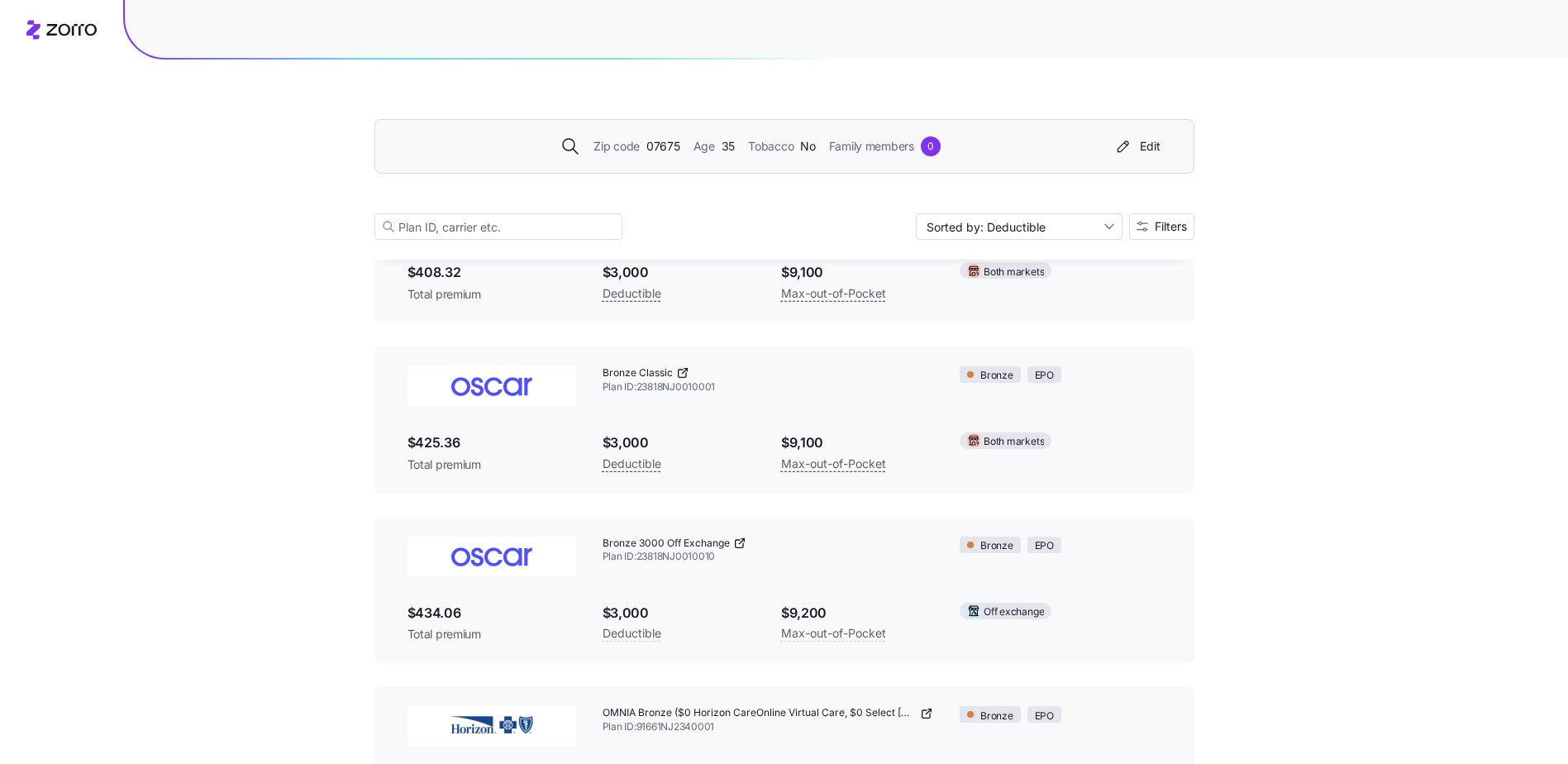
click at [737, 420] on icon at bounding box center [739, 543] width 13 height 13
click at [684, 369] on icon at bounding box center [685, 370] width 3 height 3
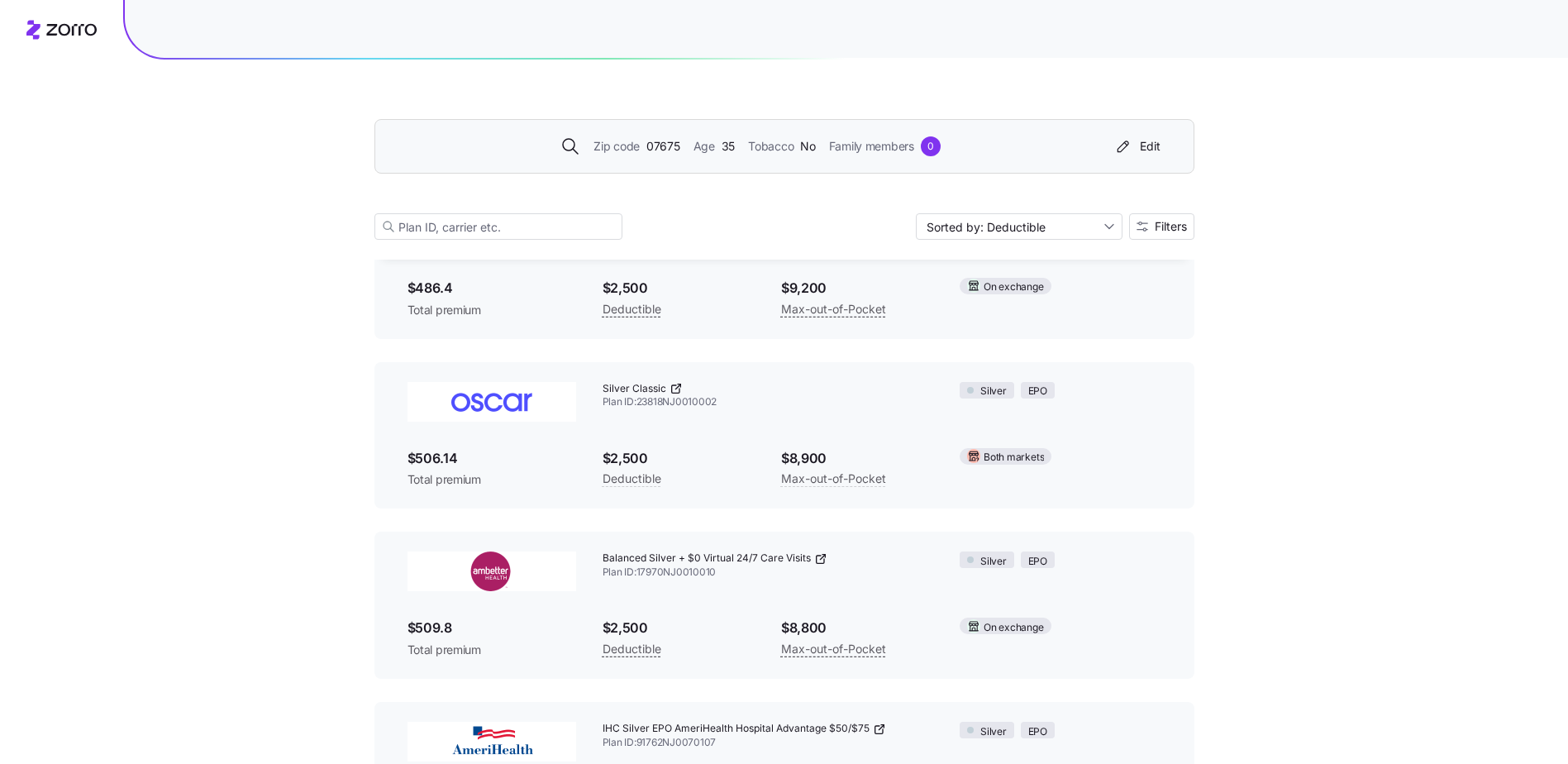
scroll to position [3722, 0]
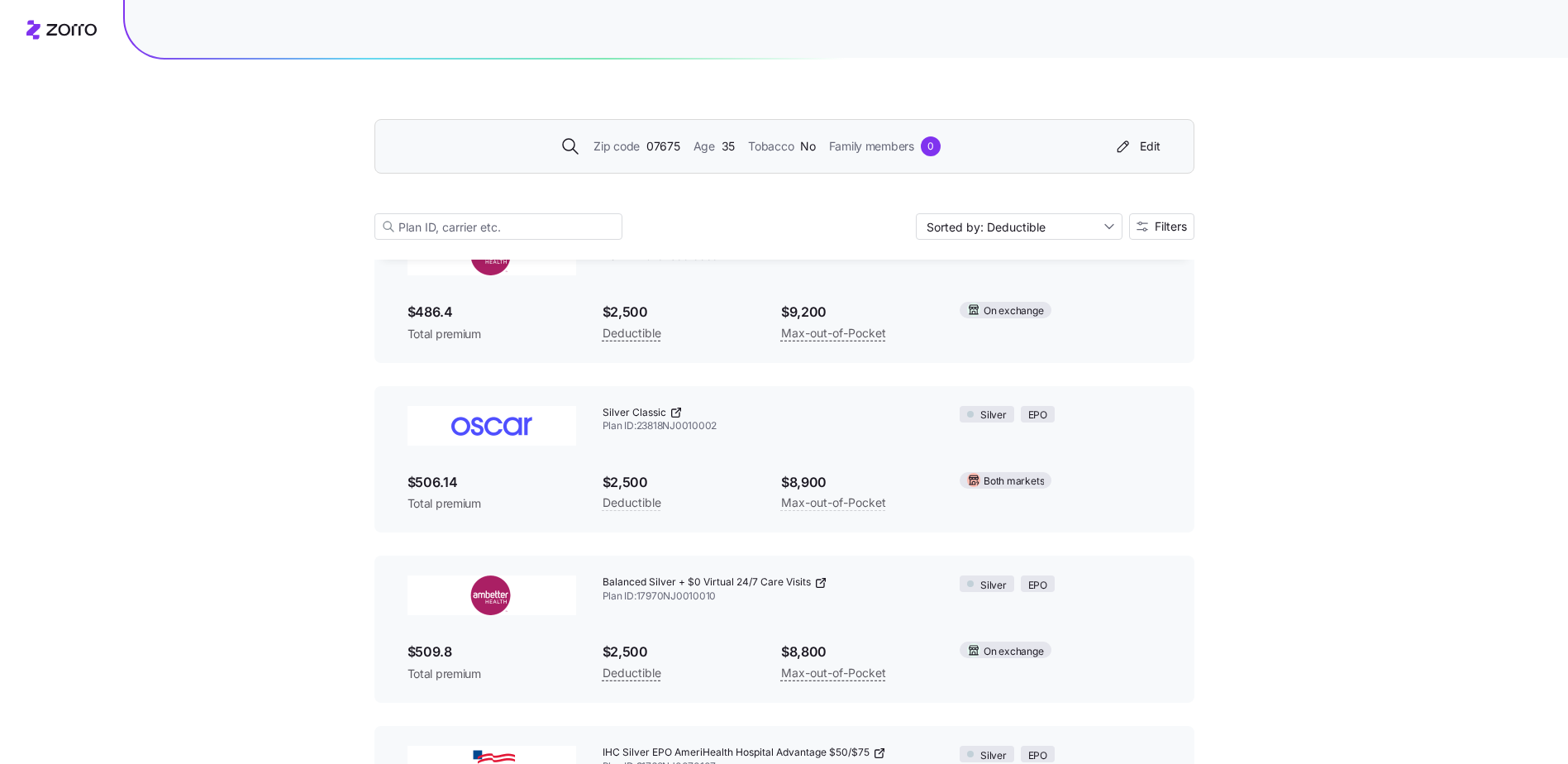
click at [673, 407] on icon at bounding box center [675, 412] width 13 height 13
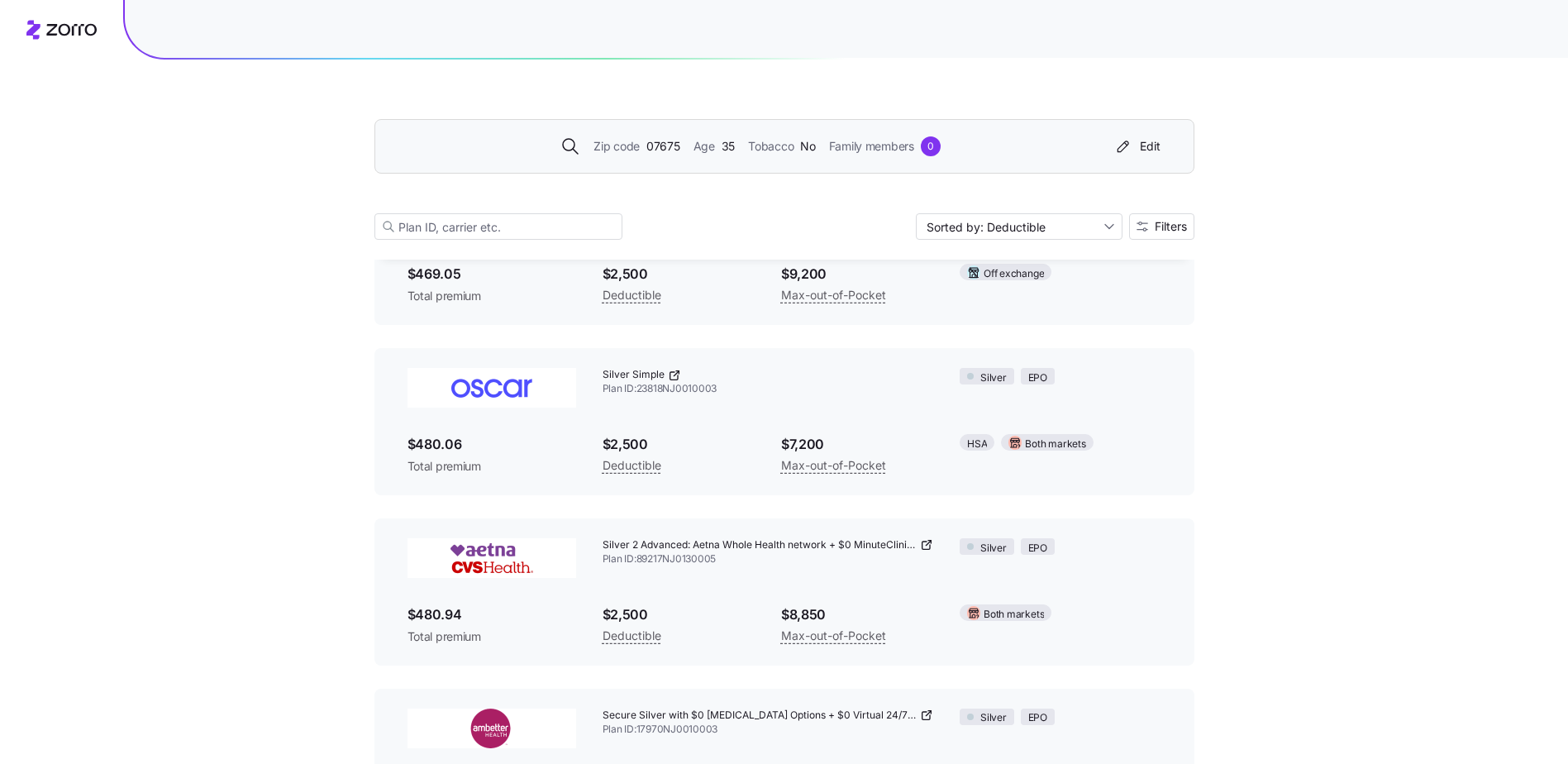
scroll to position [3226, 0]
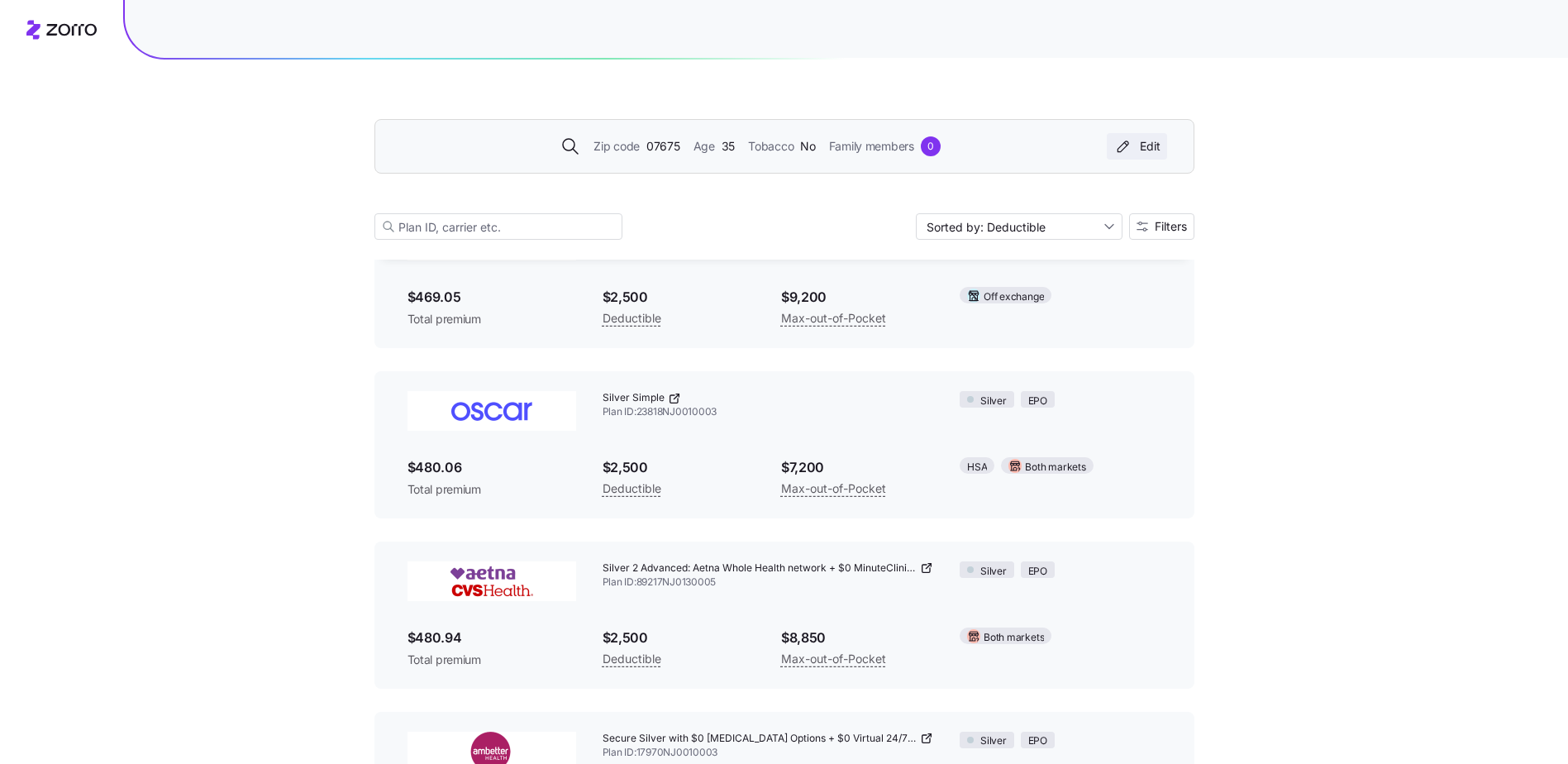
click at [1025, 144] on div "Edit" at bounding box center [1138, 146] width 48 height 17
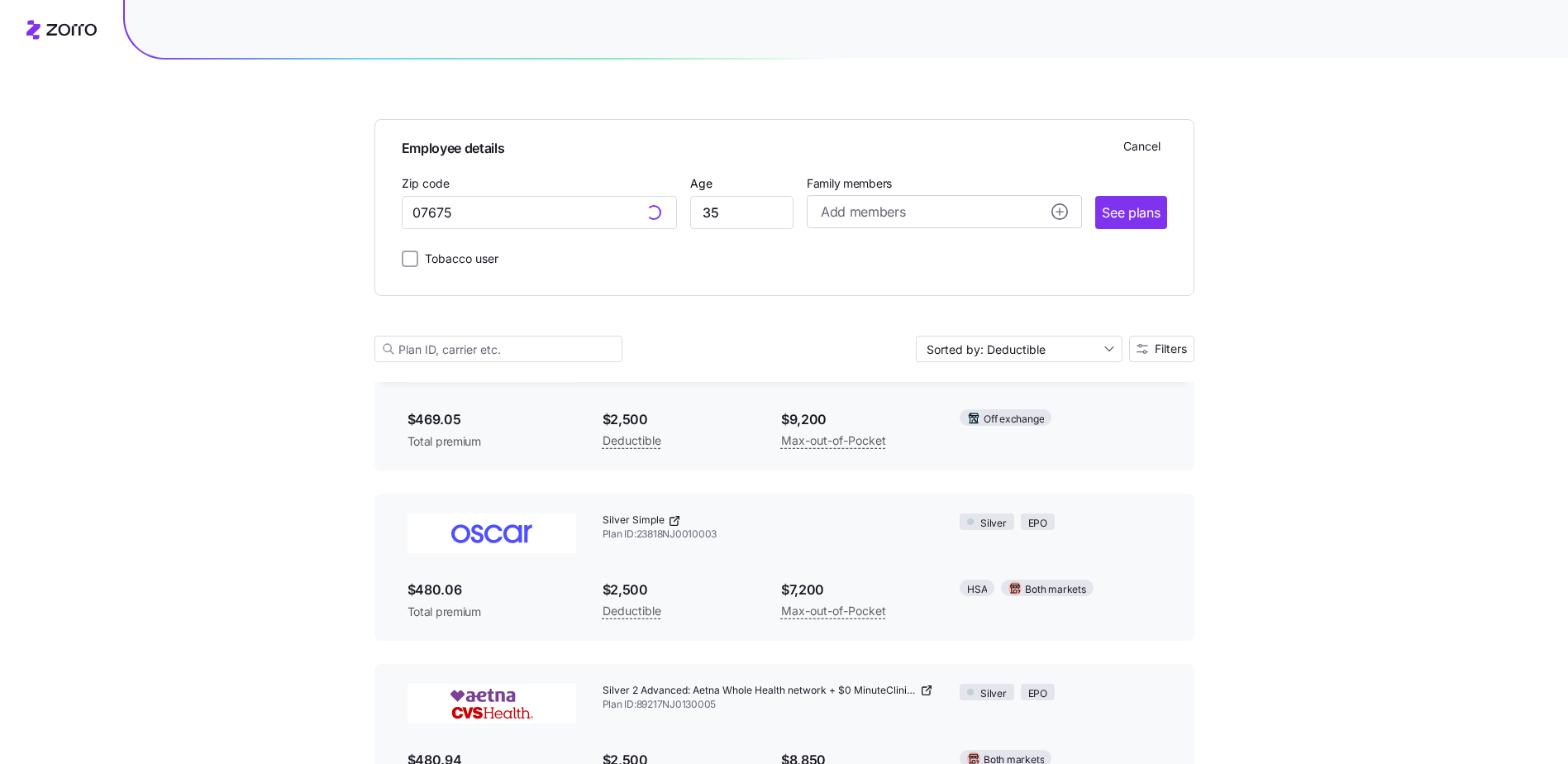
scroll to position [3348, 0]
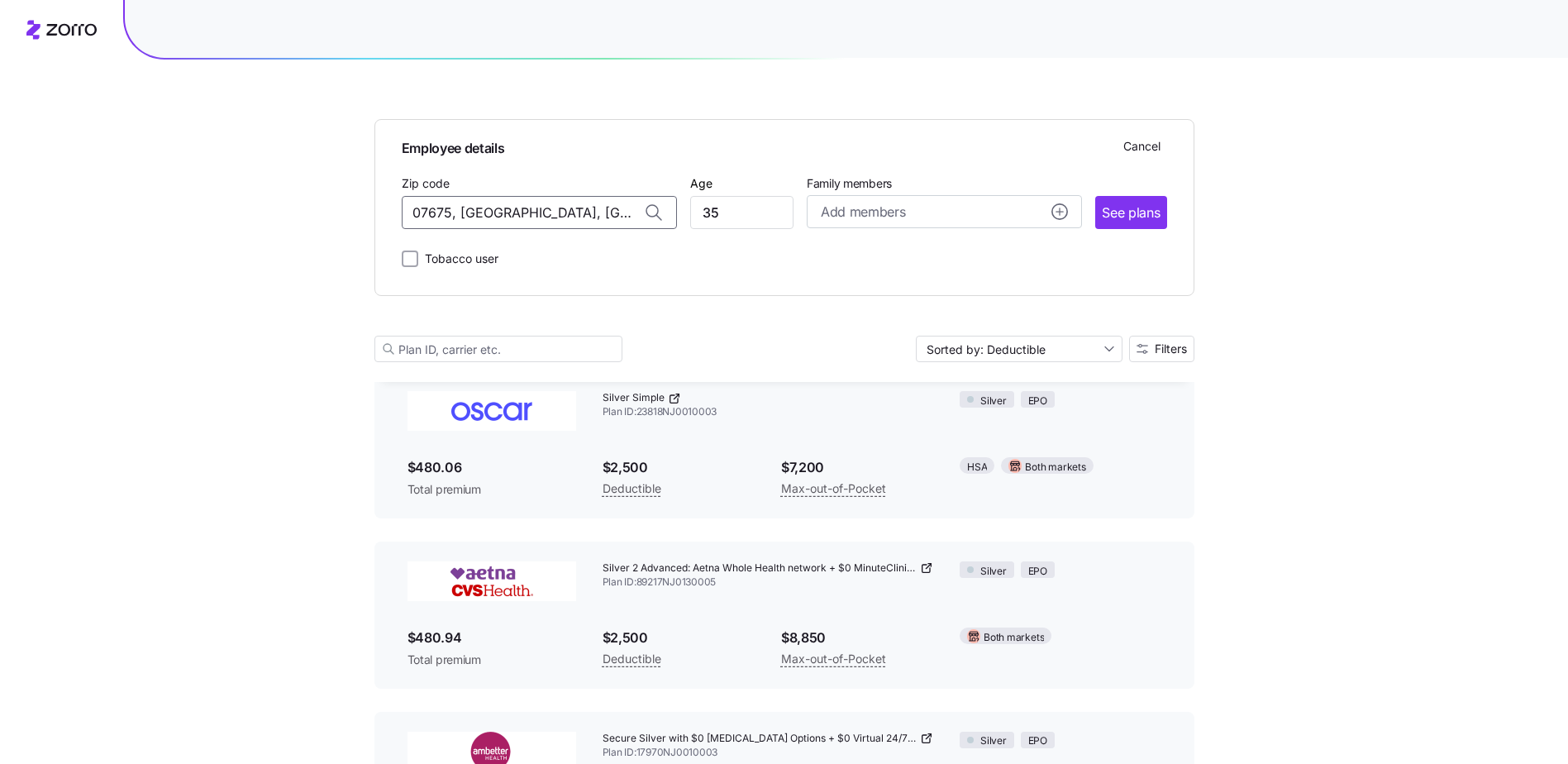
drag, startPoint x: 608, startPoint y: 206, endPoint x: 390, endPoint y: 206, distance: 218.0
click at [390, 206] on div "Employee details Cancel Zip code 07675, [GEOGRAPHIC_DATA], [GEOGRAPHIC_DATA] Ag…" at bounding box center [784, 207] width 820 height 177
click at [550, 256] on span "59715, [GEOGRAPHIC_DATA], [GEOGRAPHIC_DATA]" at bounding box center [535, 256] width 231 height 21
type input "59715, [GEOGRAPHIC_DATA], [GEOGRAPHIC_DATA]"
click at [1025, 214] on span "See plans" at bounding box center [1131, 212] width 58 height 21
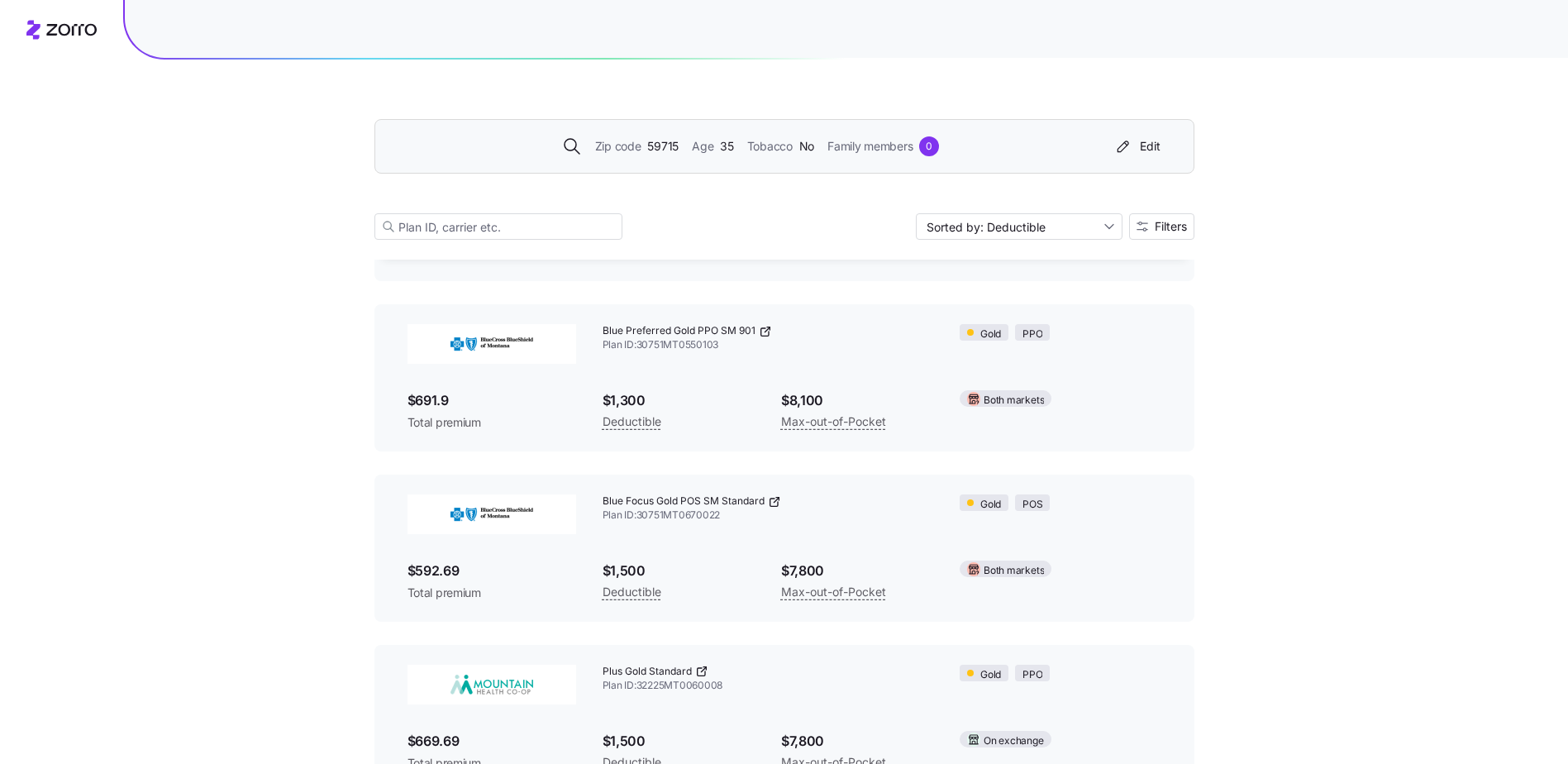
scroll to position [662, 0]
